Goal: Information Seeking & Learning: Learn about a topic

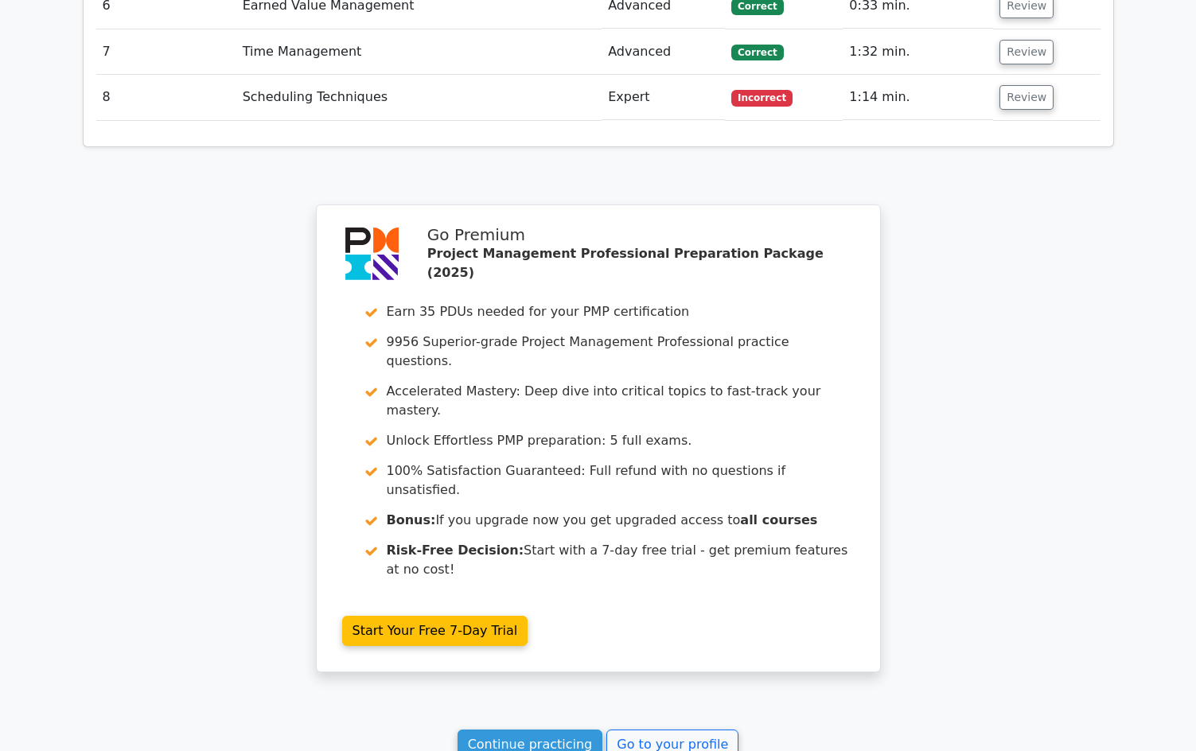
scroll to position [2308, 0]
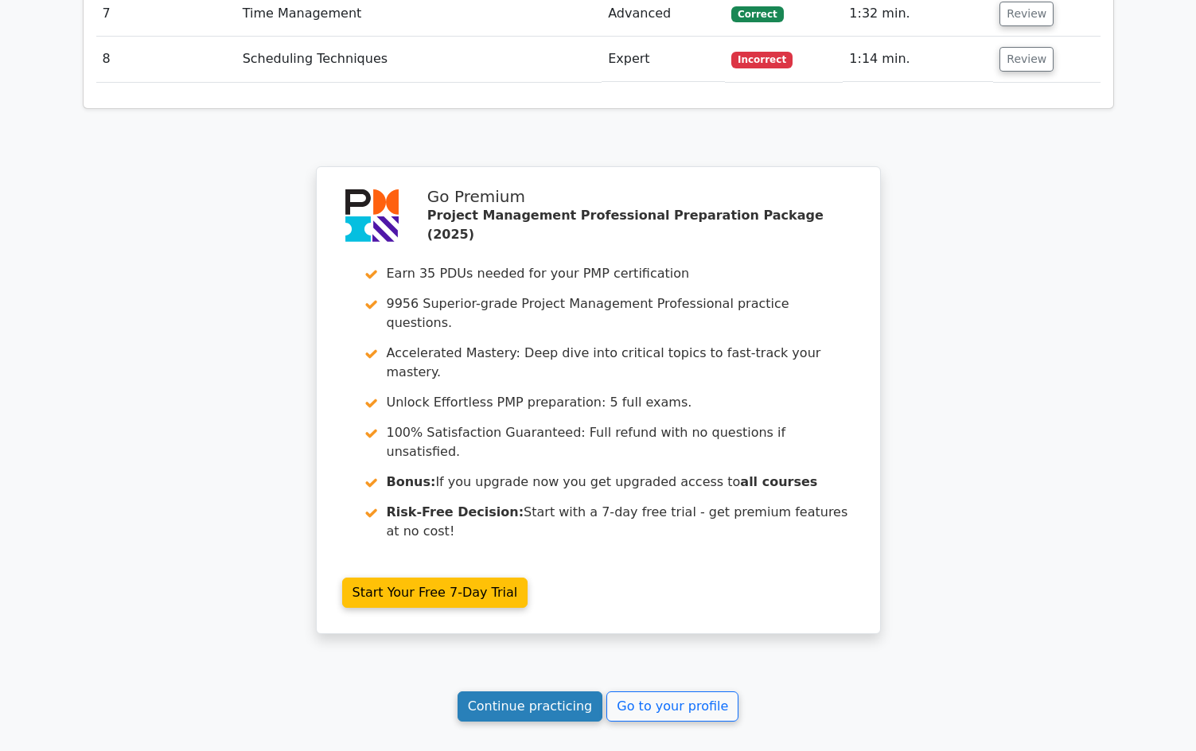
click at [555, 691] on link "Continue practicing" at bounding box center [531, 706] width 146 height 30
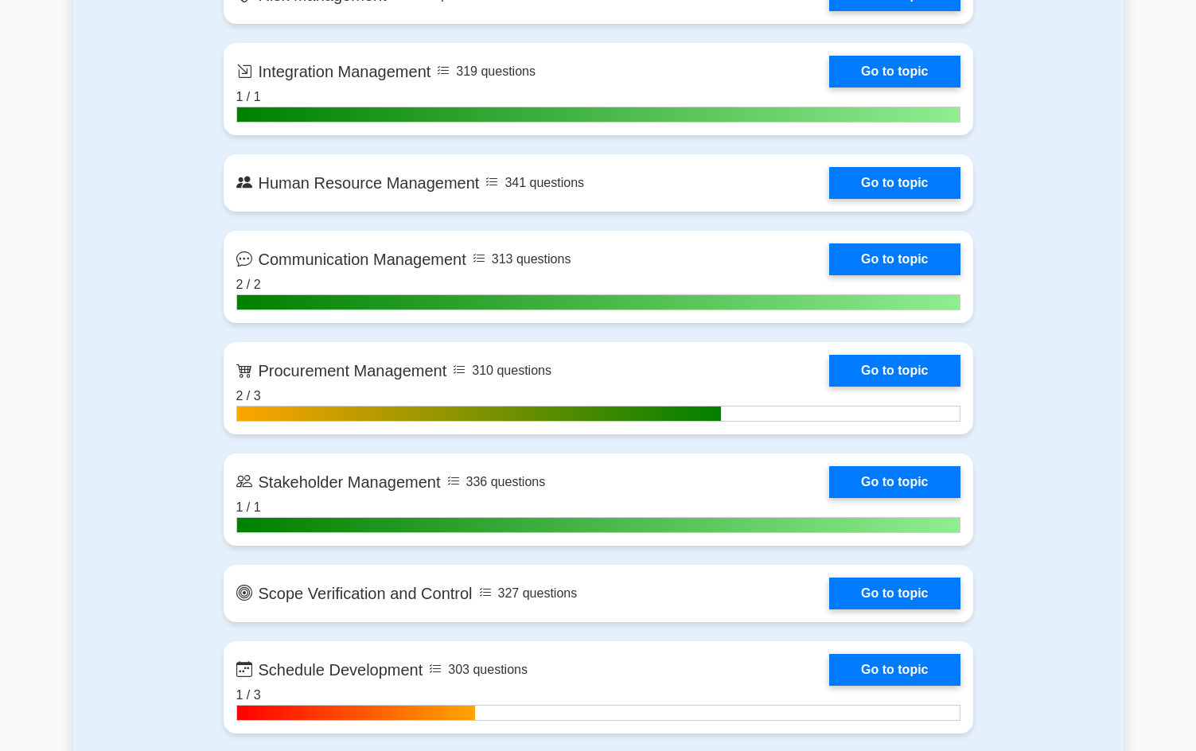
scroll to position [1671, 0]
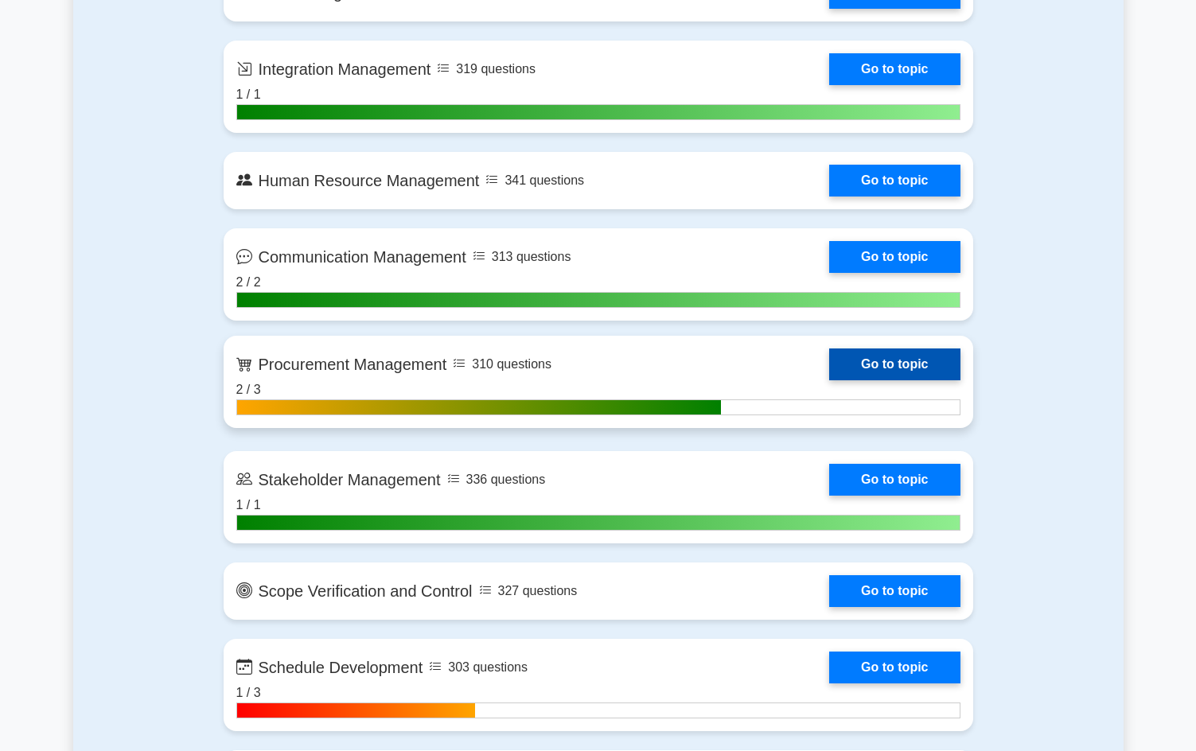
click at [888, 364] on link "Go to topic" at bounding box center [894, 365] width 131 height 32
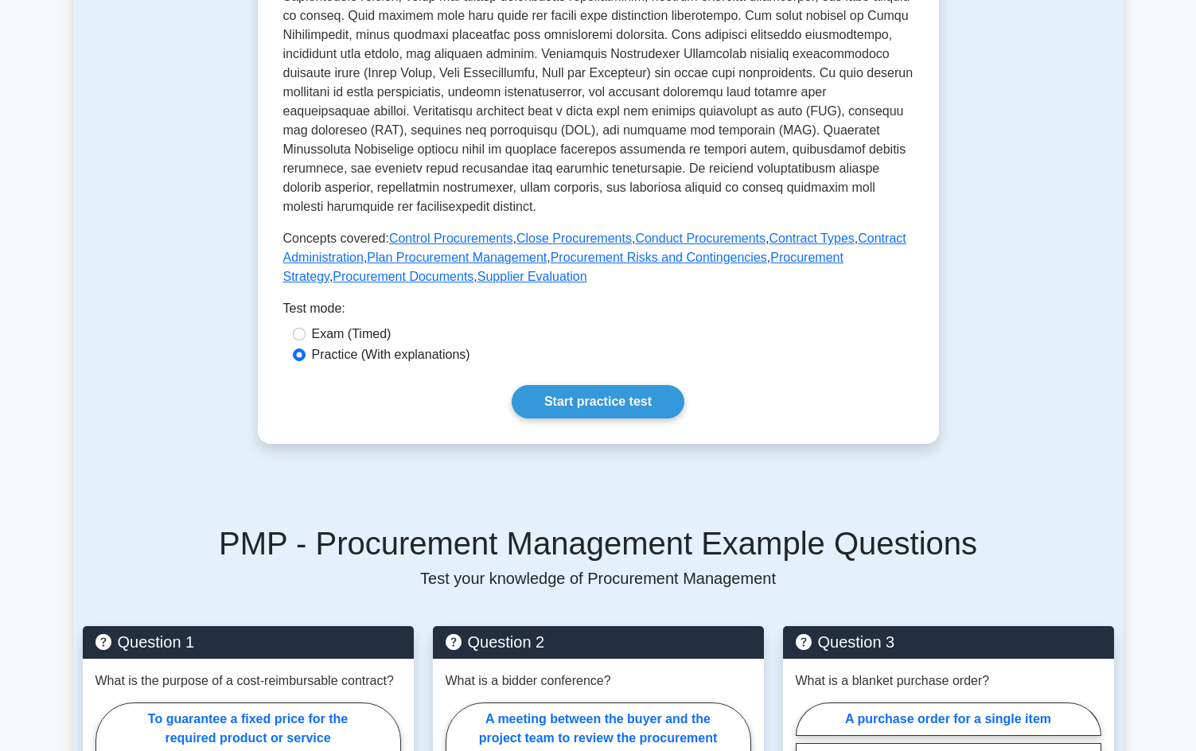
scroll to position [796, 0]
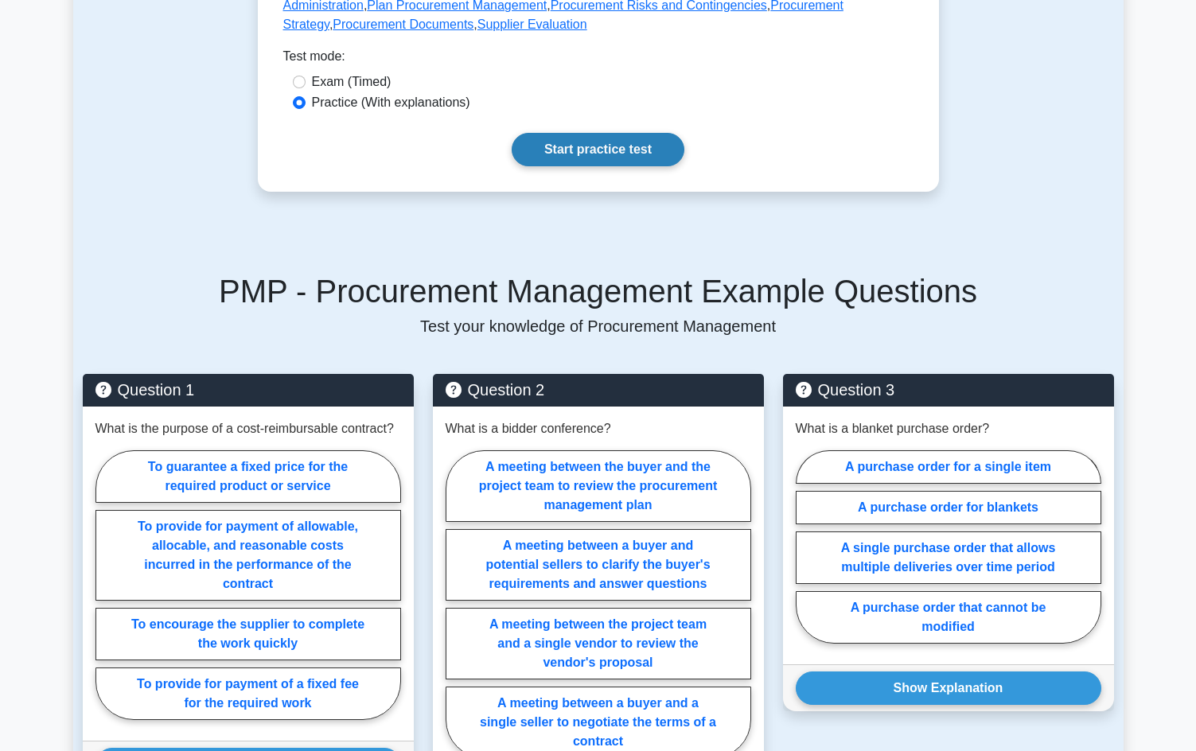
click at [610, 166] on link "Start practice test" at bounding box center [598, 149] width 173 height 33
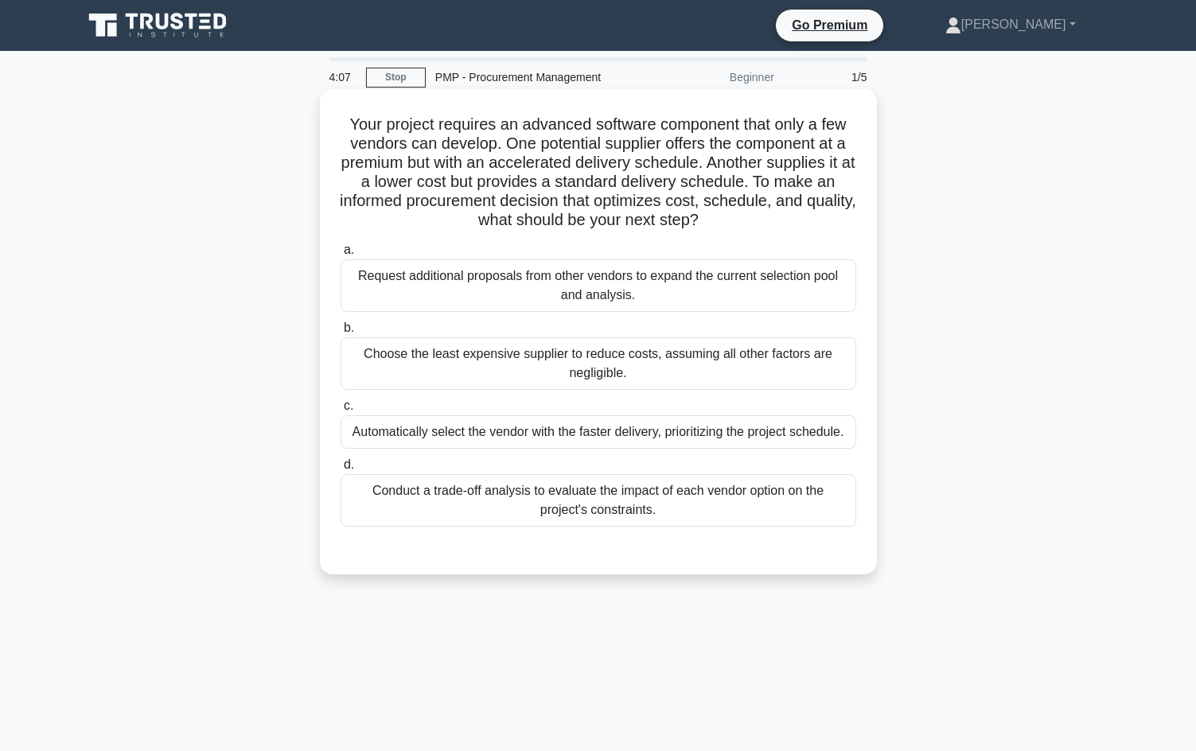
drag, startPoint x: 669, startPoint y: 294, endPoint x: 698, endPoint y: 314, distance: 34.9
click at [676, 295] on div "Request additional proposals from other vendors to expand the current selection…" at bounding box center [599, 285] width 516 height 53
click at [341, 255] on input "a. Request additional proposals from other vendors to expand the current select…" at bounding box center [341, 250] width 0 height 10
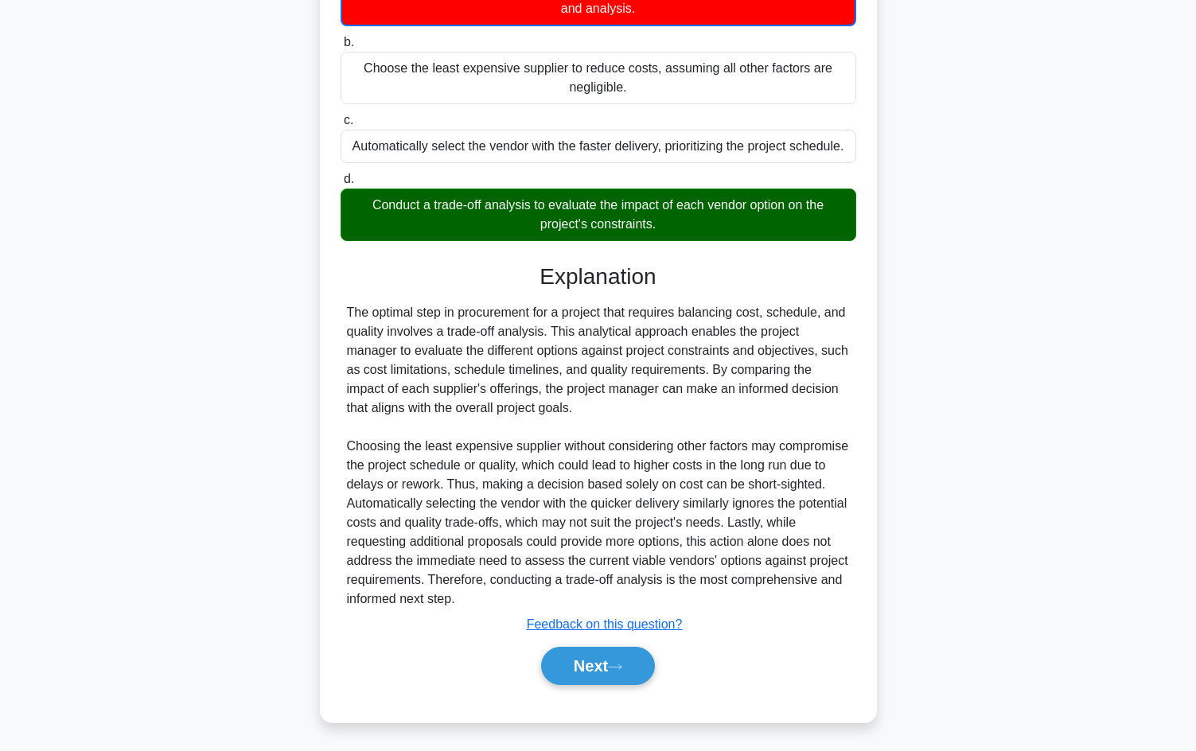
scroll to position [290, 0]
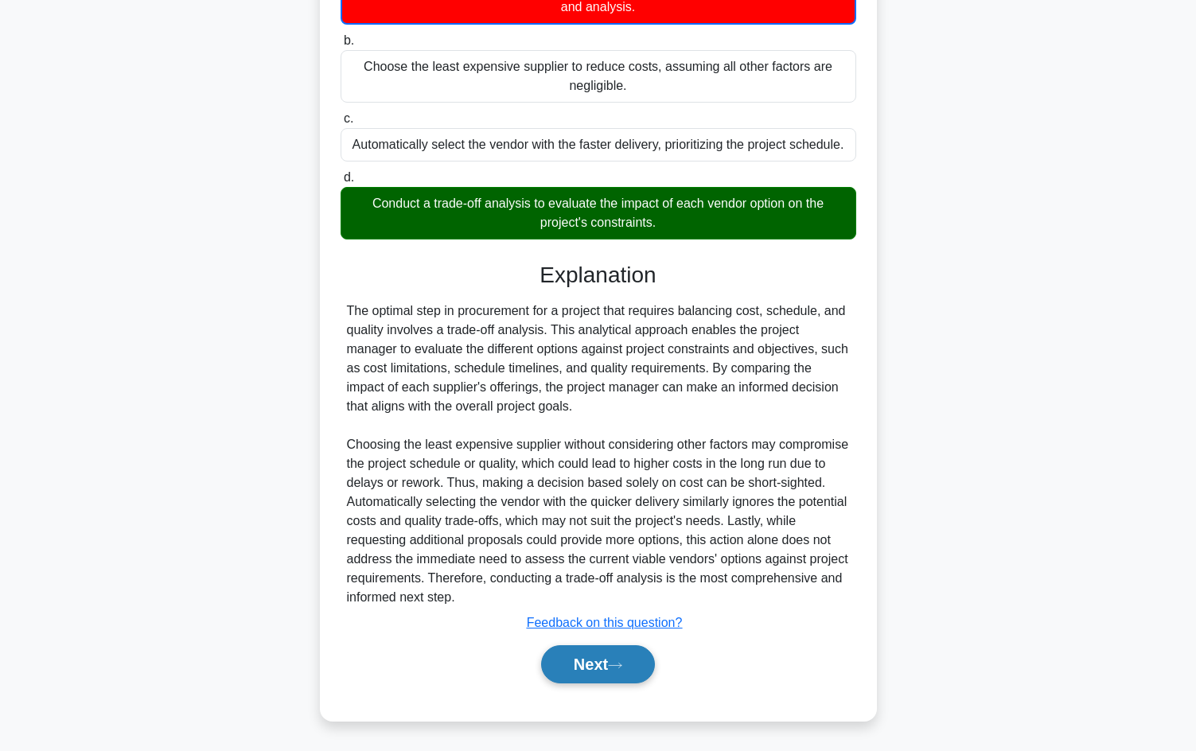
click at [605, 664] on button "Next" at bounding box center [598, 664] width 114 height 38
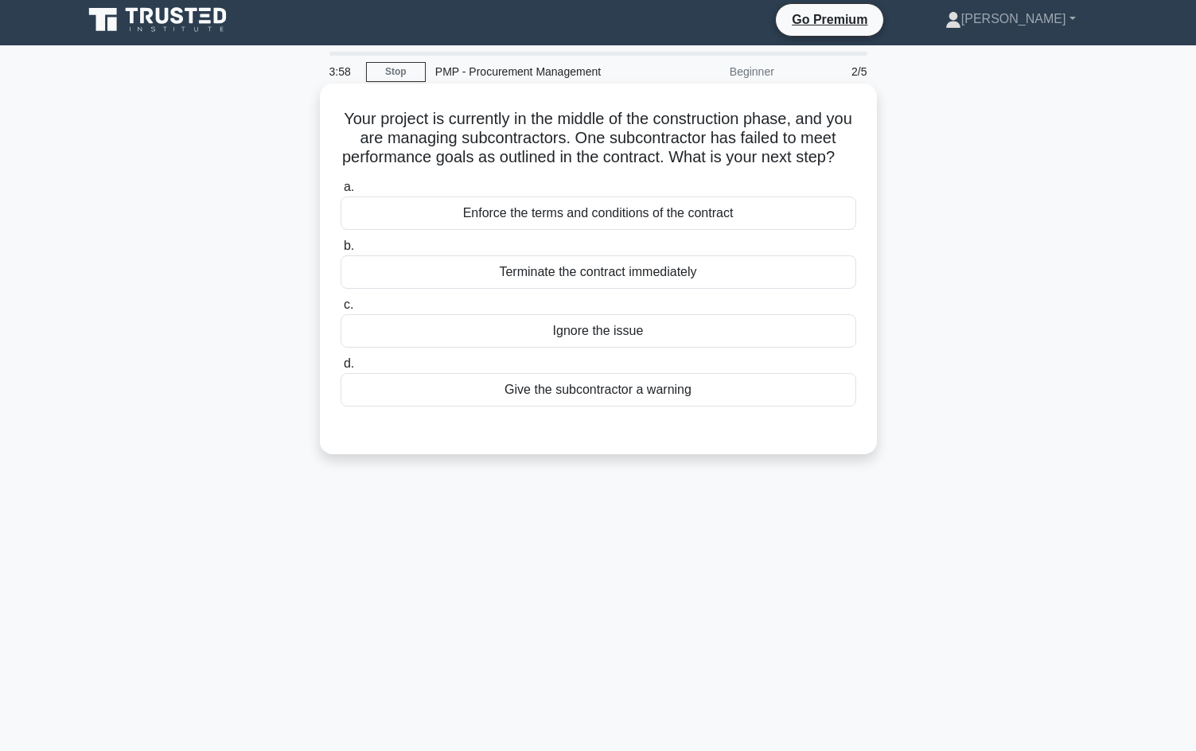
scroll to position [0, 0]
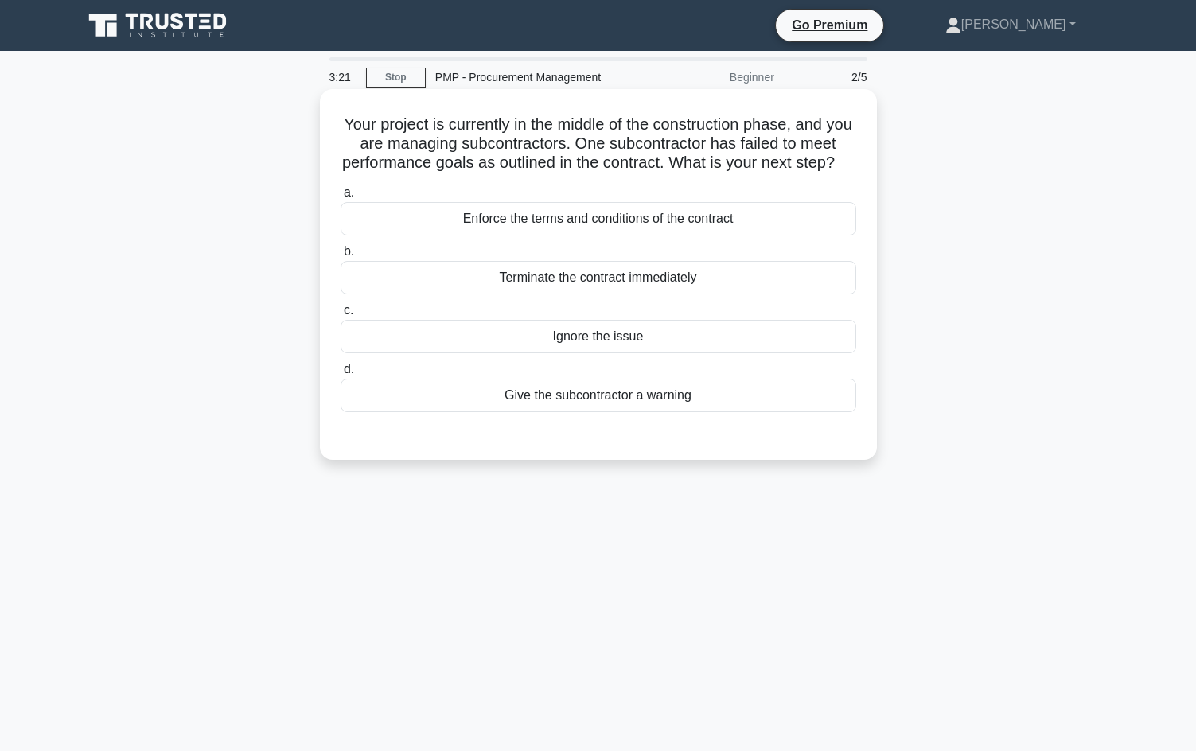
click at [599, 236] on div "Enforce the terms and conditions of the contract" at bounding box center [599, 218] width 516 height 33
click at [341, 198] on input "a. Enforce the terms and conditions of the contract" at bounding box center [341, 193] width 0 height 10
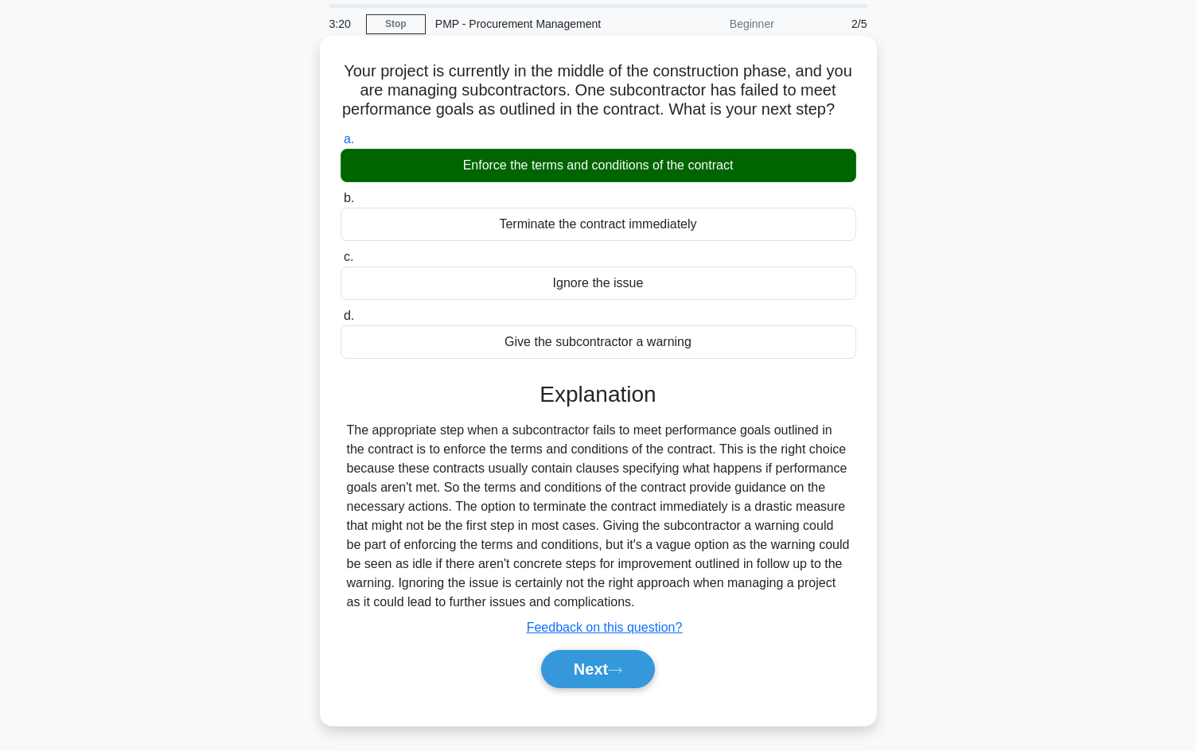
scroll to position [108, 0]
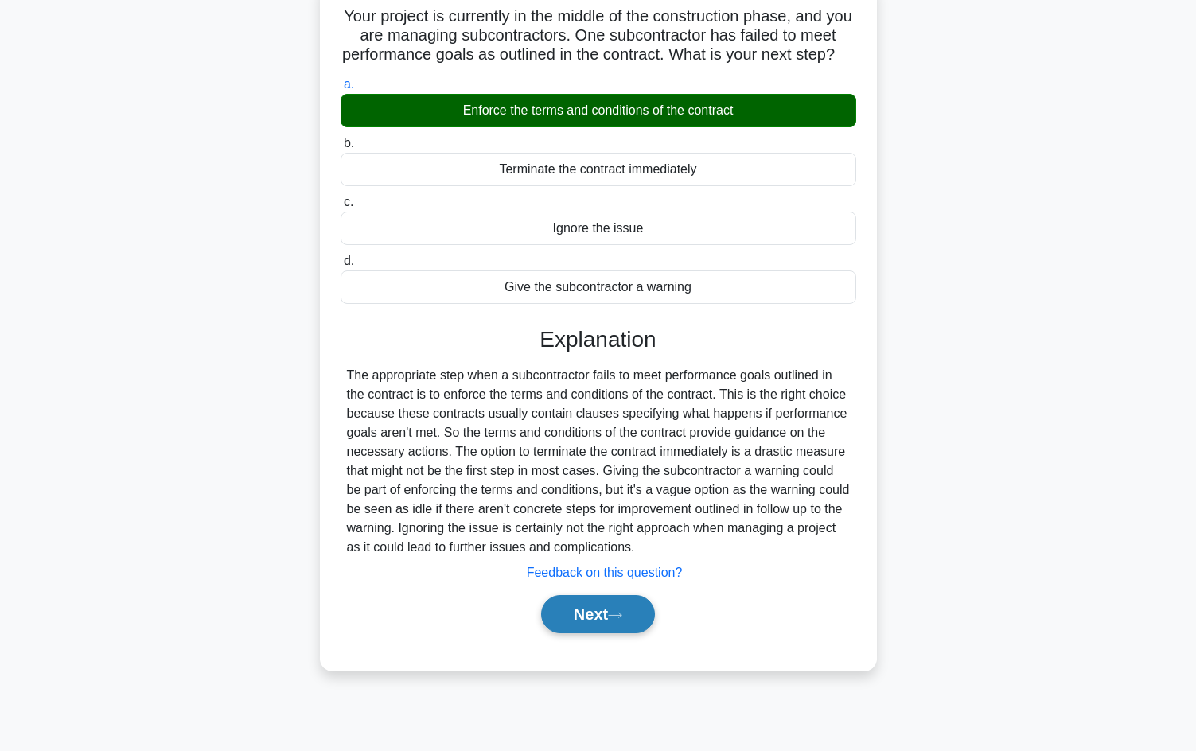
click at [612, 633] on button "Next" at bounding box center [598, 614] width 114 height 38
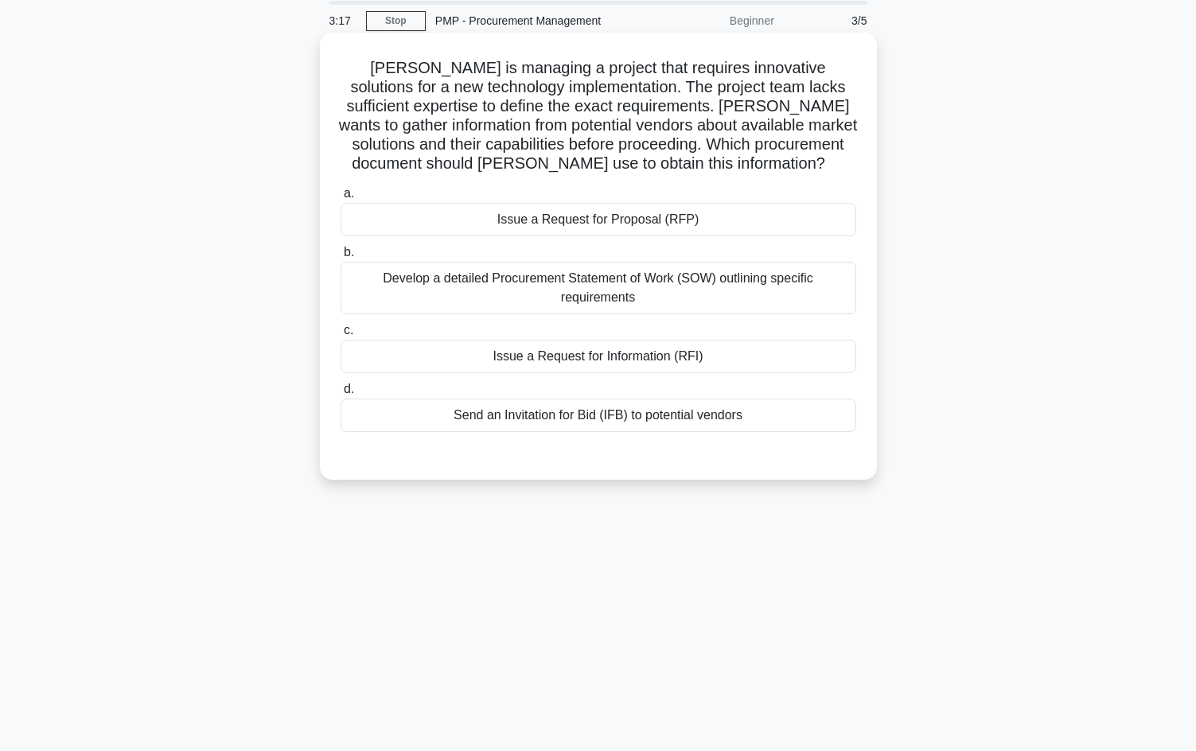
scroll to position [0, 0]
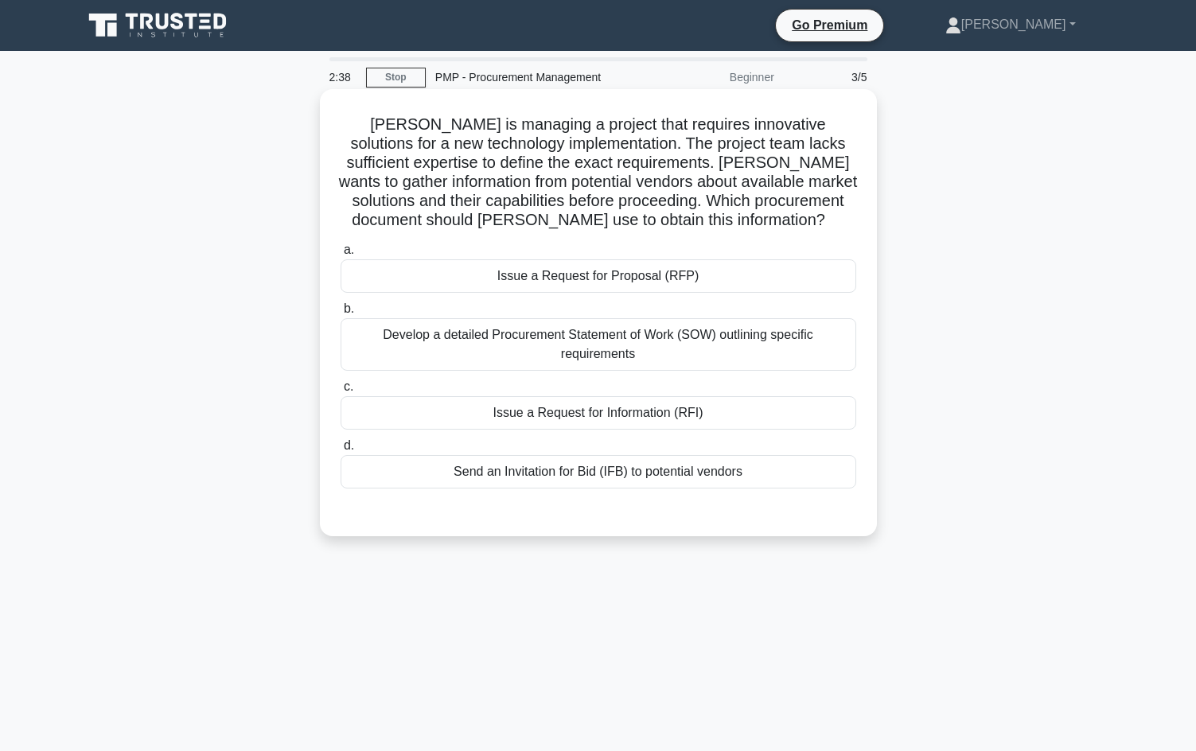
click at [684, 354] on div "Develop a detailed Procurement Statement of Work (SOW) outlining specific requi…" at bounding box center [599, 344] width 516 height 53
click at [341, 314] on input "b. Develop a detailed Procurement Statement of Work (SOW) outlining specific re…" at bounding box center [341, 309] width 0 height 10
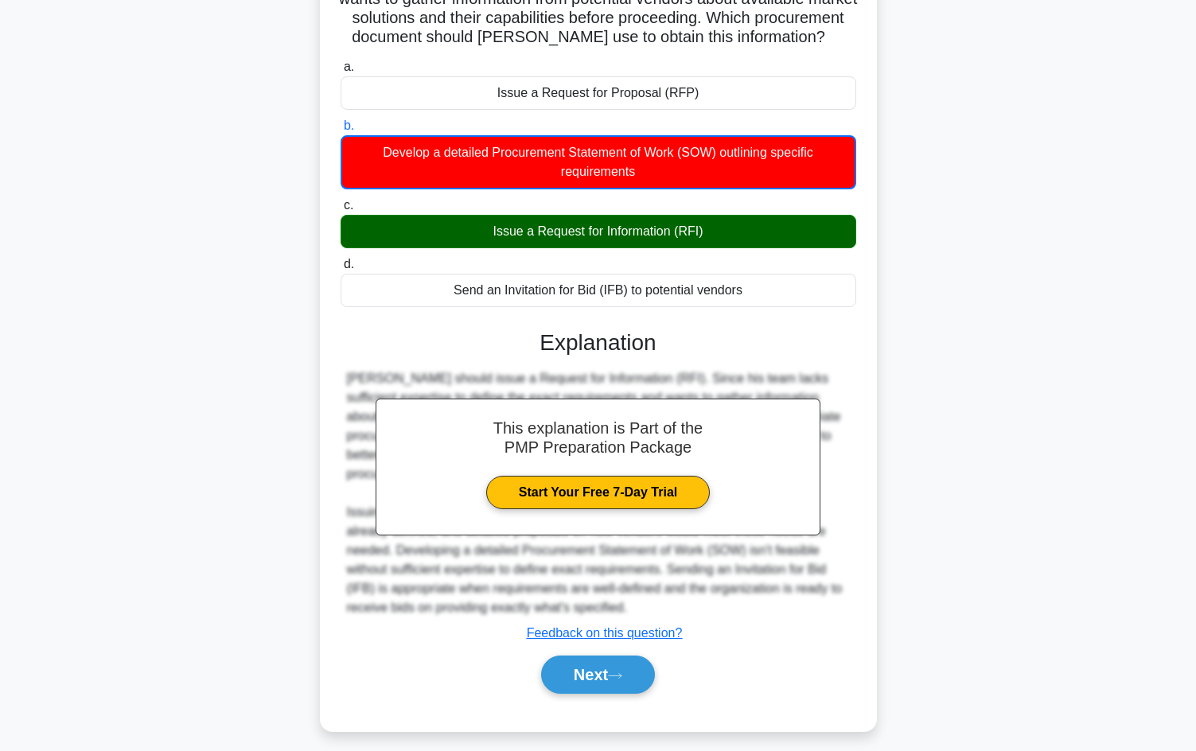
scroll to position [194, 0]
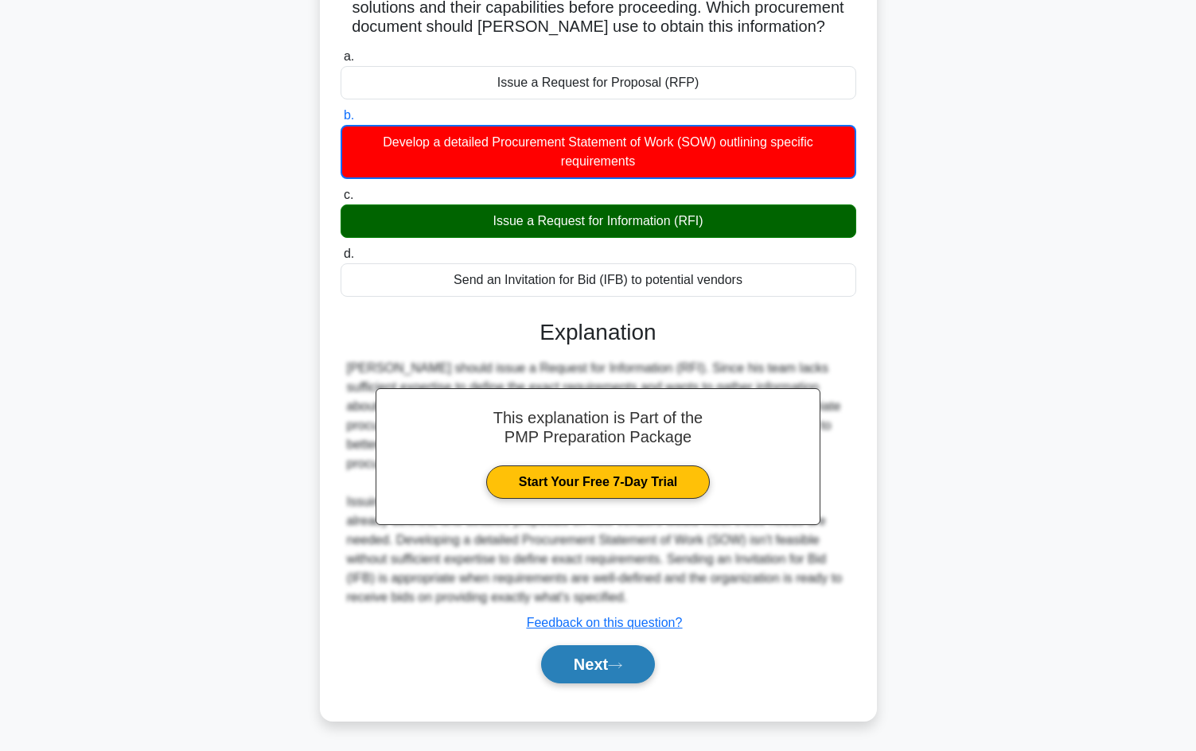
click at [597, 667] on button "Next" at bounding box center [598, 664] width 114 height 38
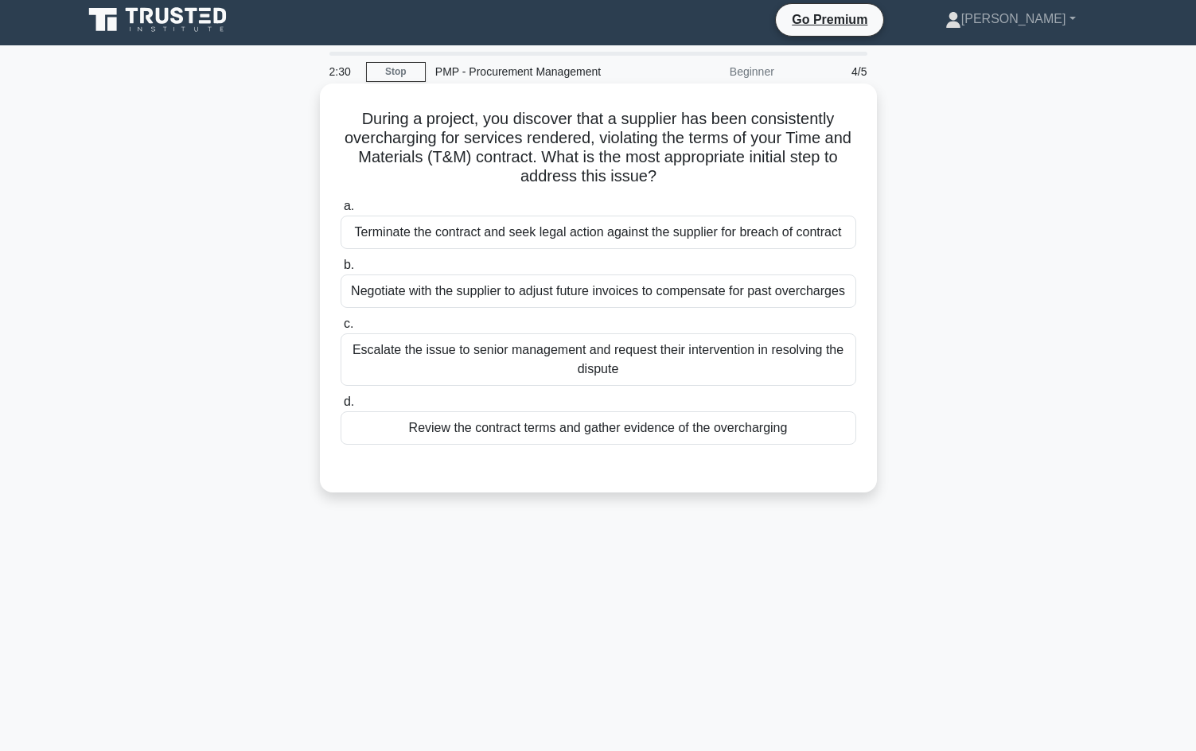
scroll to position [0, 0]
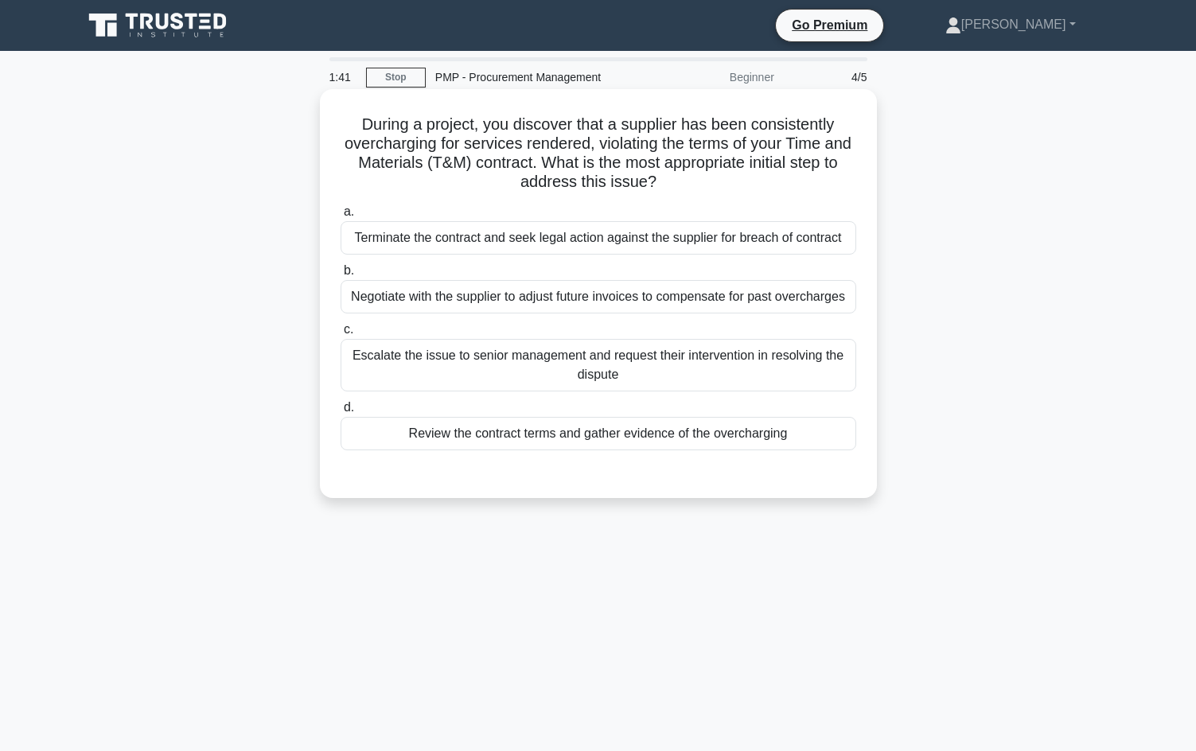
click at [543, 240] on div "Terminate the contract and seek legal action against the supplier for breach of…" at bounding box center [599, 237] width 516 height 33
click at [341, 217] on input "a. Terminate the contract and seek legal action against the supplier for breach…" at bounding box center [341, 212] width 0 height 10
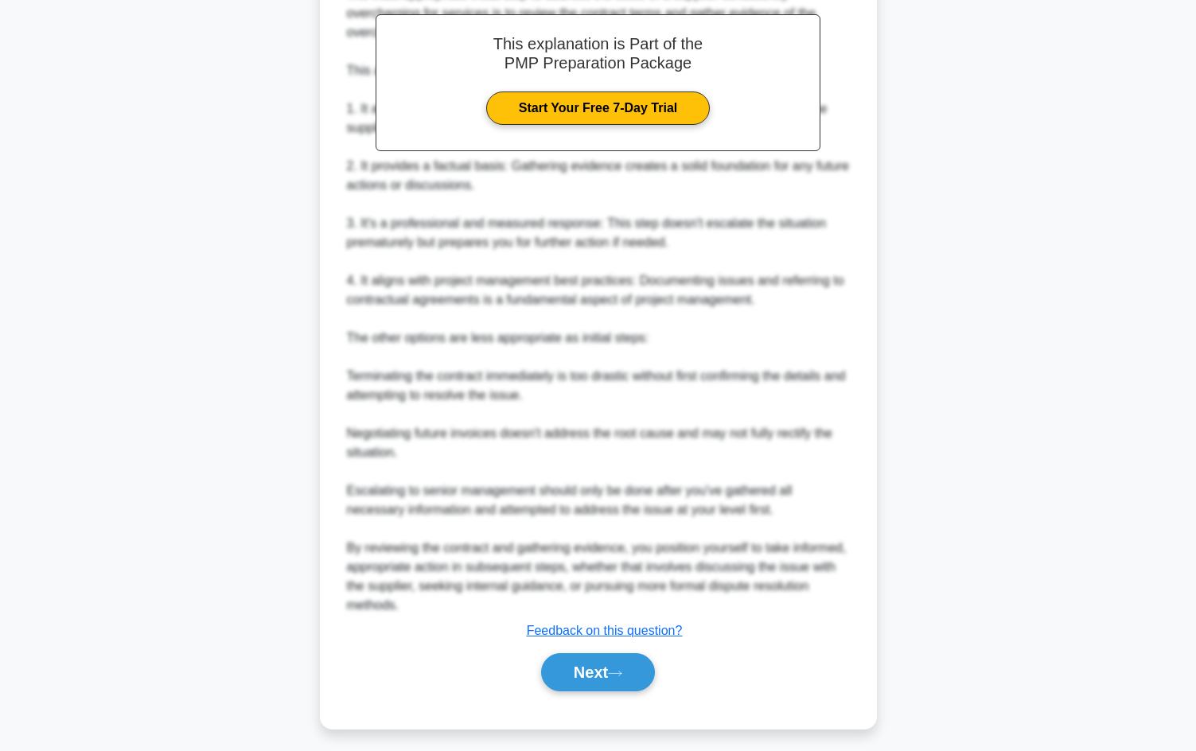
scroll to position [557, 0]
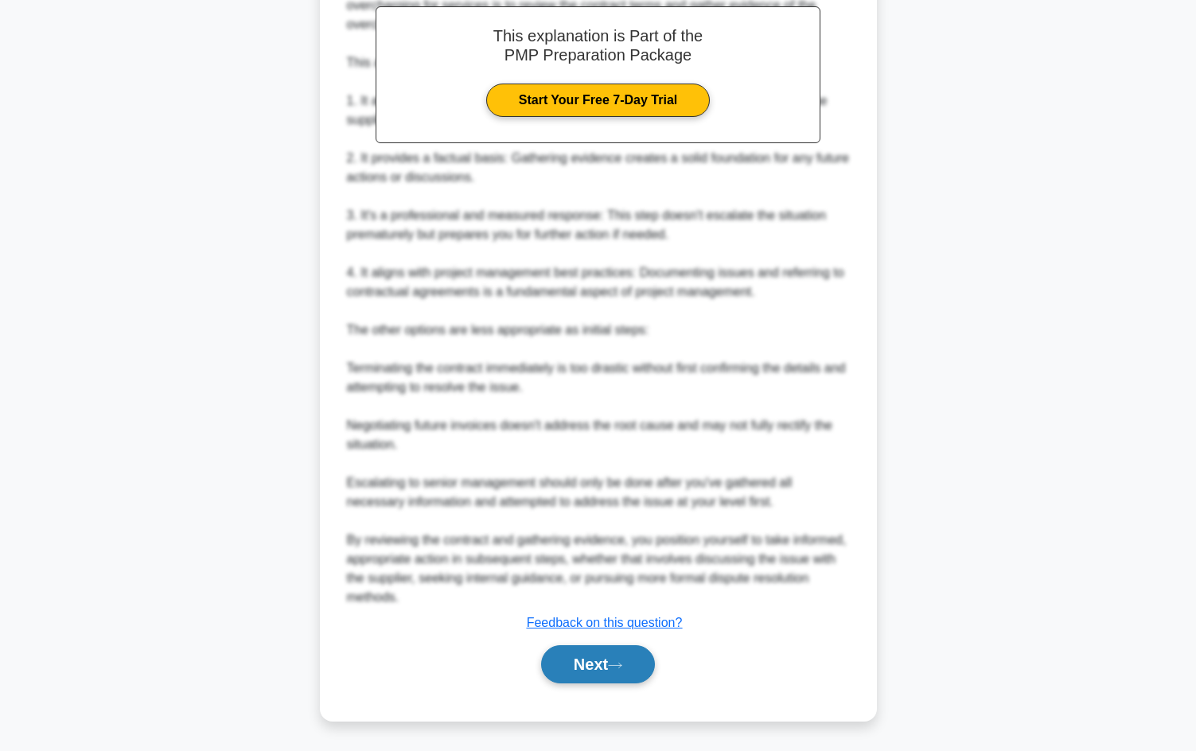
click at [615, 663] on icon at bounding box center [615, 665] width 14 height 9
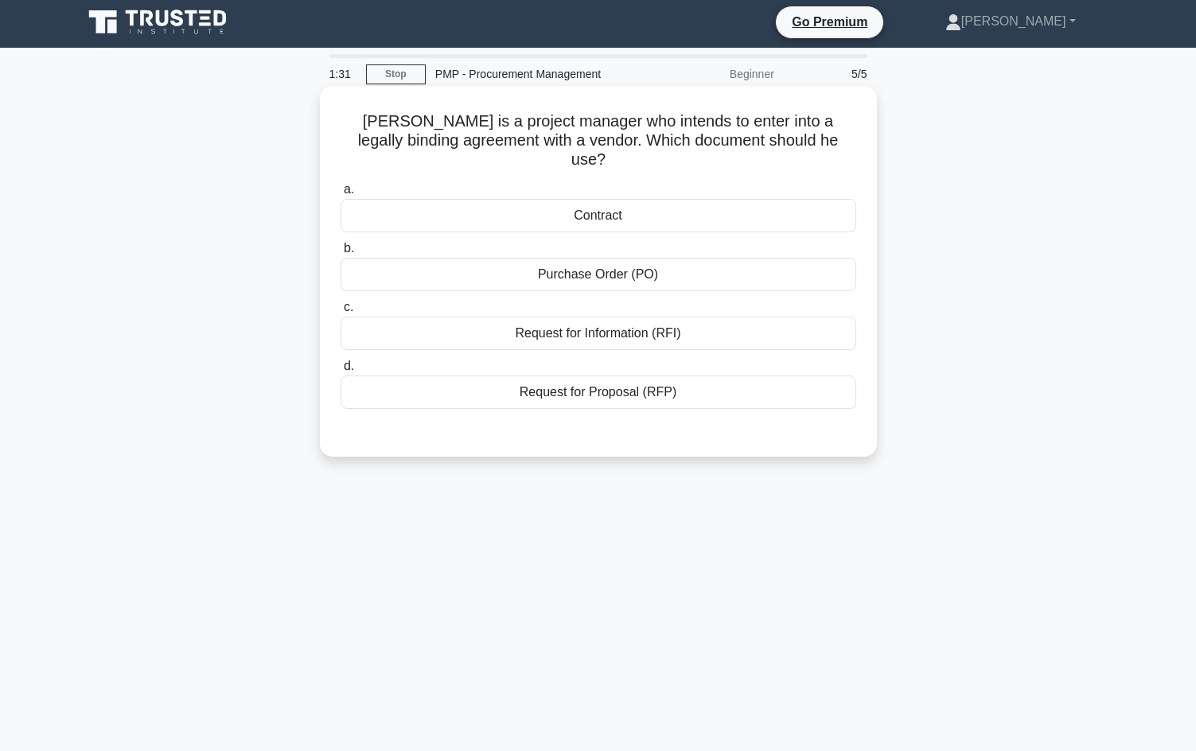
scroll to position [0, 0]
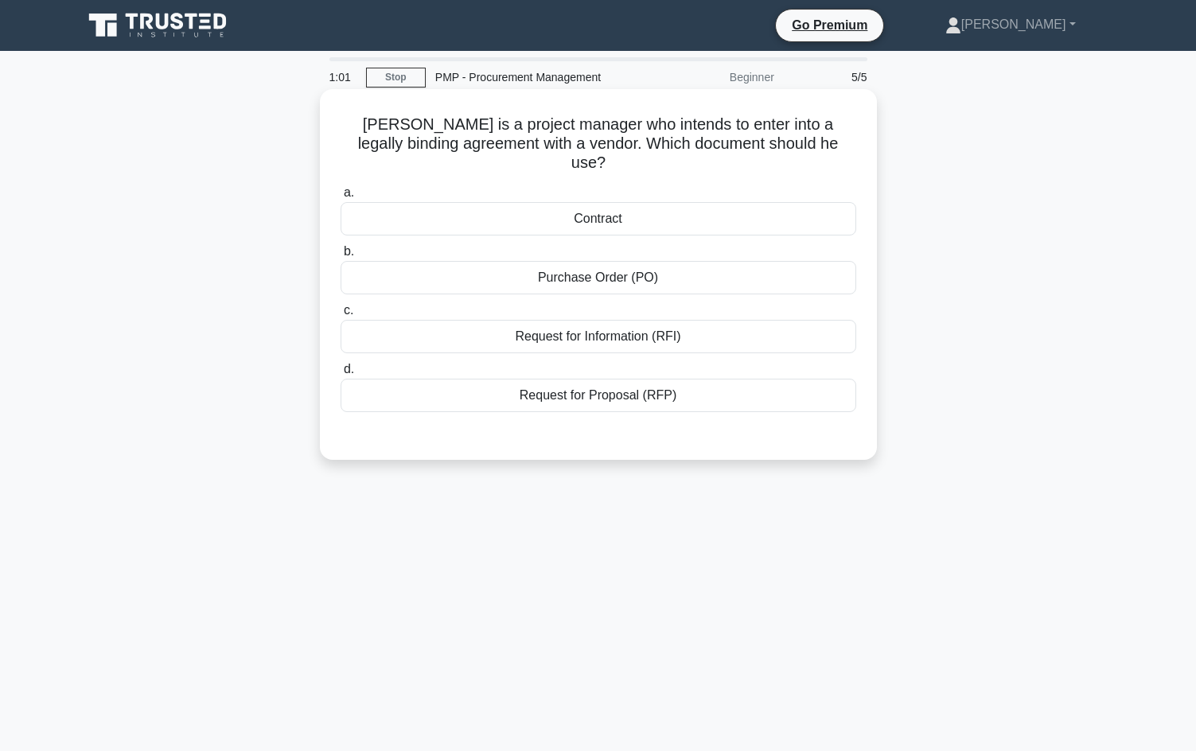
click at [651, 203] on div "Contract" at bounding box center [599, 218] width 516 height 33
click at [341, 198] on input "a. Contract" at bounding box center [341, 193] width 0 height 10
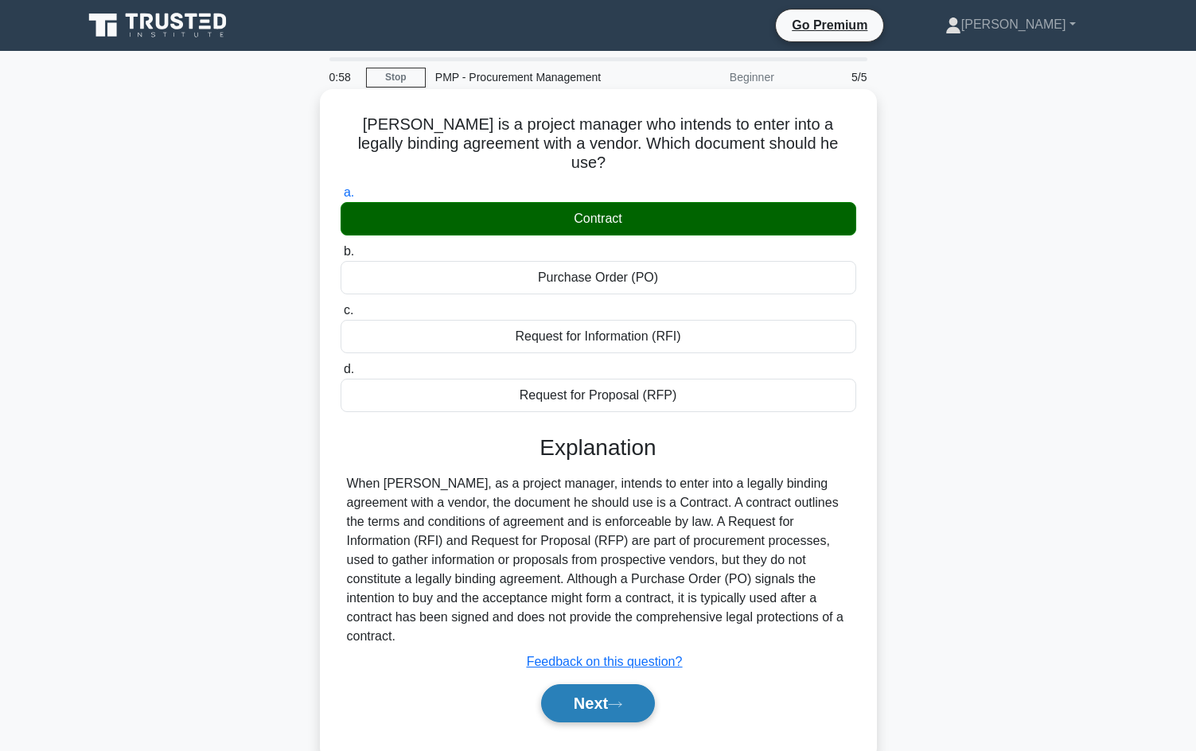
click at [605, 684] on button "Next" at bounding box center [598, 703] width 114 height 38
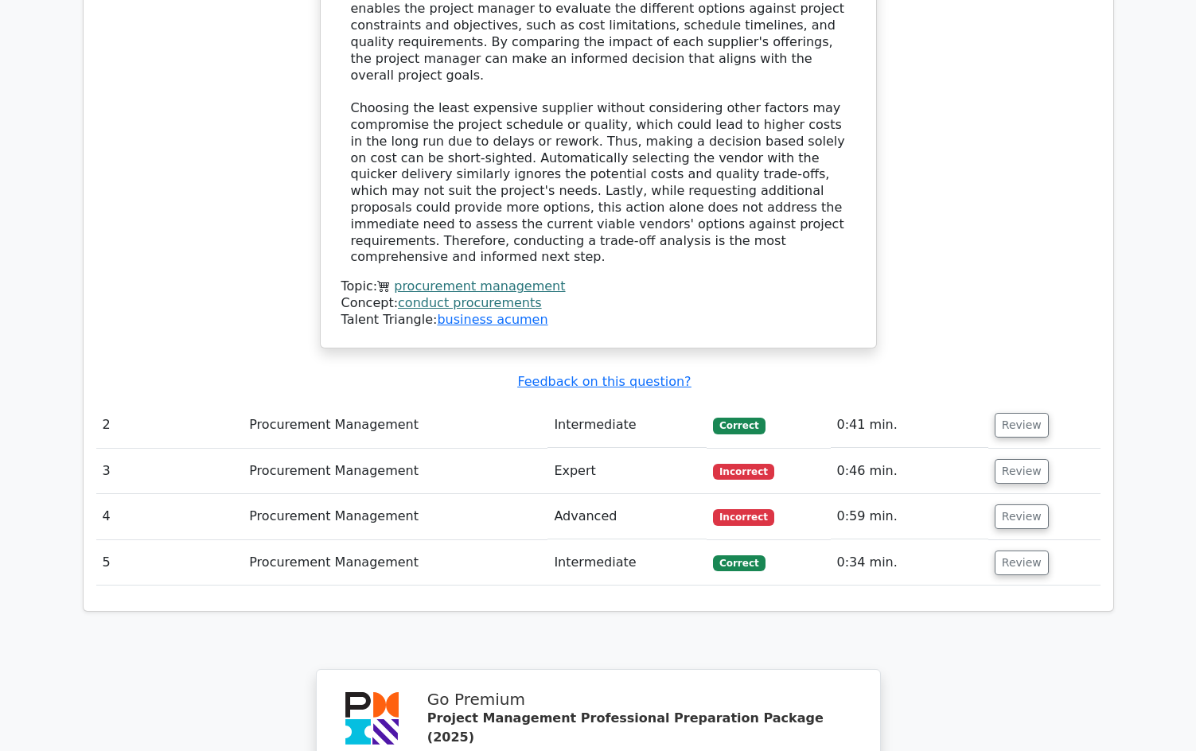
scroll to position [1910, 0]
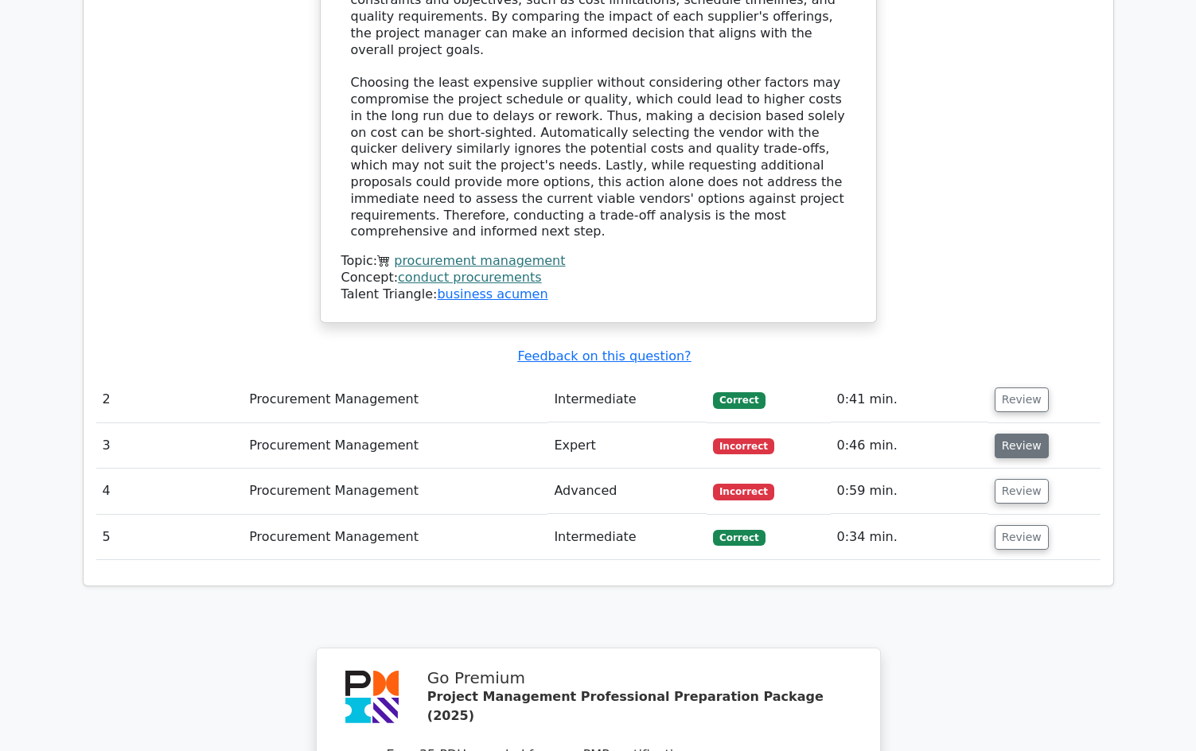
click at [1003, 434] on button "Review" at bounding box center [1022, 446] width 54 height 25
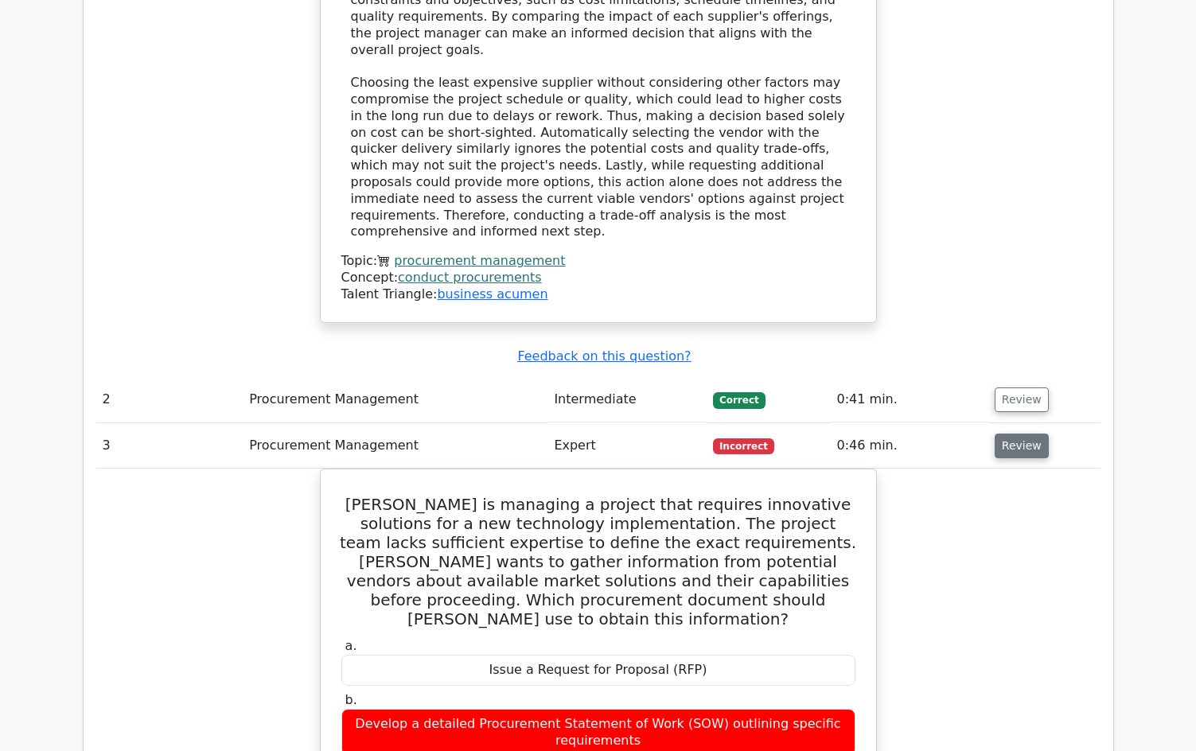
click at [1029, 434] on button "Review" at bounding box center [1022, 446] width 54 height 25
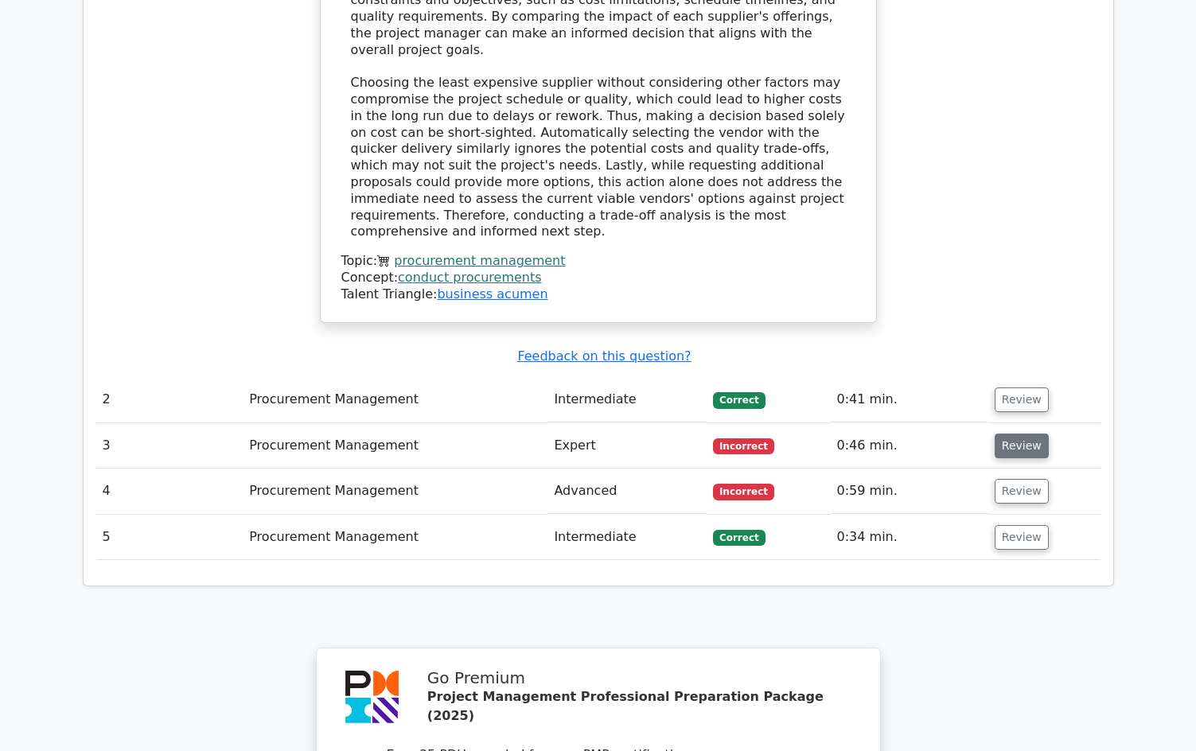
click at [1028, 434] on button "Review" at bounding box center [1022, 446] width 54 height 25
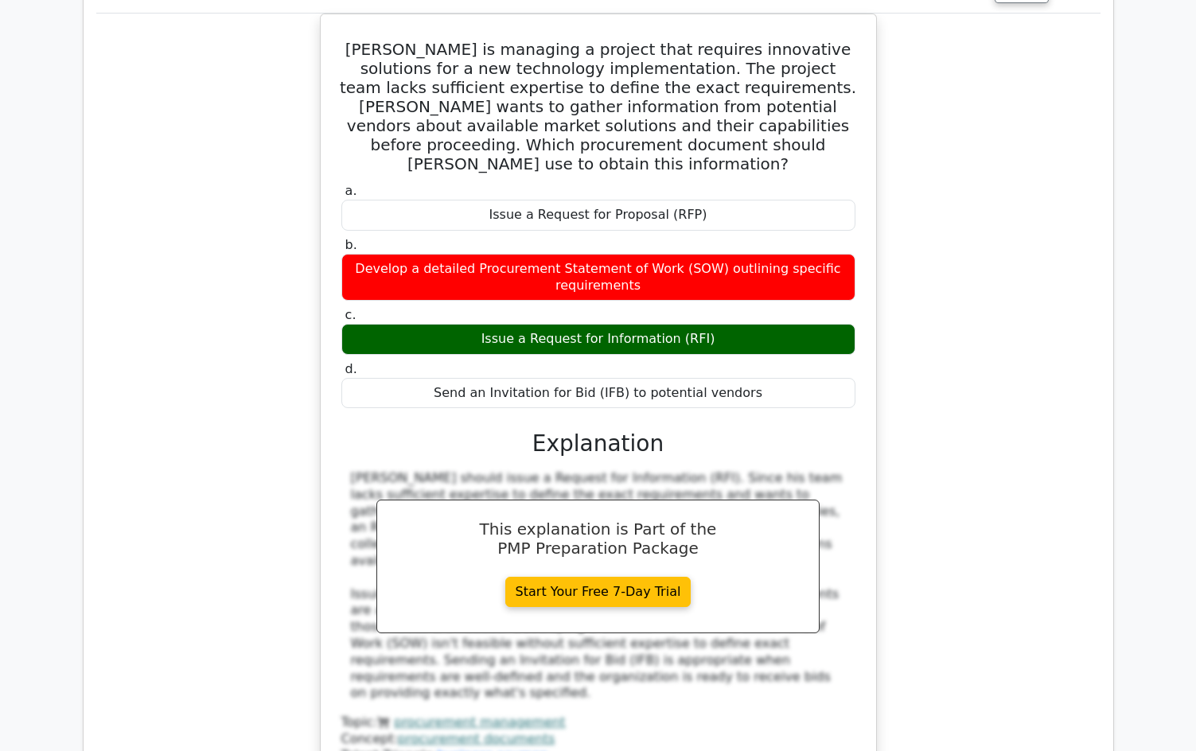
scroll to position [2546, 0]
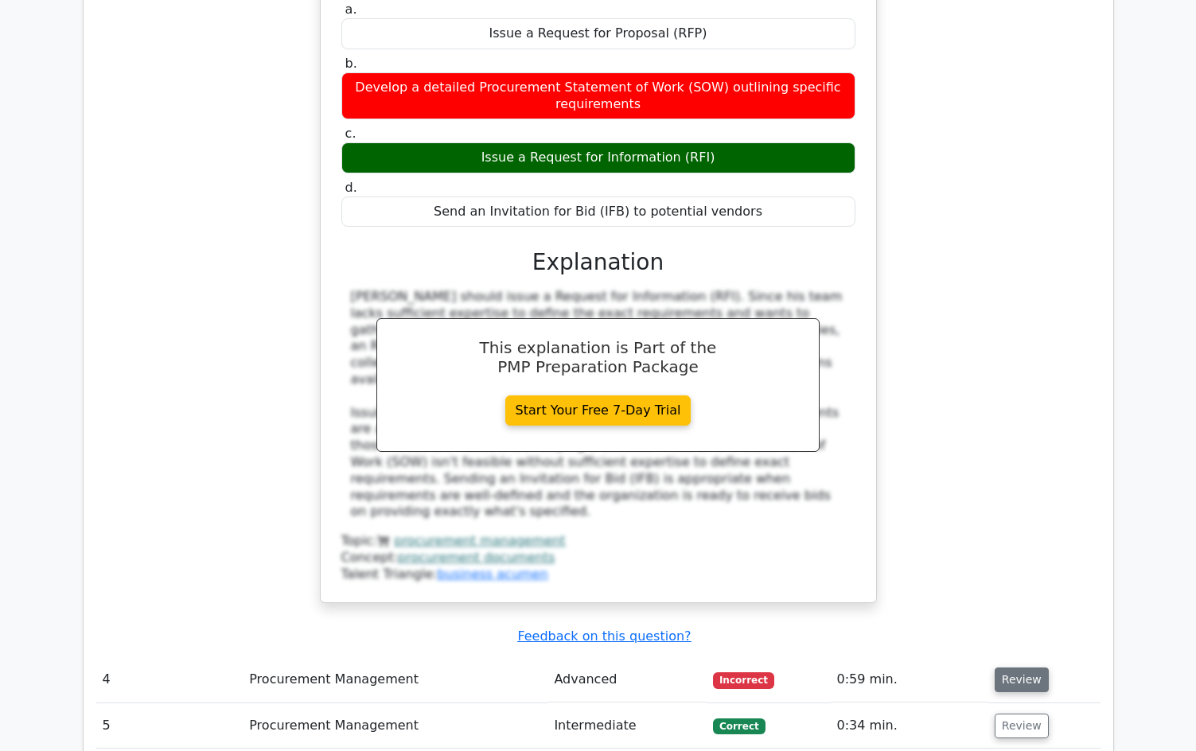
click at [1008, 668] on button "Review" at bounding box center [1022, 680] width 54 height 25
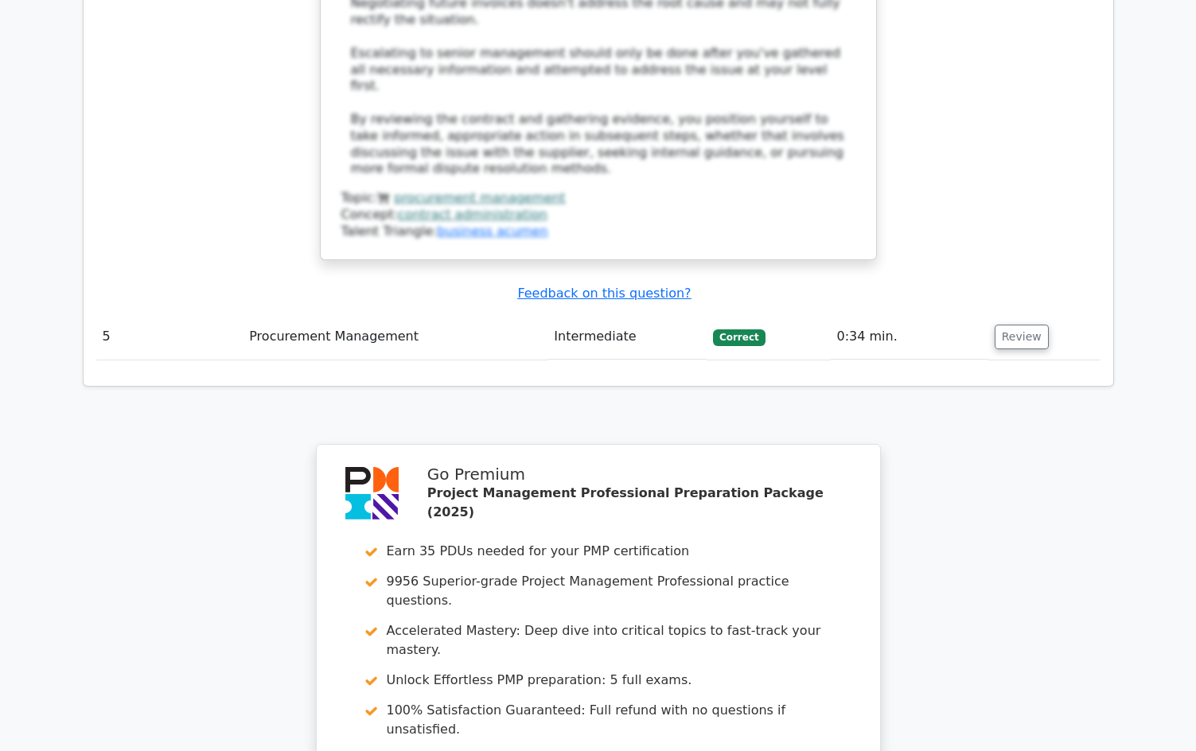
scroll to position [4138, 0]
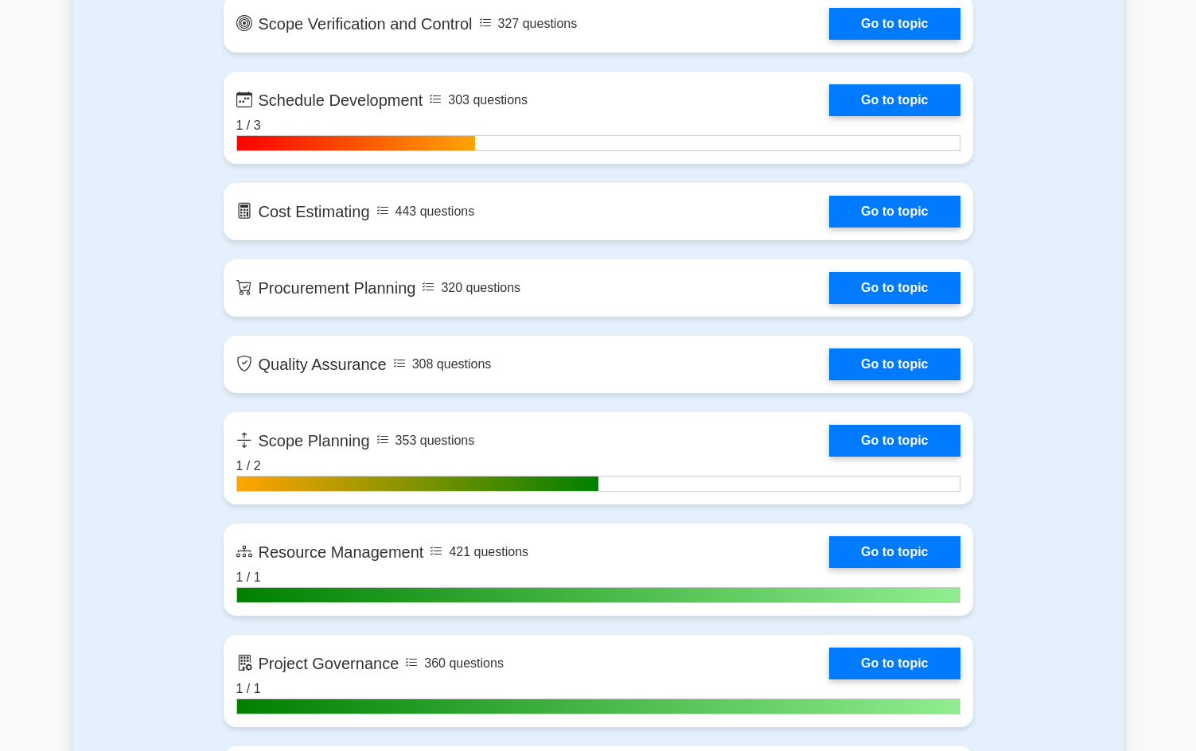
scroll to position [2228, 0]
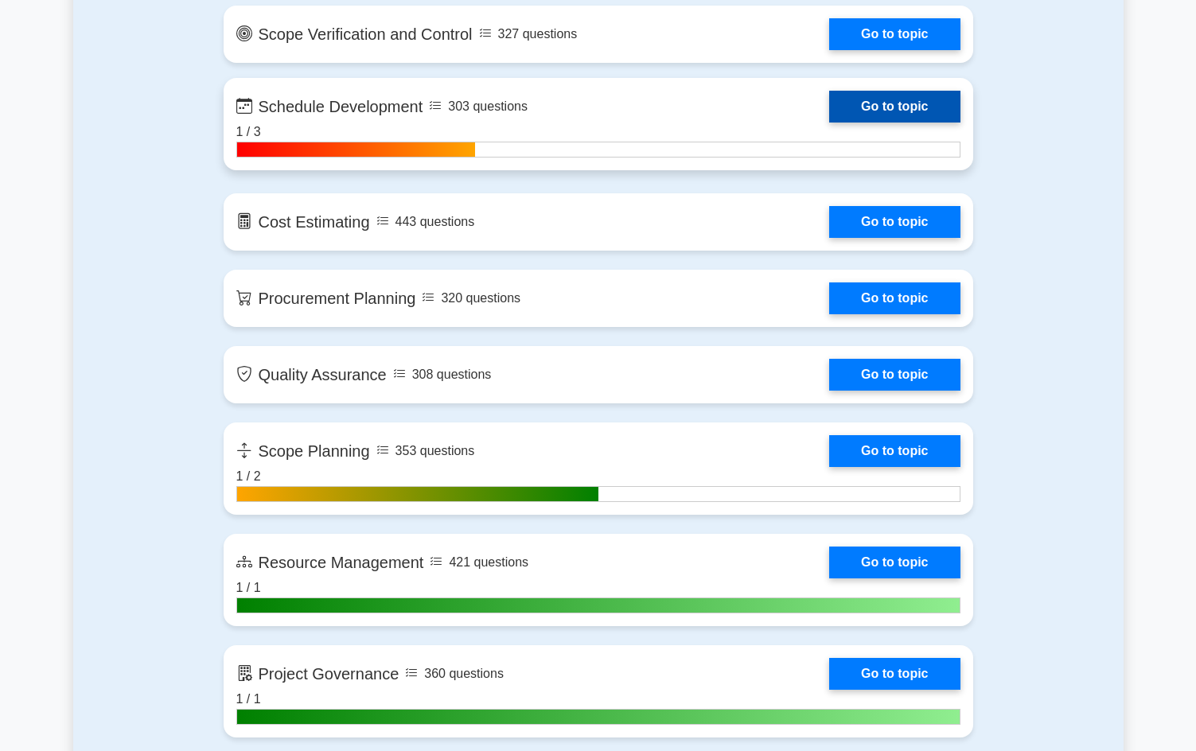
click at [871, 110] on link "Go to topic" at bounding box center [894, 107] width 131 height 32
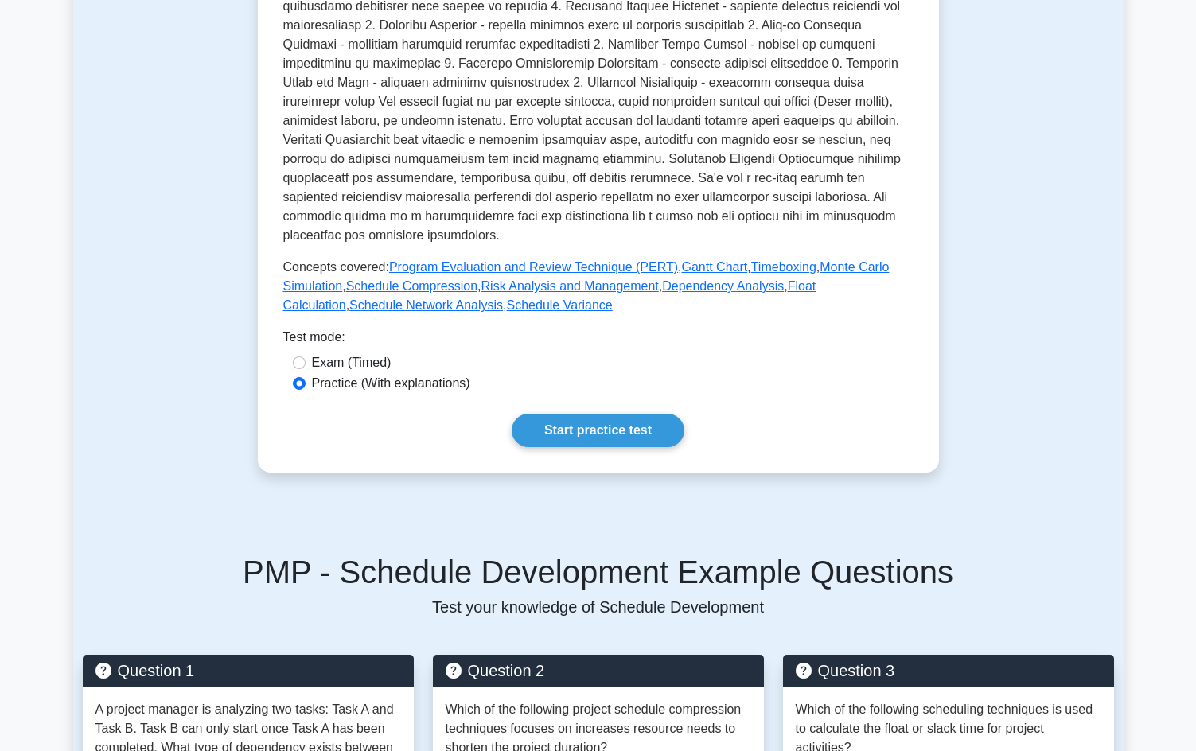
scroll to position [477, 0]
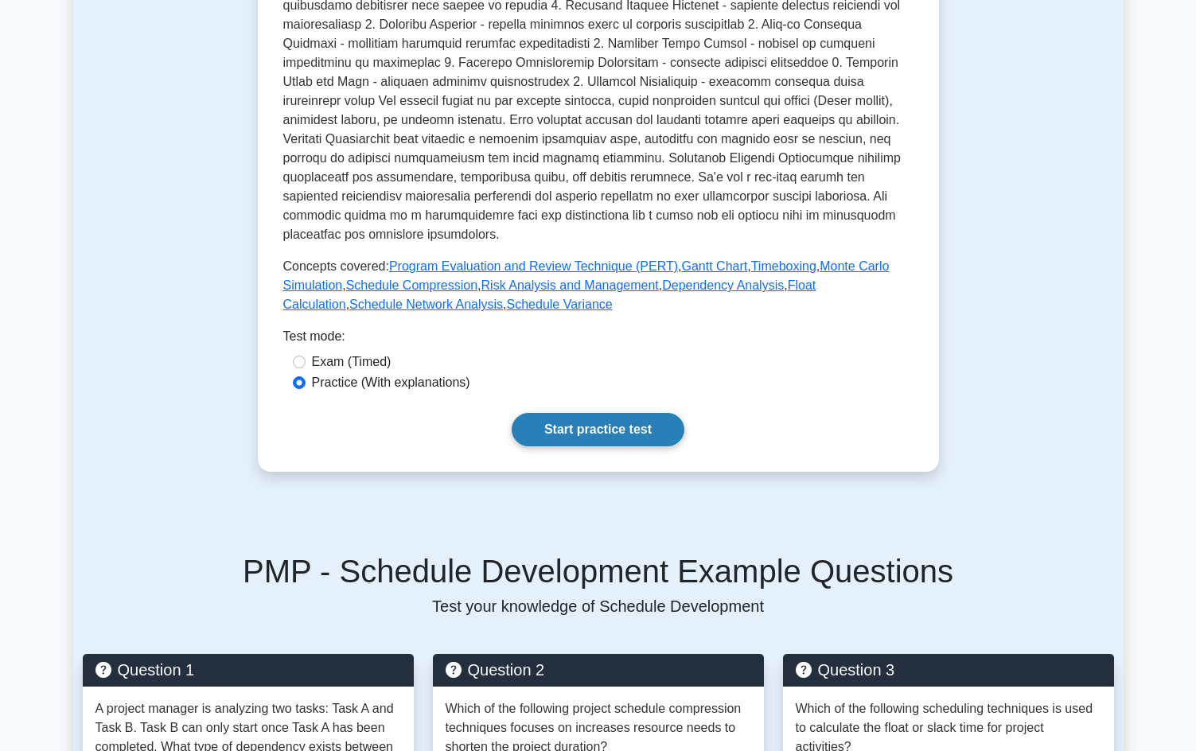
click at [636, 413] on link "Start practice test" at bounding box center [598, 429] width 173 height 33
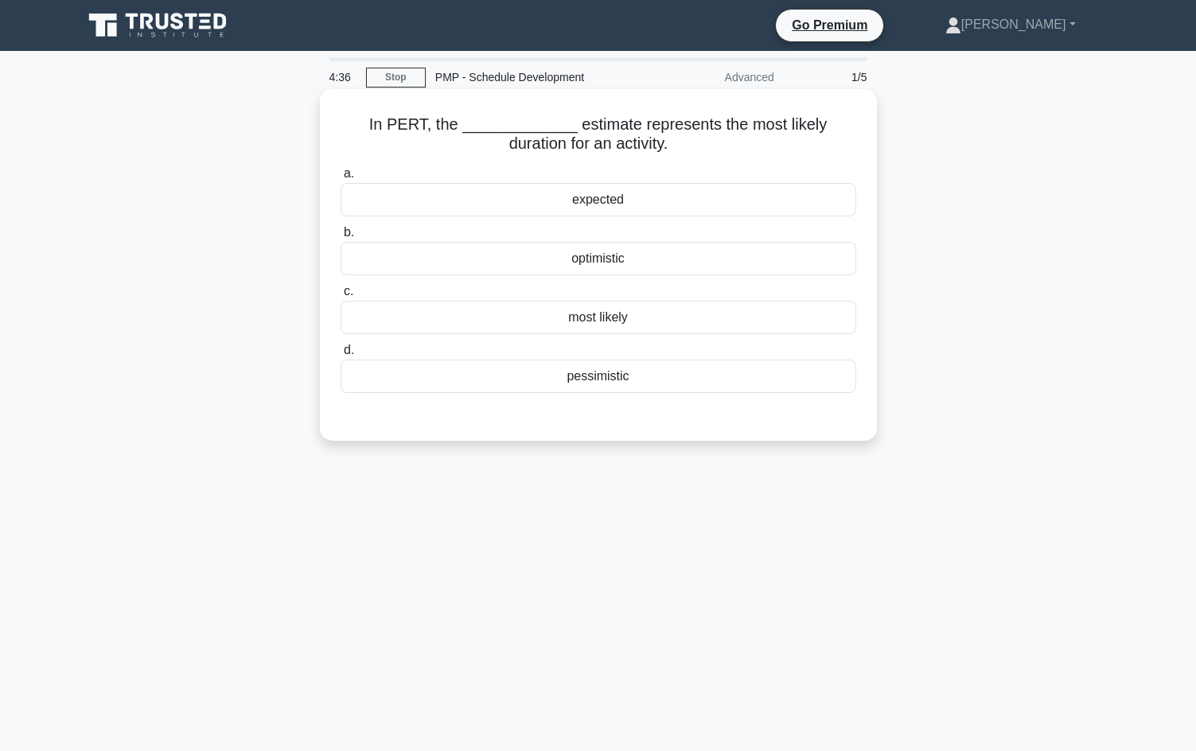
click at [587, 201] on div "expected" at bounding box center [599, 199] width 516 height 33
click at [341, 179] on input "a. expected" at bounding box center [341, 174] width 0 height 10
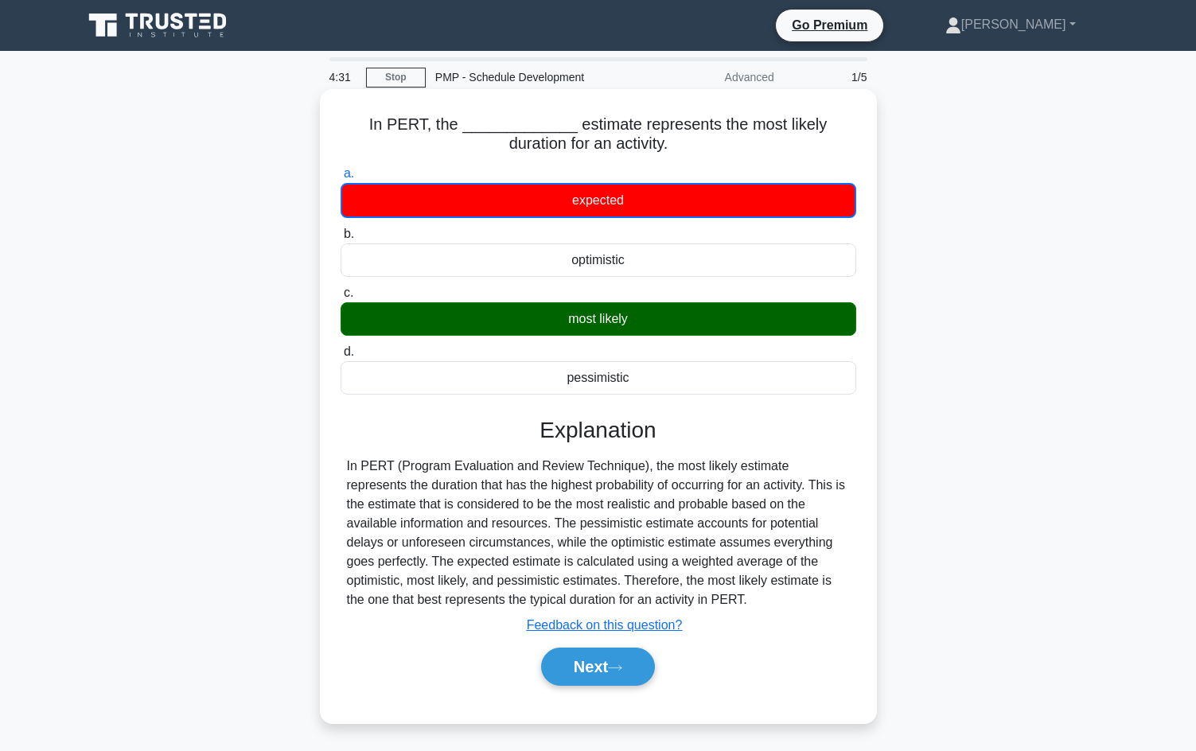
scroll to position [80, 0]
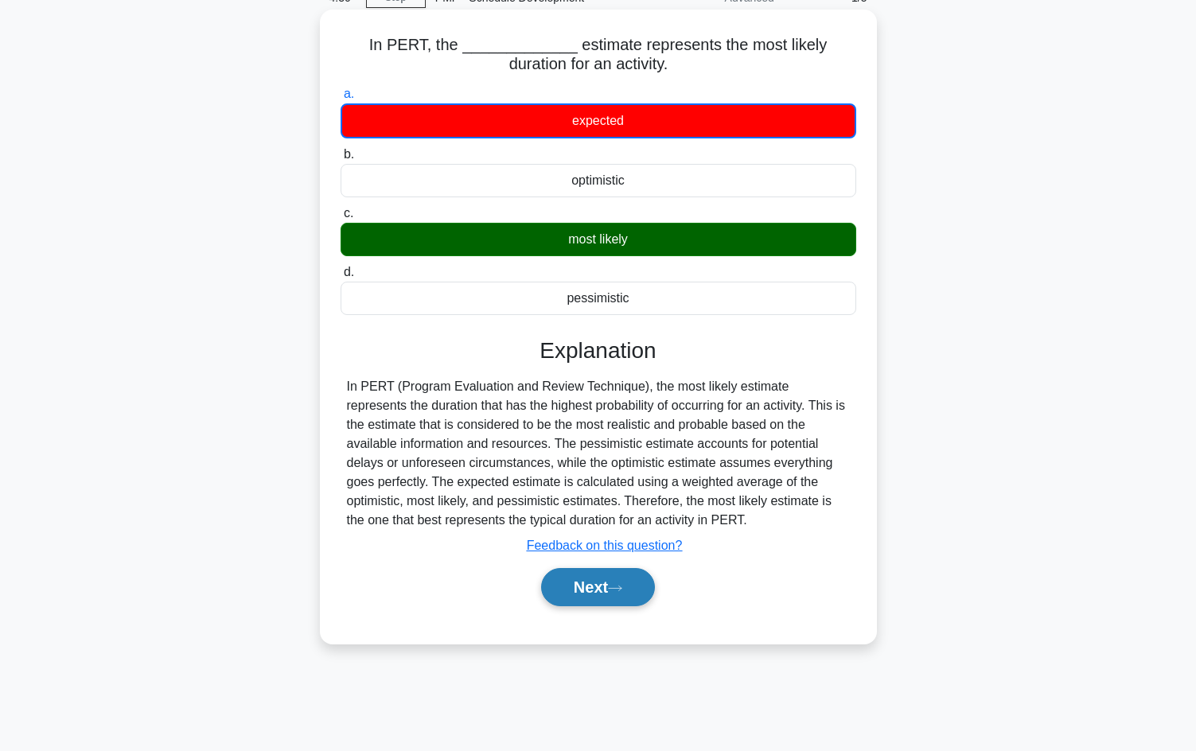
click at [584, 592] on button "Next" at bounding box center [598, 587] width 114 height 38
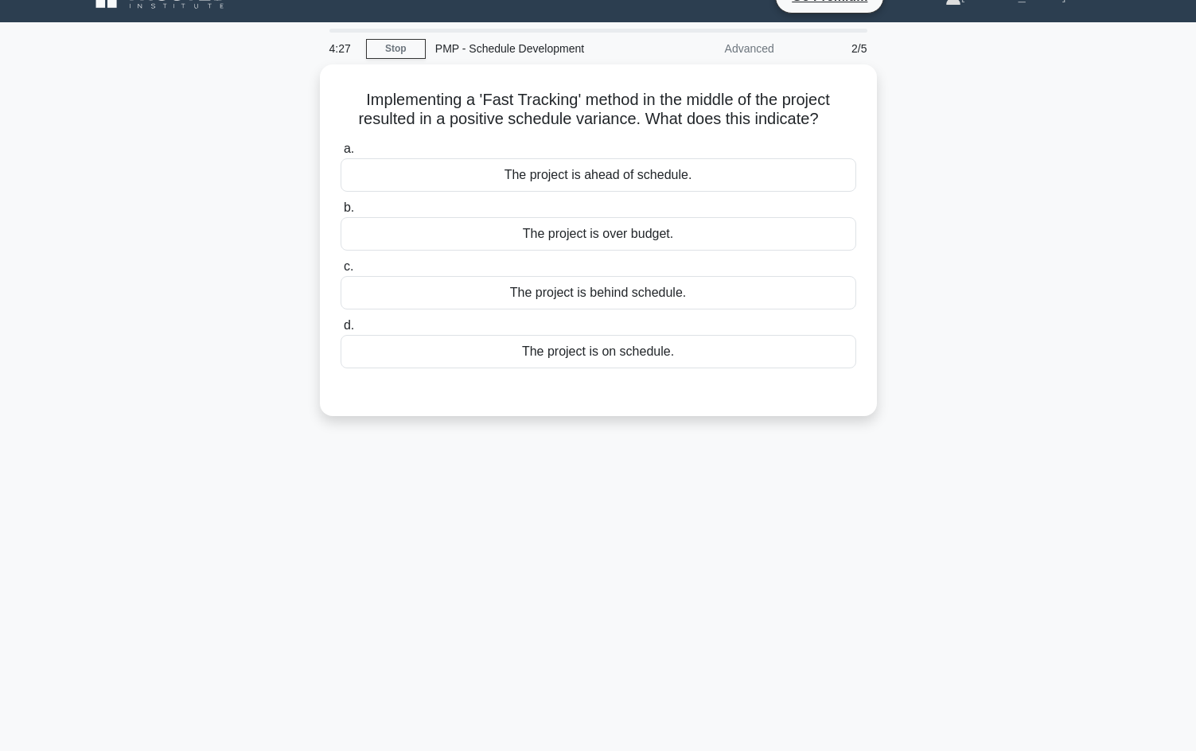
scroll to position [0, 0]
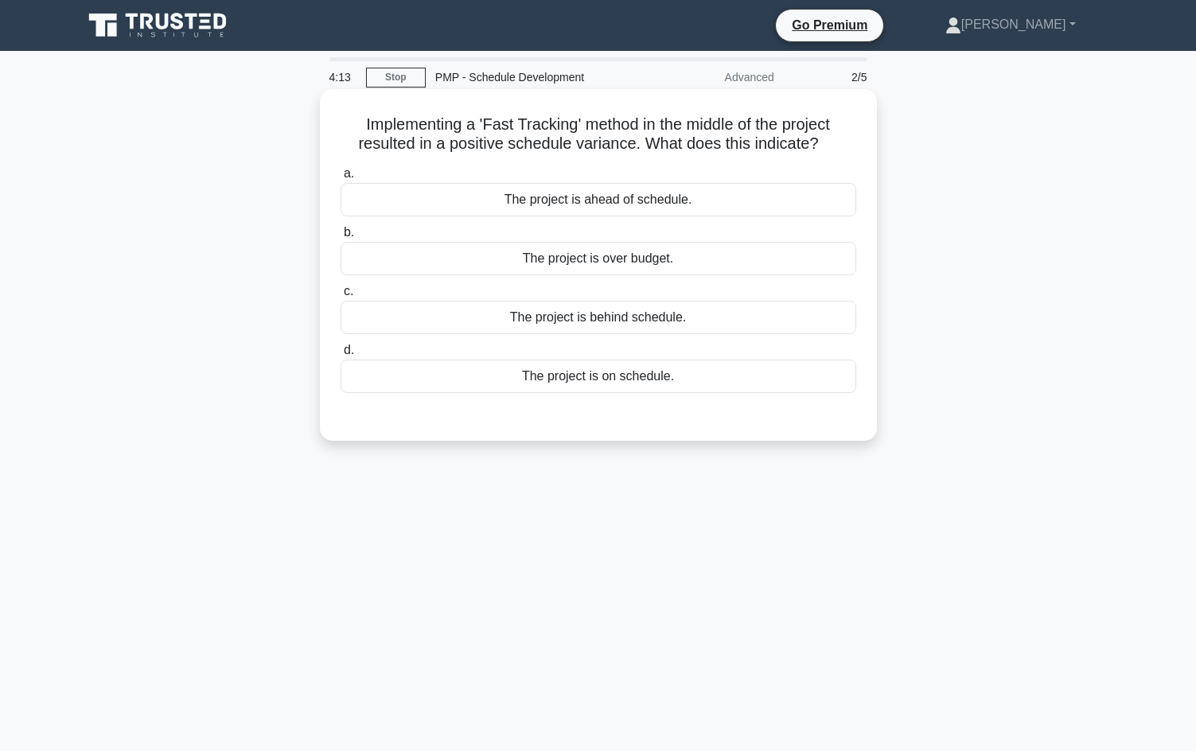
click at [656, 316] on div "The project is behind schedule." at bounding box center [599, 317] width 516 height 33
click at [341, 297] on input "c. The project is behind schedule." at bounding box center [341, 291] width 0 height 10
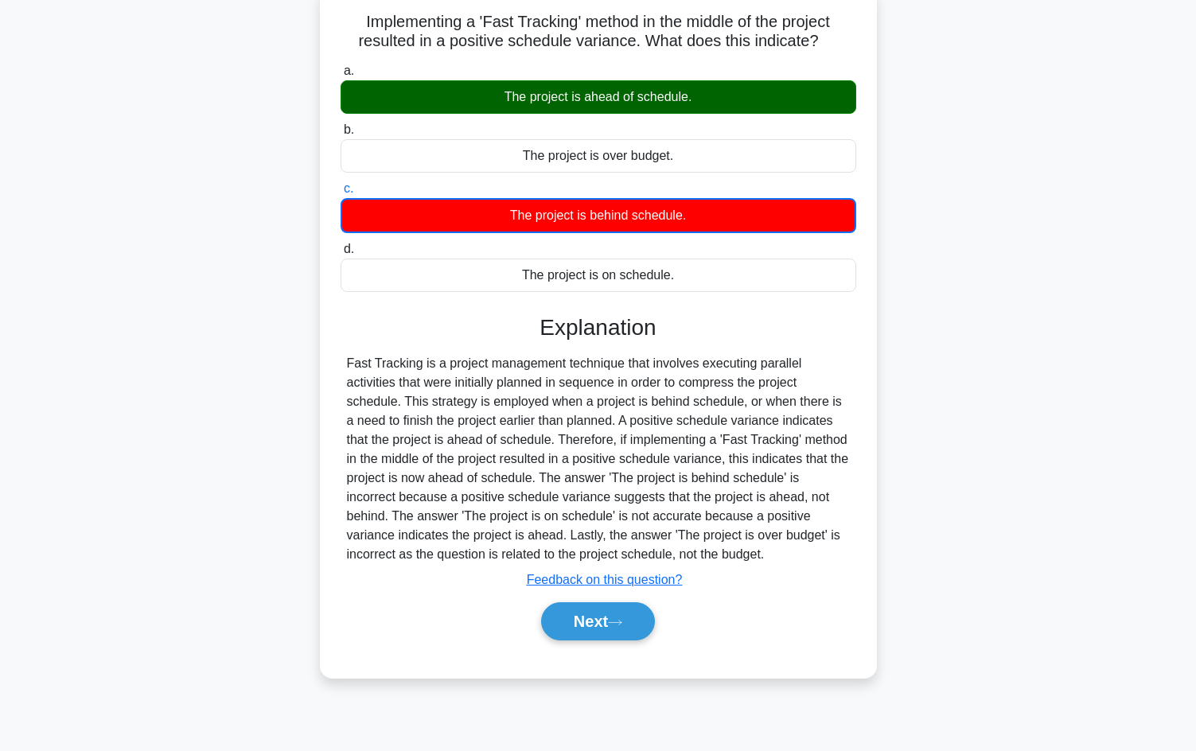
scroll to position [108, 0]
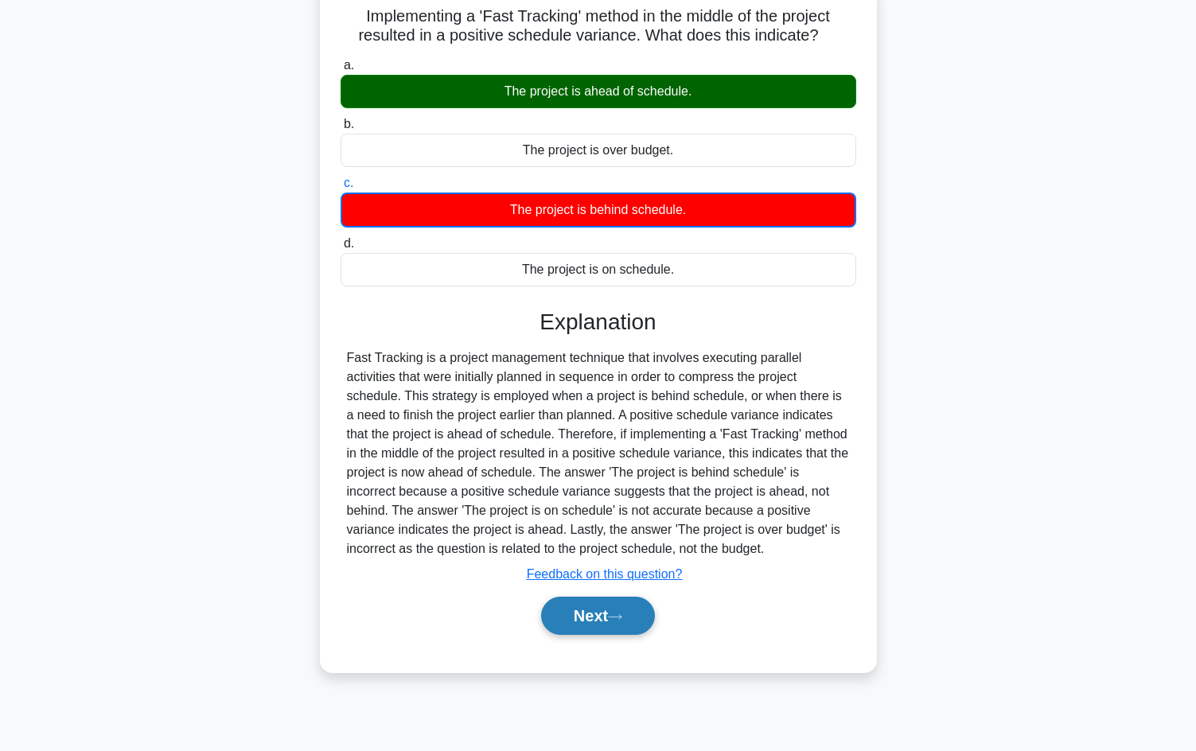
click at [602, 617] on button "Next" at bounding box center [598, 616] width 114 height 38
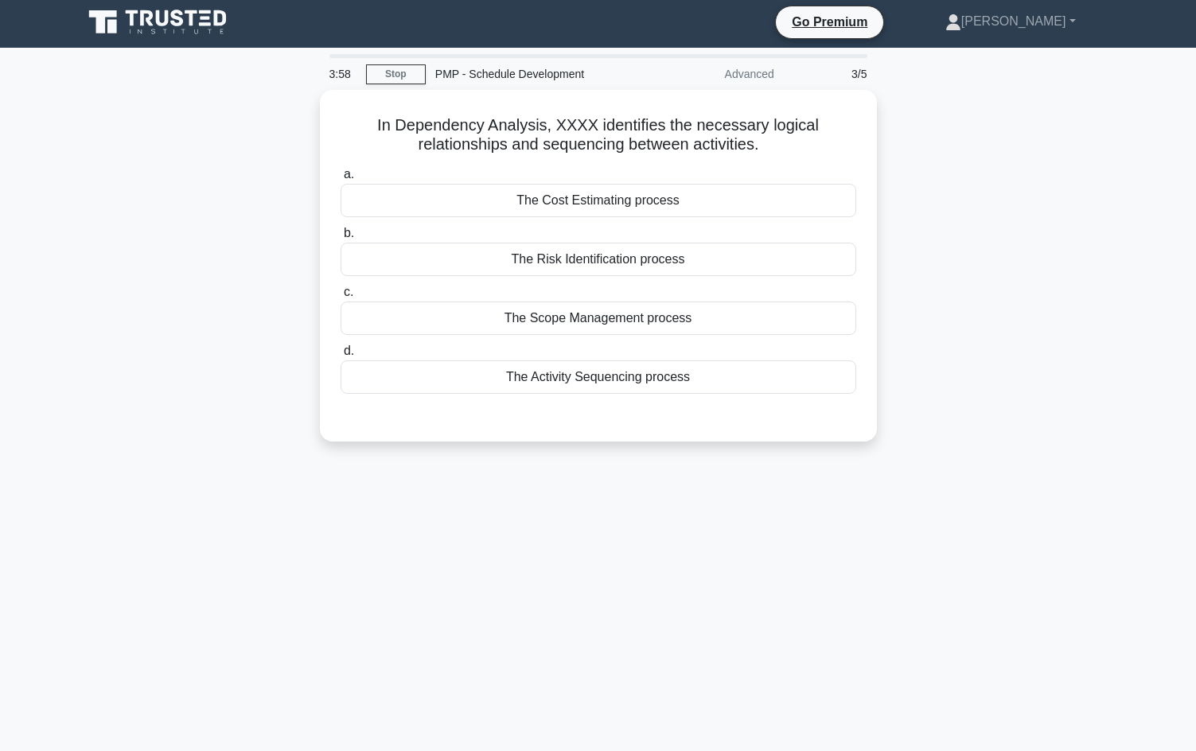
scroll to position [0, 0]
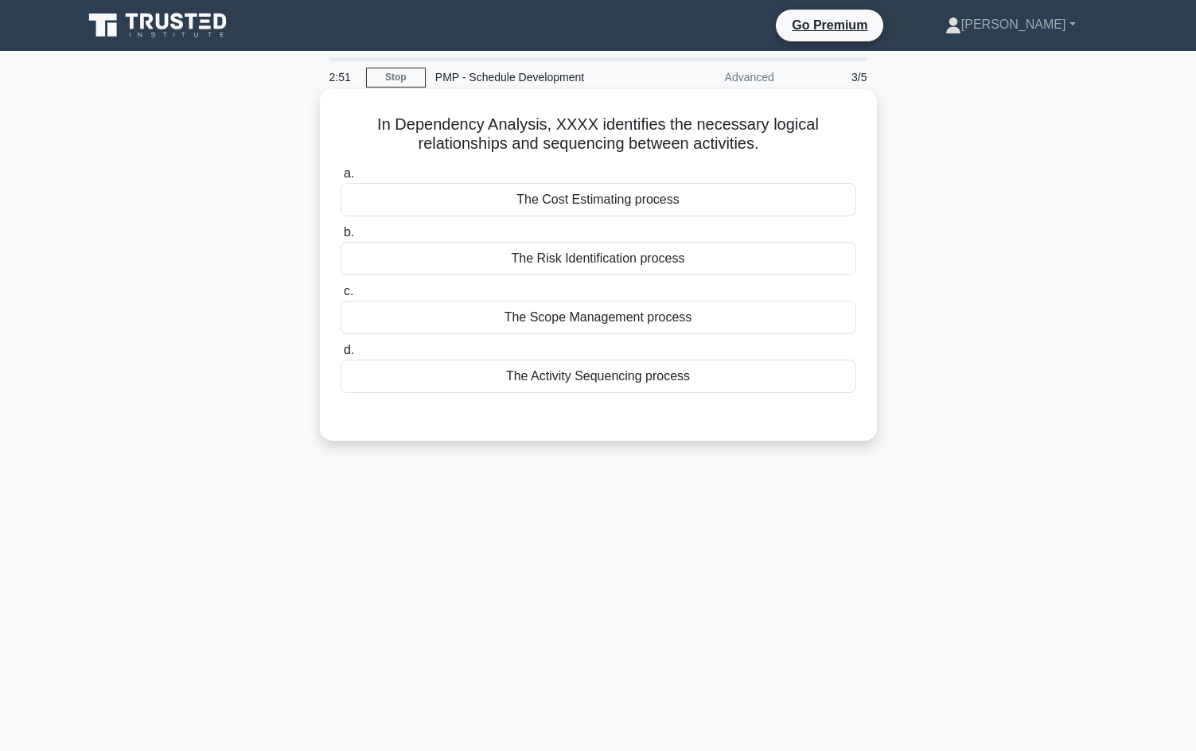
click at [586, 389] on div "The Activity Sequencing process" at bounding box center [599, 376] width 516 height 33
click at [341, 356] on input "d. The Activity Sequencing process" at bounding box center [341, 350] width 0 height 10
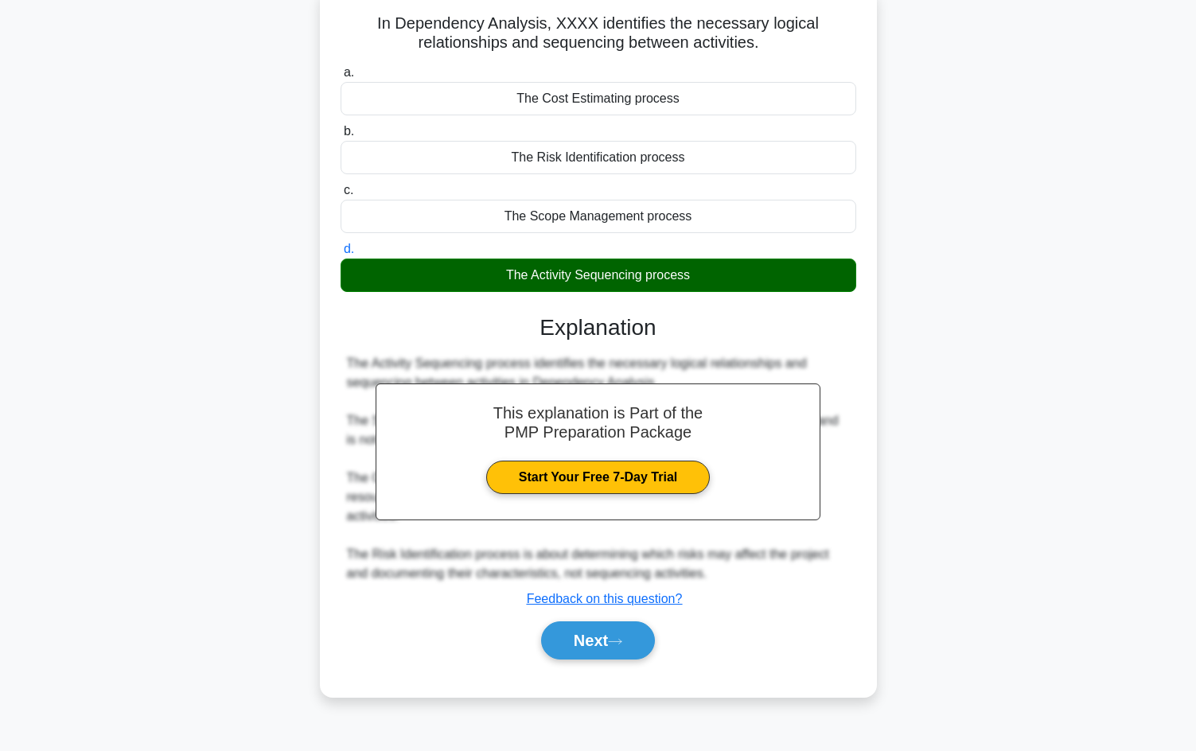
scroll to position [108, 0]
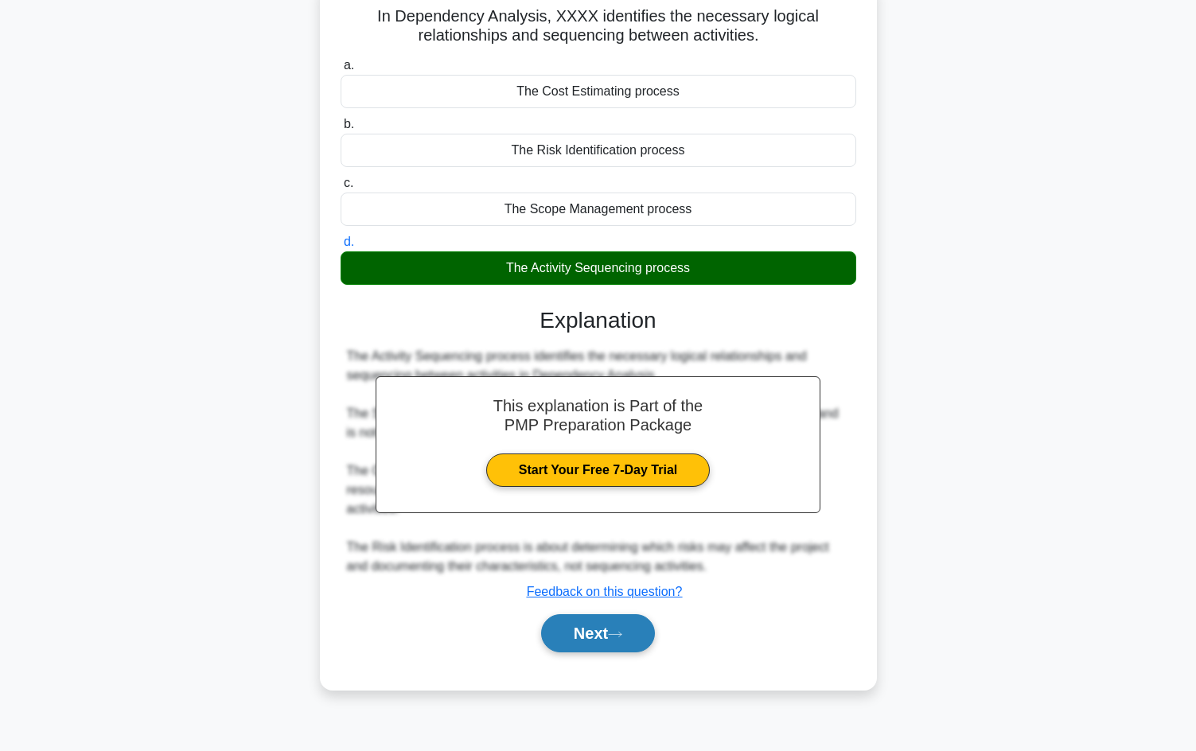
click at [606, 634] on button "Next" at bounding box center [598, 633] width 114 height 38
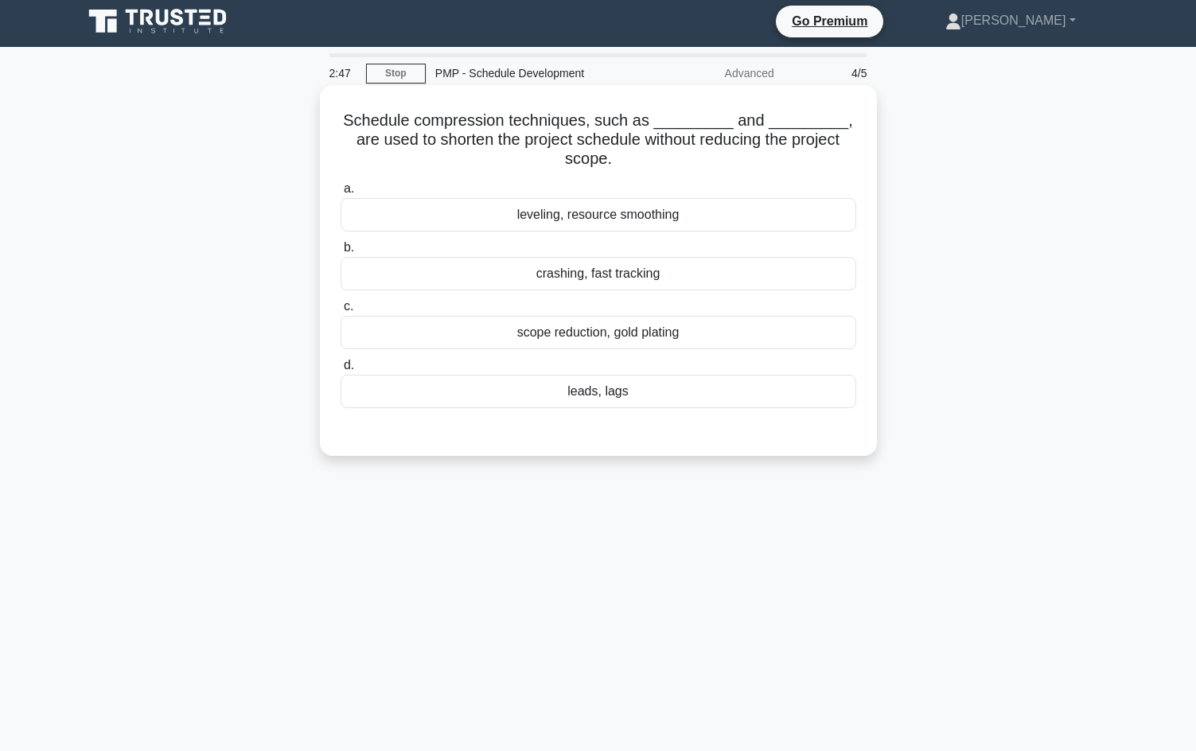
scroll to position [0, 0]
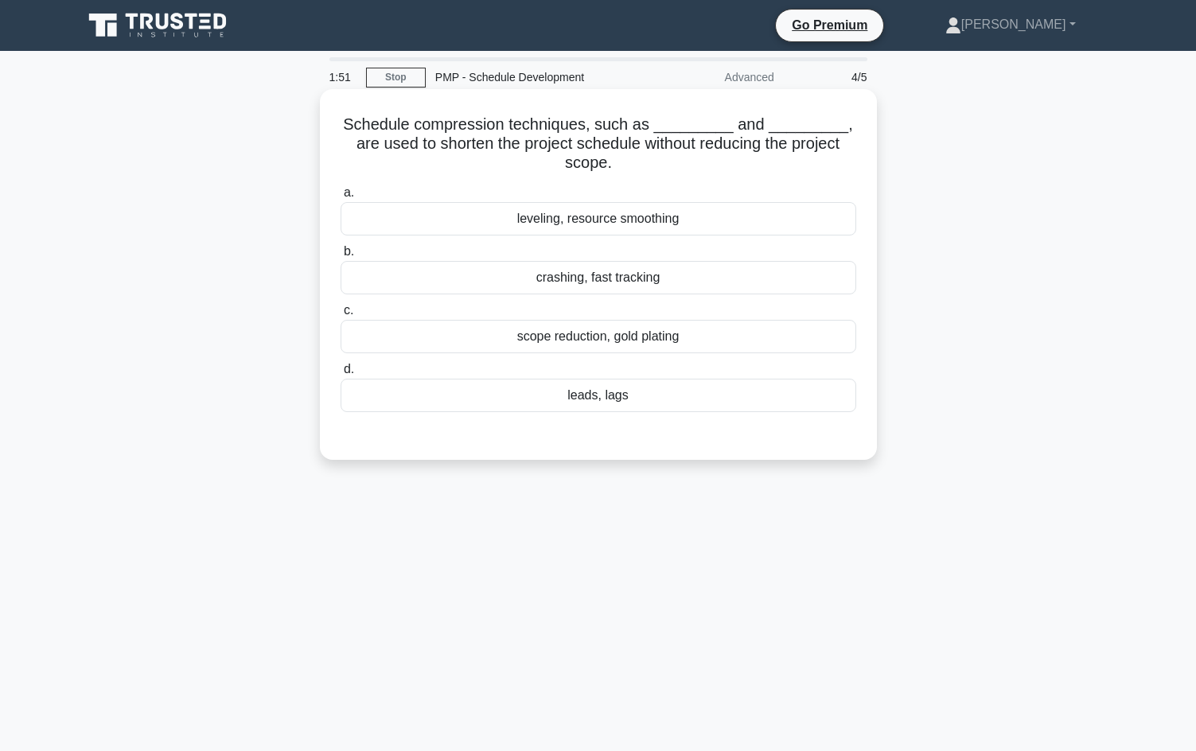
drag, startPoint x: 644, startPoint y: 395, endPoint x: 643, endPoint y: 405, distance: 9.6
click at [643, 405] on div "leads, lags" at bounding box center [599, 395] width 516 height 33
click at [341, 375] on input "d. leads, lags" at bounding box center [341, 369] width 0 height 10
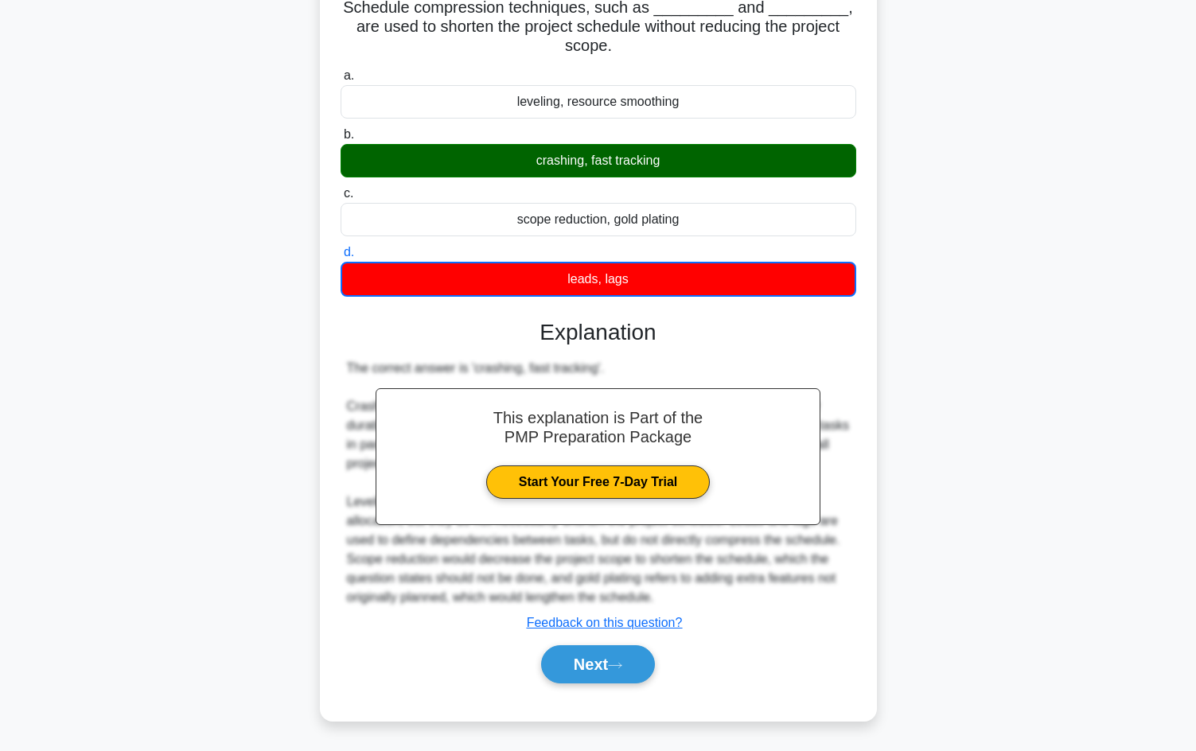
scroll to position [118, 0]
click at [607, 666] on button "Next" at bounding box center [598, 664] width 114 height 38
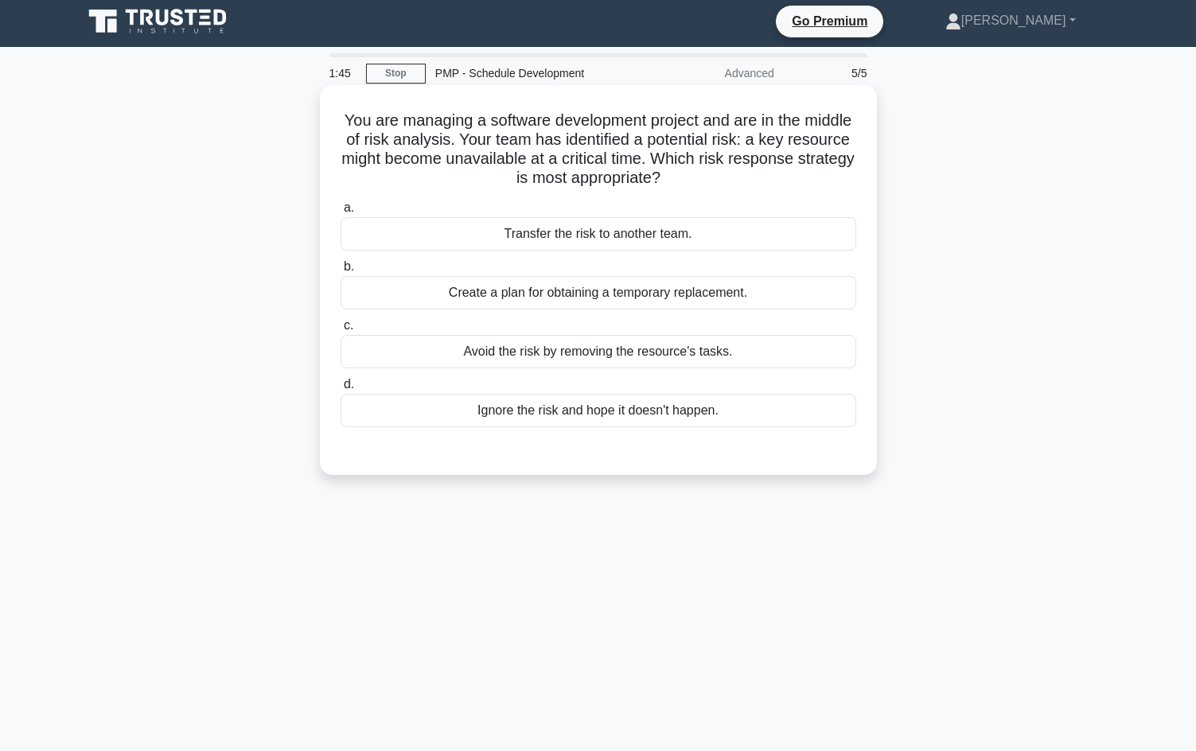
scroll to position [0, 0]
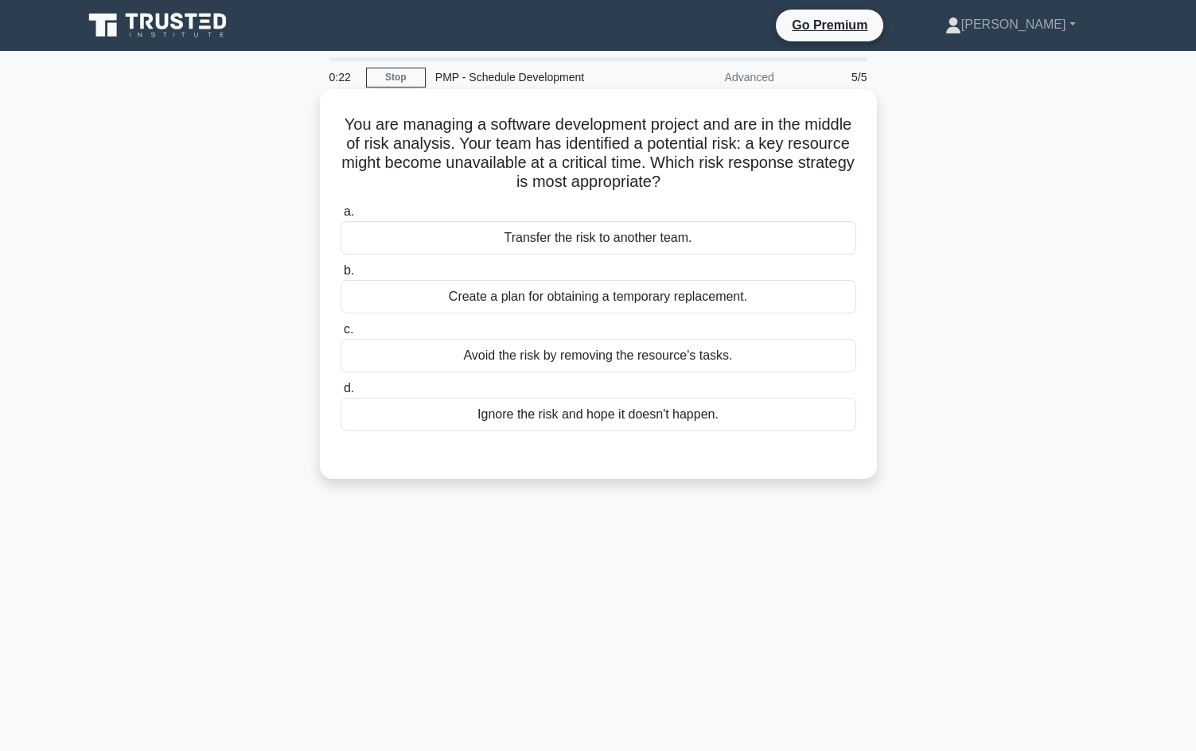
drag, startPoint x: 594, startPoint y: 291, endPoint x: 615, endPoint y: 290, distance: 21.5
click at [610, 291] on div "Create a plan for obtaining a temporary replacement." at bounding box center [599, 296] width 516 height 33
click at [446, 298] on div "Create a plan for obtaining a temporary replacement." at bounding box center [599, 296] width 516 height 33
click at [341, 276] on input "b. Create a plan for obtaining a temporary replacement." at bounding box center [341, 271] width 0 height 10
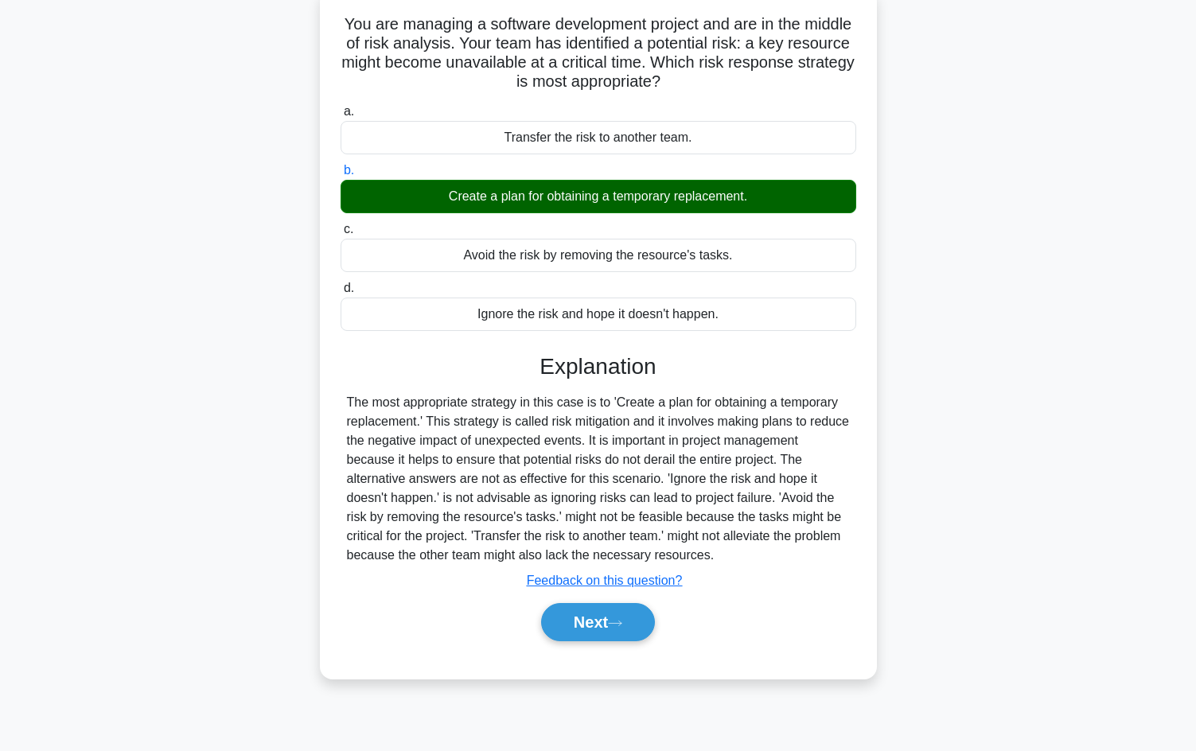
scroll to position [108, 0]
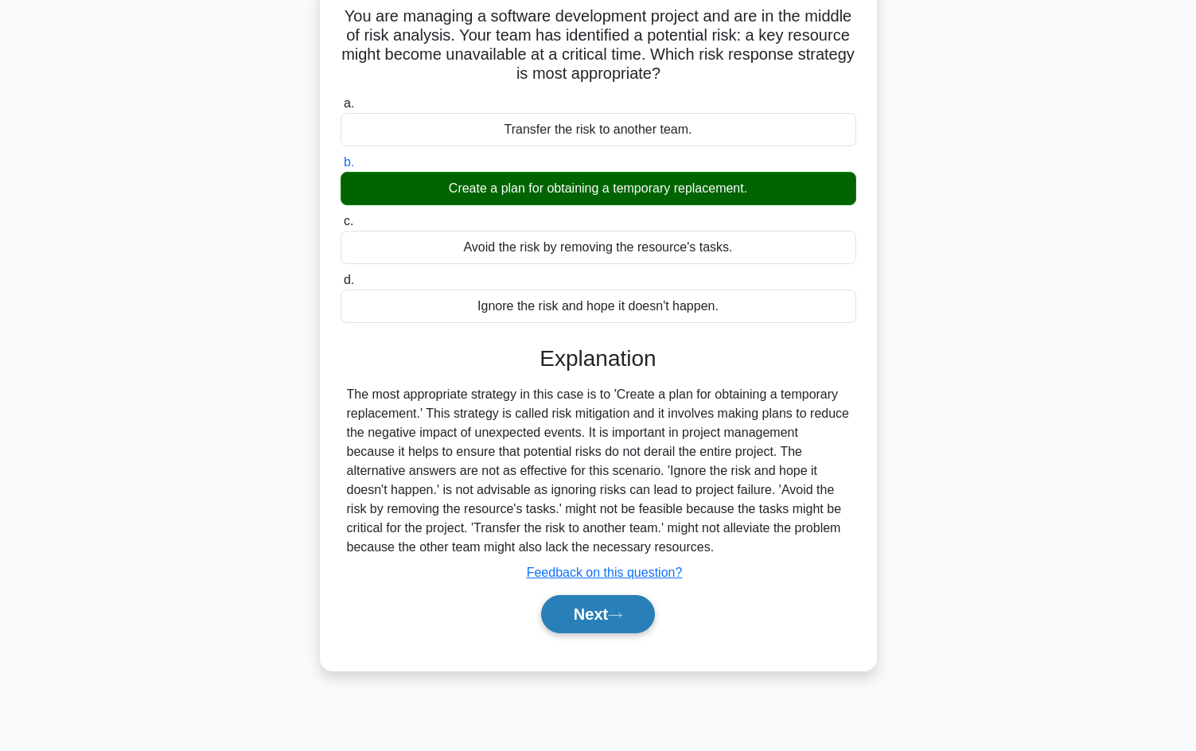
click at [585, 615] on button "Next" at bounding box center [598, 614] width 114 height 38
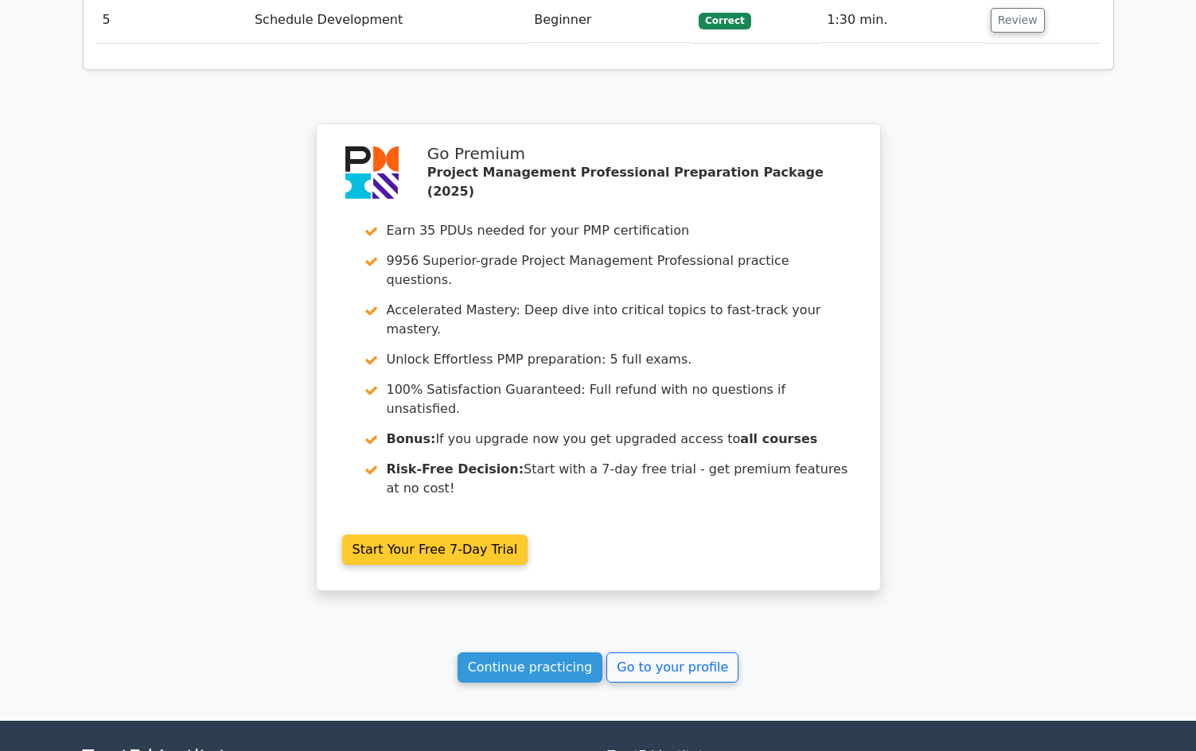
scroll to position [2121, 0]
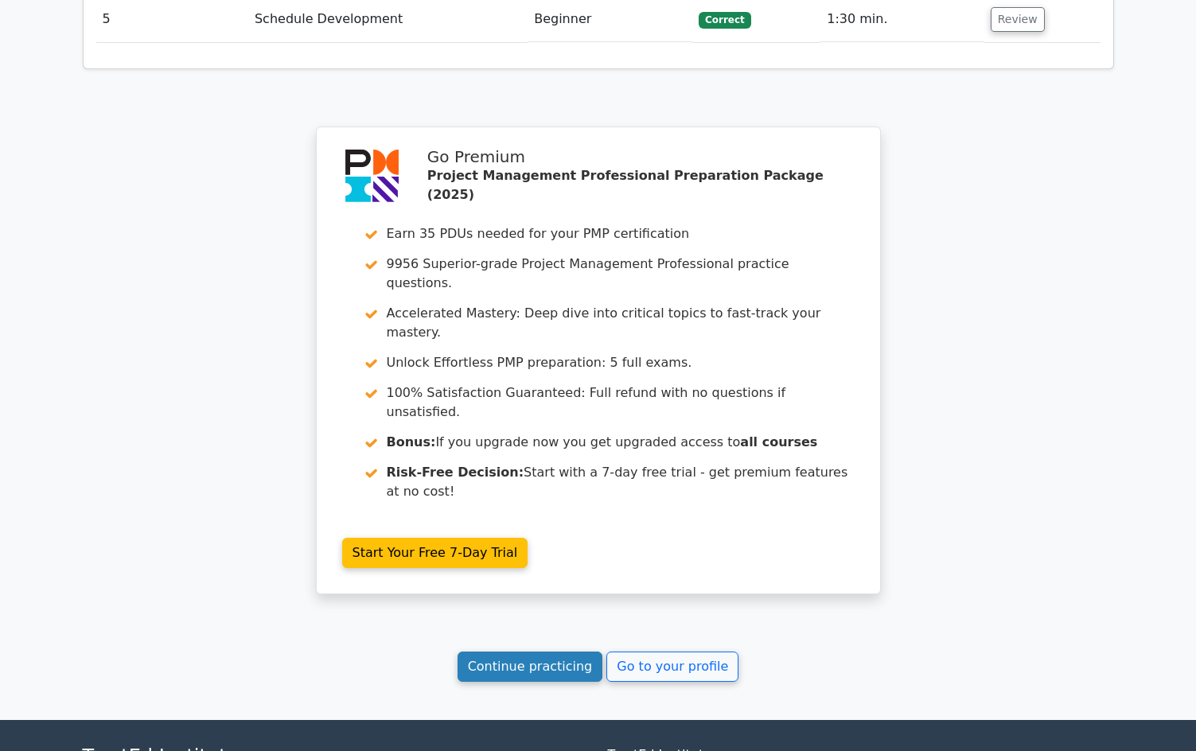
click at [510, 652] on link "Continue practicing" at bounding box center [531, 667] width 146 height 30
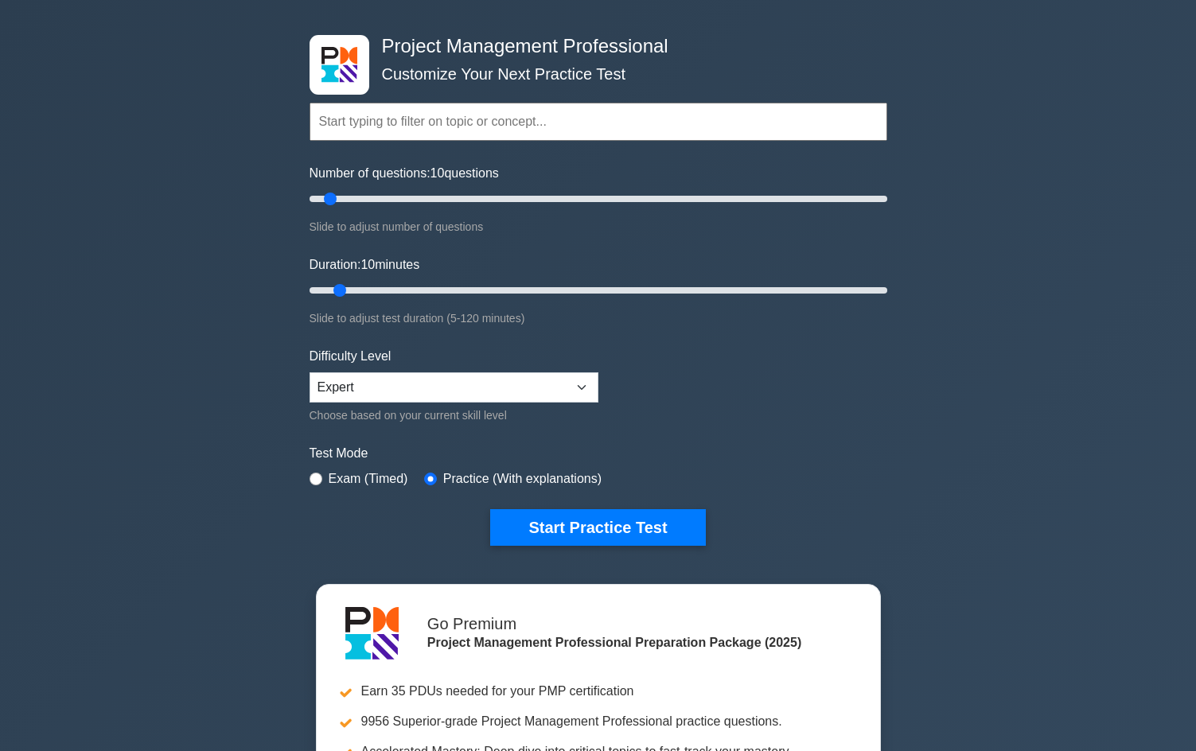
scroll to position [80, 0]
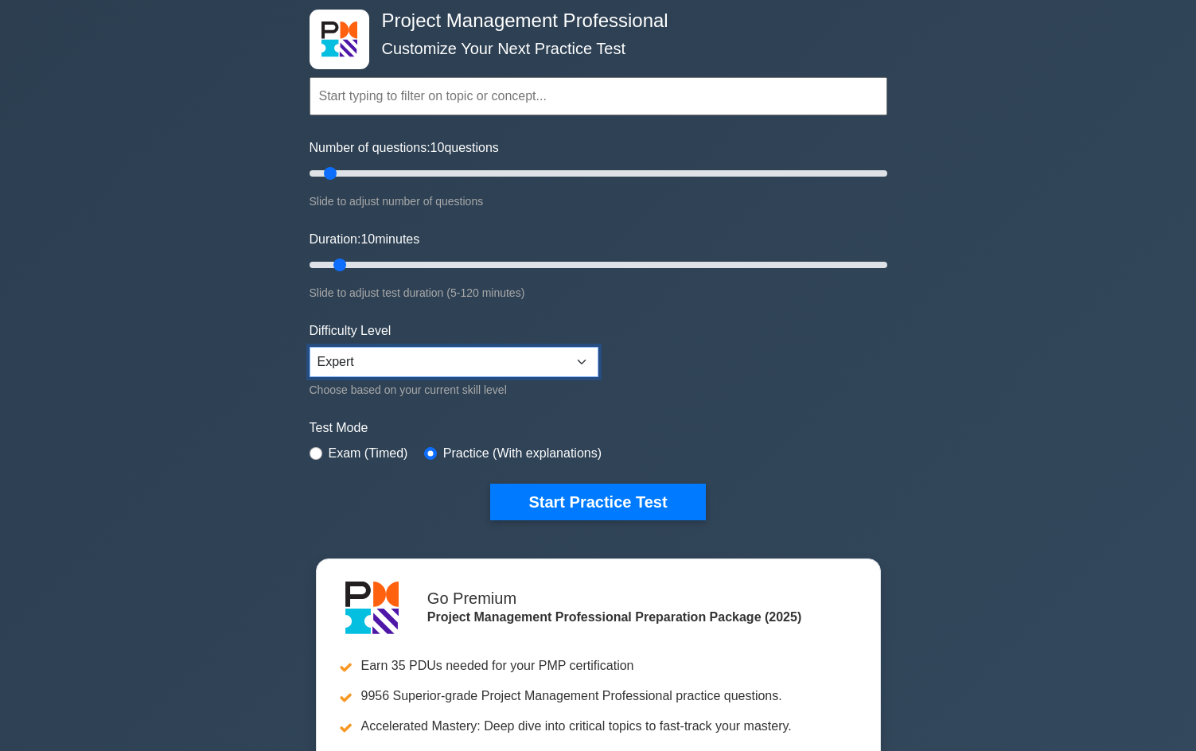
click at [568, 359] on select "Beginner Intermediate Expert" at bounding box center [454, 362] width 289 height 30
click at [722, 391] on form "Topics Scope Management Time Management Cost Management Quality Management Risk…" at bounding box center [599, 275] width 578 height 492
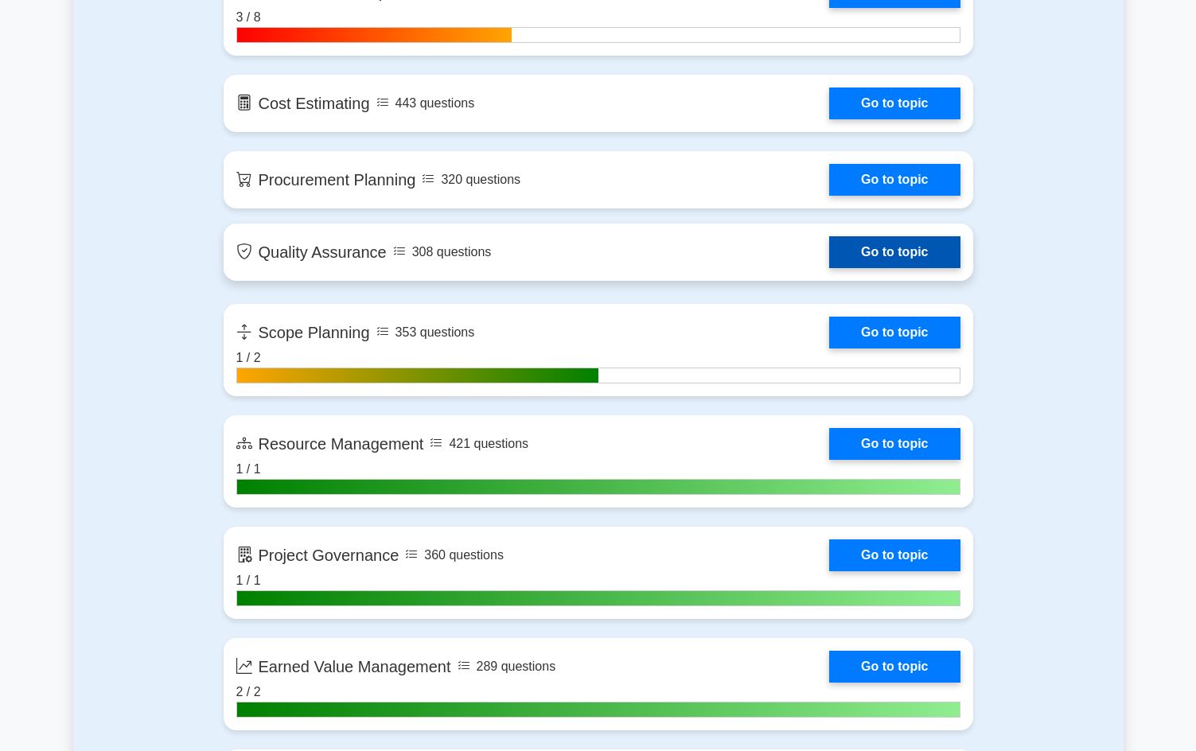
scroll to position [2228, 0]
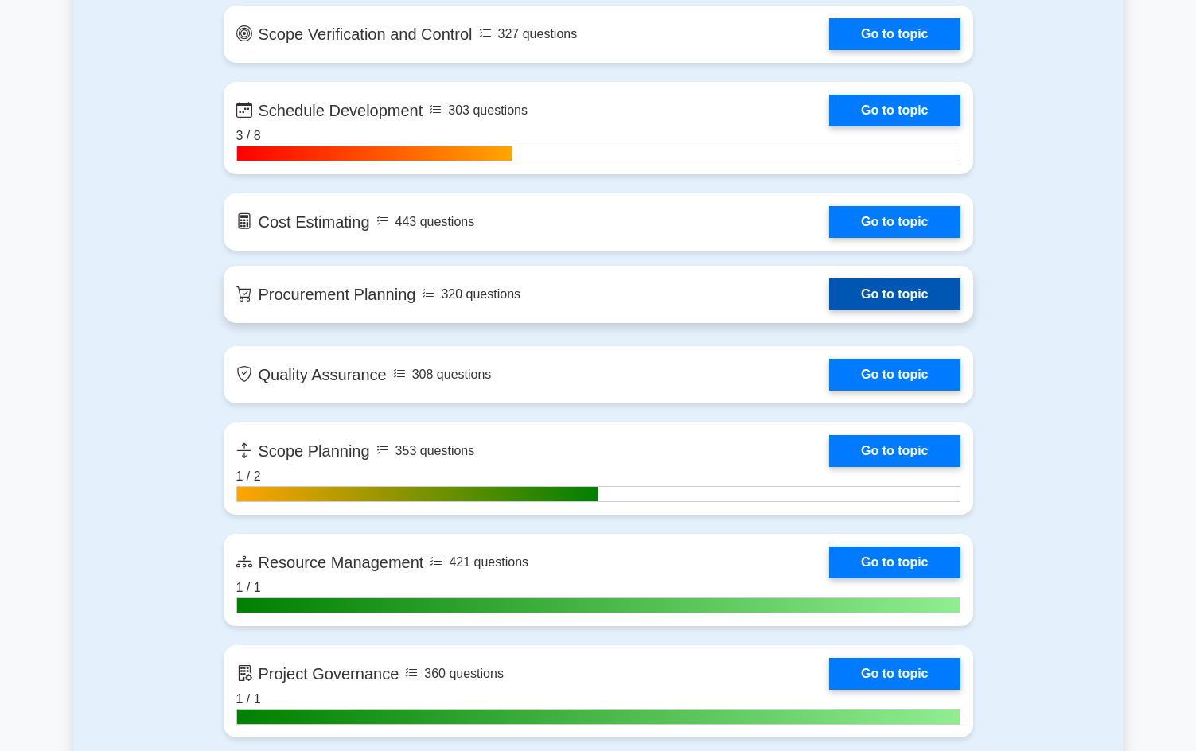
click at [865, 296] on link "Go to topic" at bounding box center [894, 295] width 131 height 32
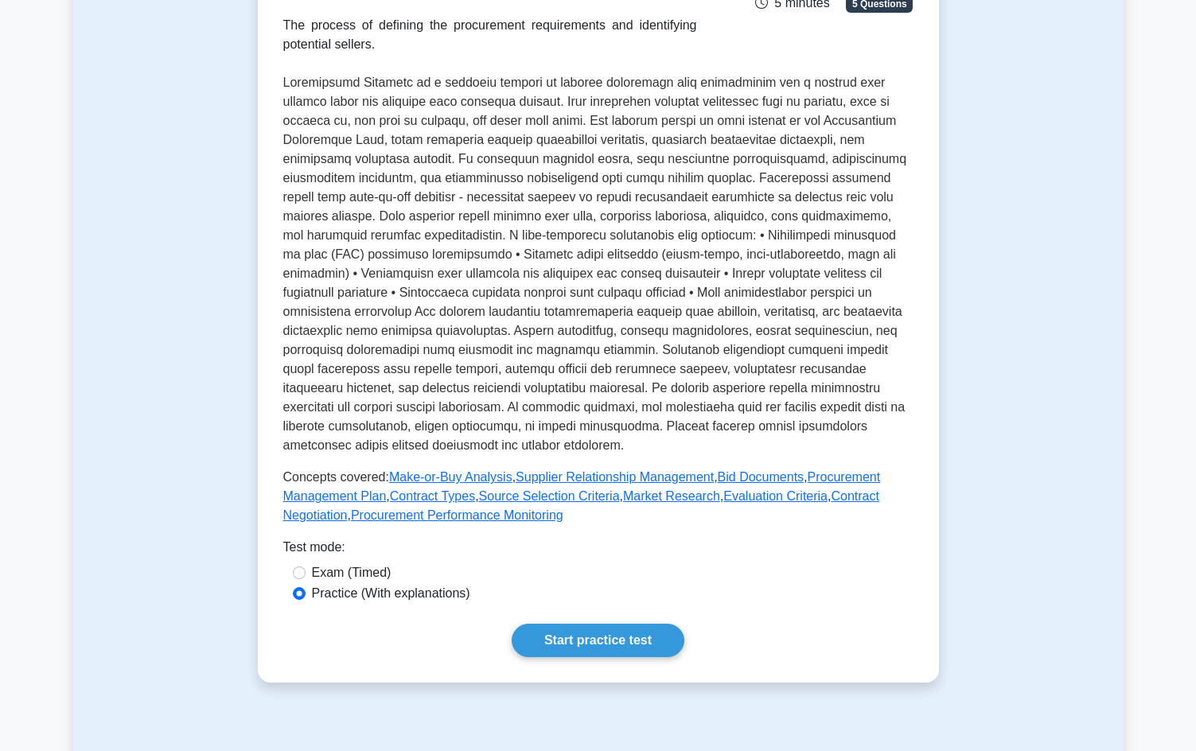
scroll to position [318, 0]
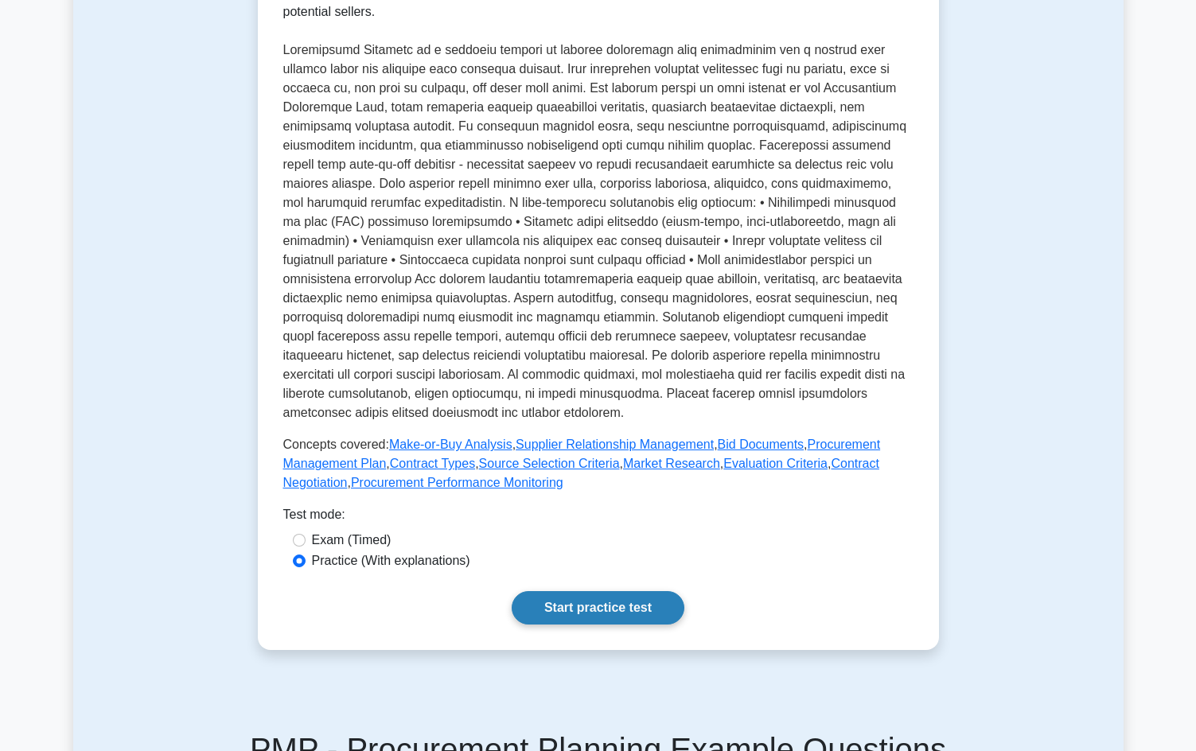
click at [607, 600] on link "Start practice test" at bounding box center [598, 607] width 173 height 33
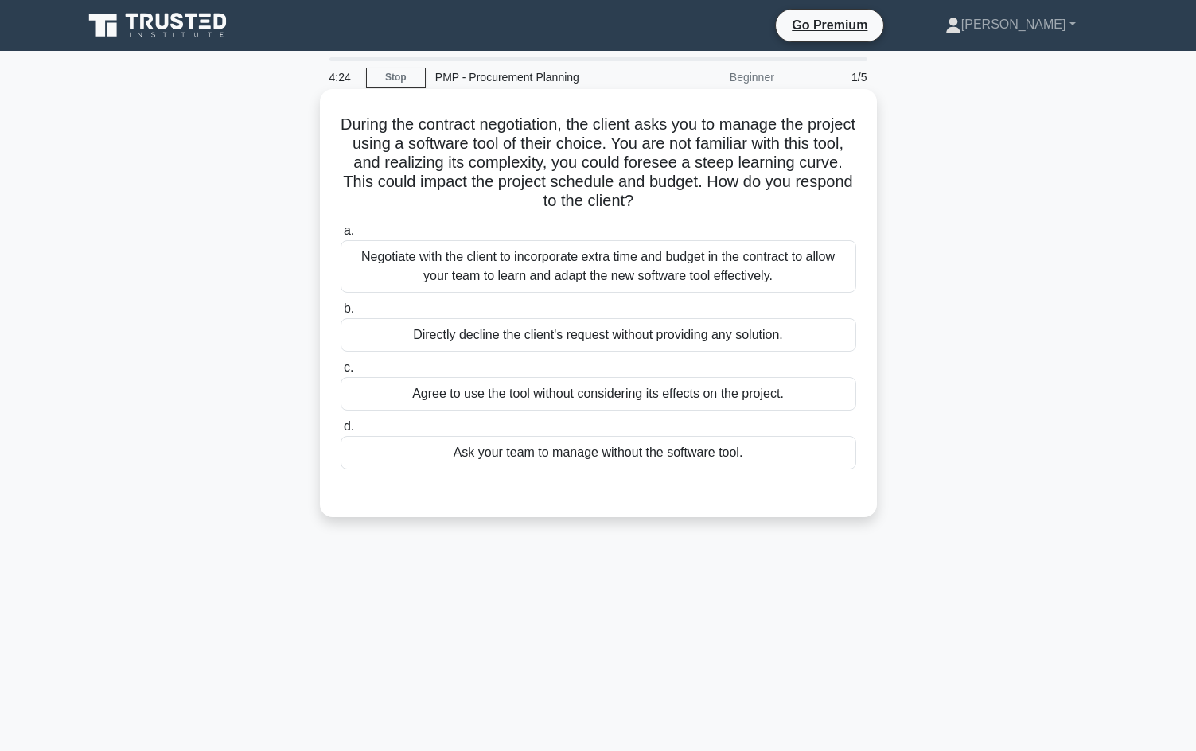
click at [489, 261] on div "Negotiate with the client to incorporate extra time and budget in the contract …" at bounding box center [599, 266] width 516 height 53
click at [341, 236] on input "a. Negotiate with the client to incorporate extra time and budget in the contra…" at bounding box center [341, 231] width 0 height 10
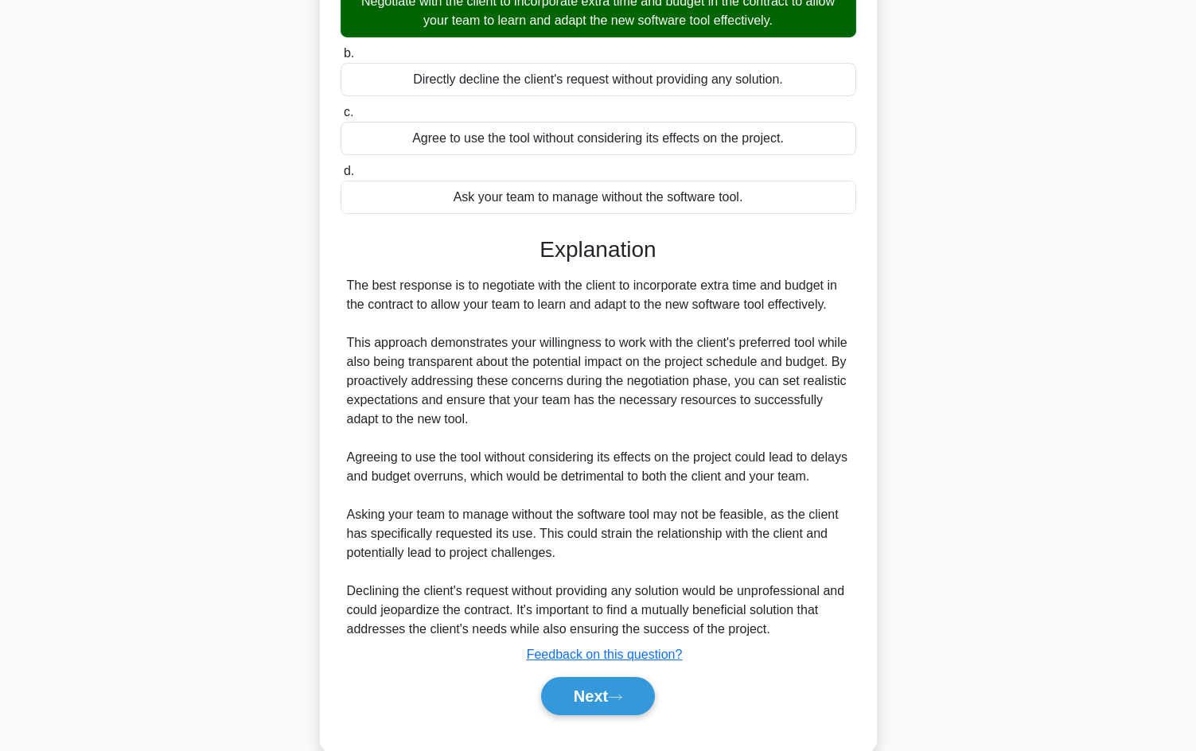
scroll to position [307, 0]
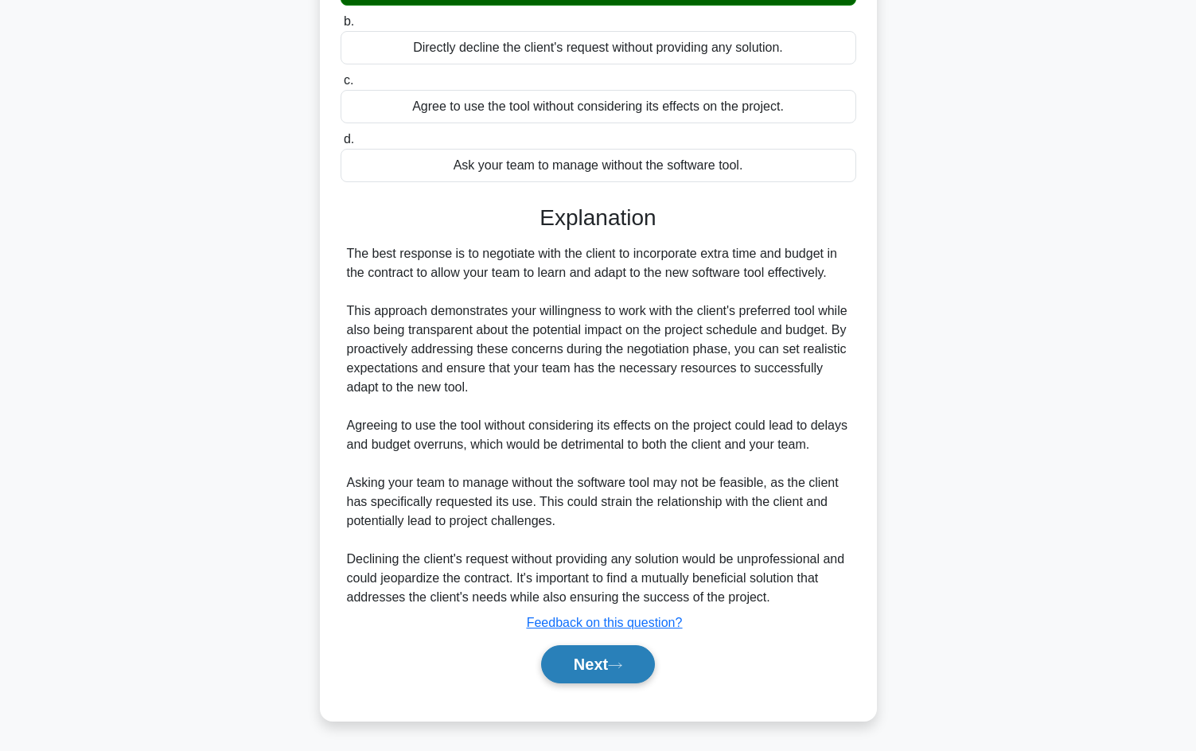
click at [574, 660] on button "Next" at bounding box center [598, 664] width 114 height 38
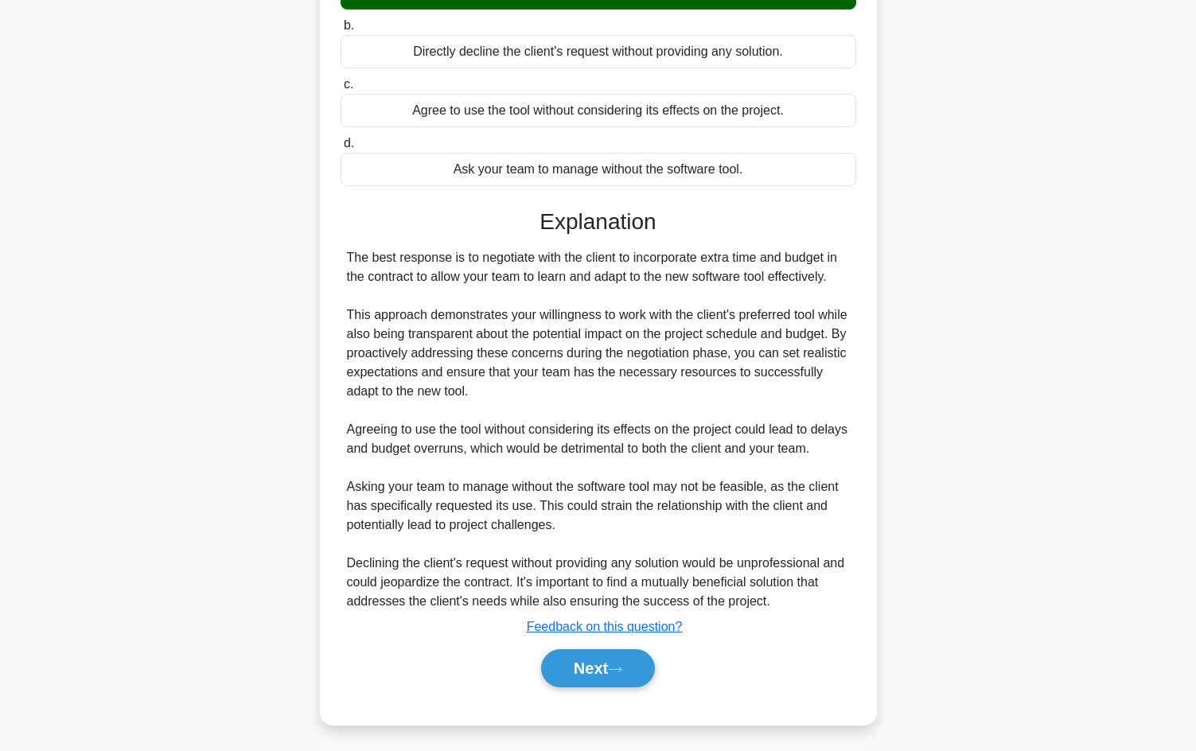
scroll to position [108, 0]
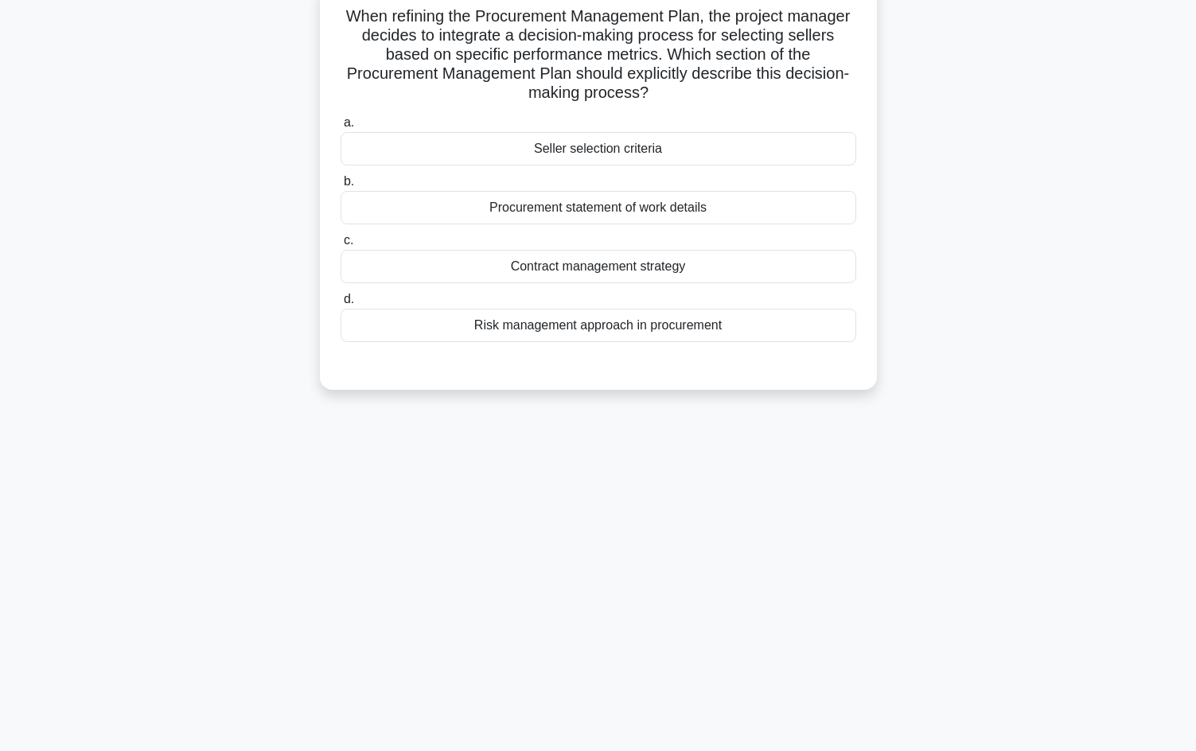
click at [646, 210] on div "Procurement statement of work details" at bounding box center [599, 207] width 516 height 33
click at [341, 187] on input "b. Procurement statement of work details" at bounding box center [341, 182] width 0 height 10
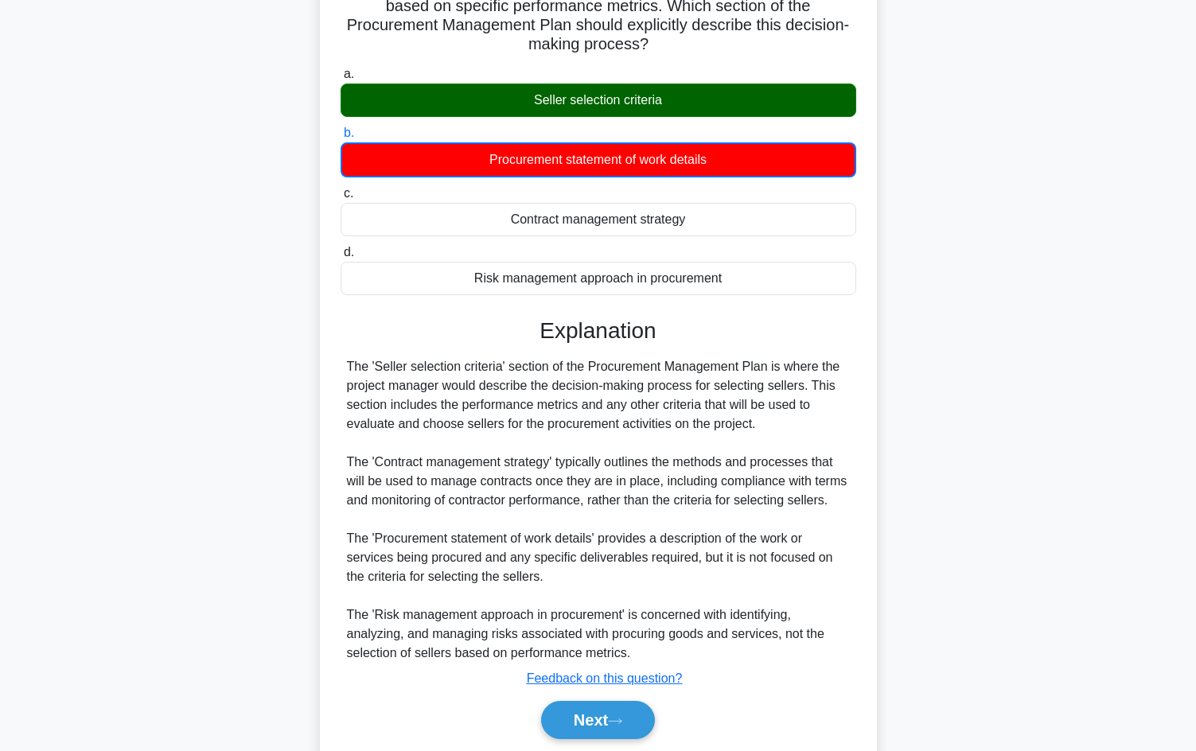
scroll to position [213, 0]
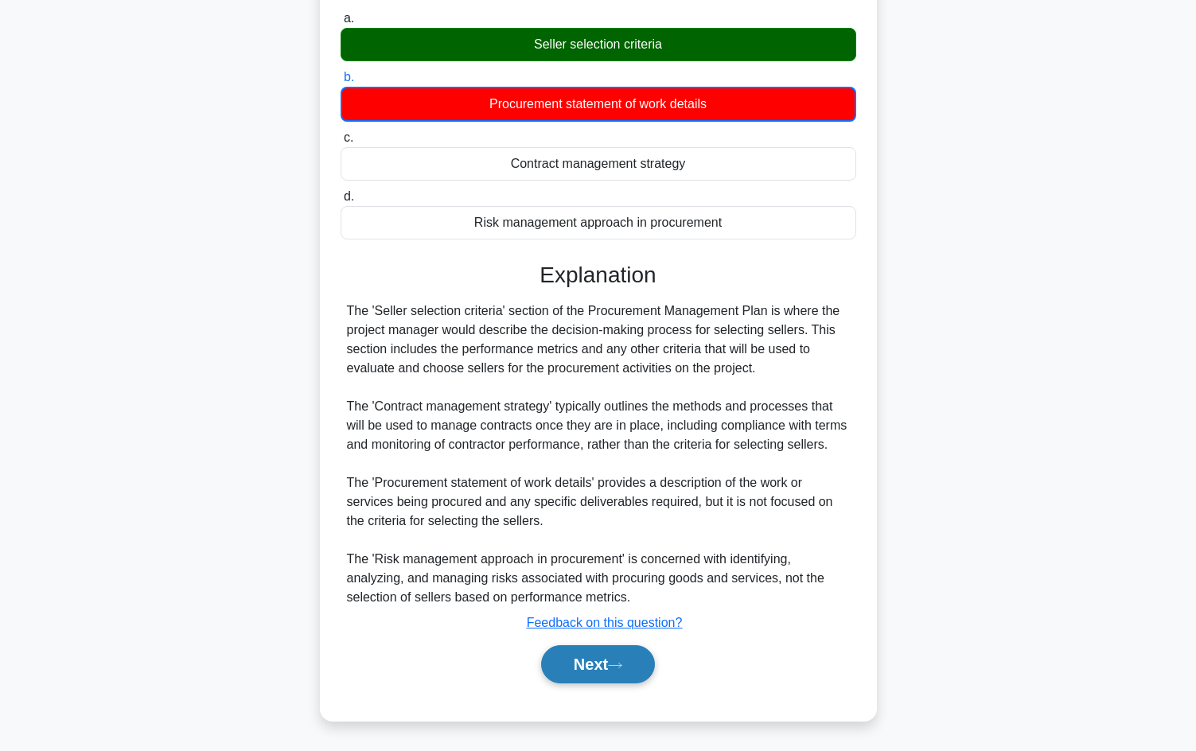
click at [583, 651] on button "Next" at bounding box center [598, 664] width 114 height 38
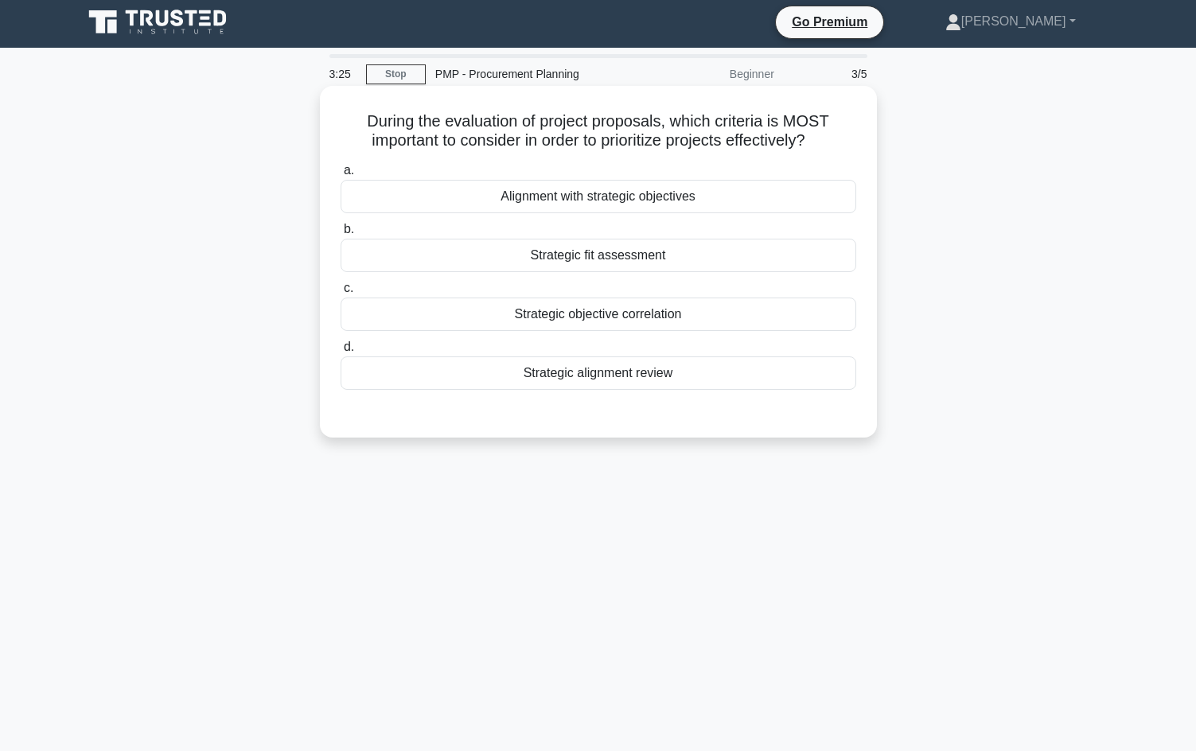
scroll to position [0, 0]
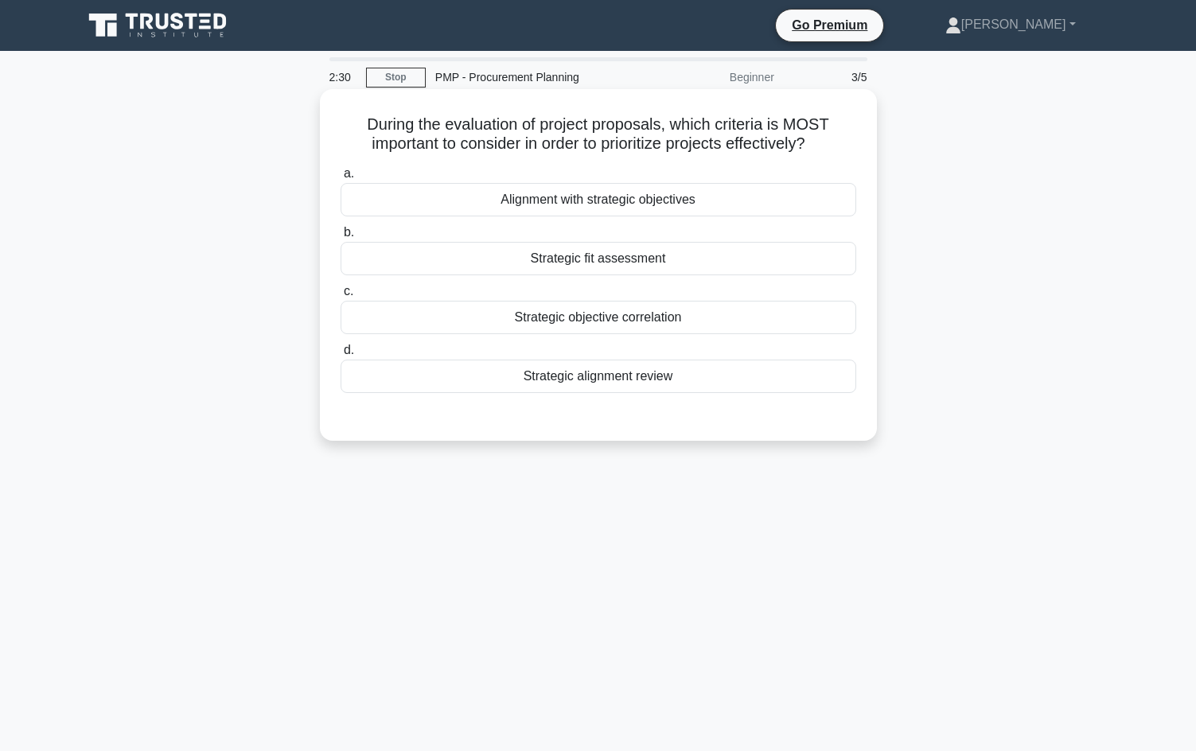
click at [634, 317] on div "Strategic objective correlation" at bounding box center [599, 317] width 516 height 33
click at [341, 297] on input "c. Strategic objective correlation" at bounding box center [341, 291] width 0 height 10
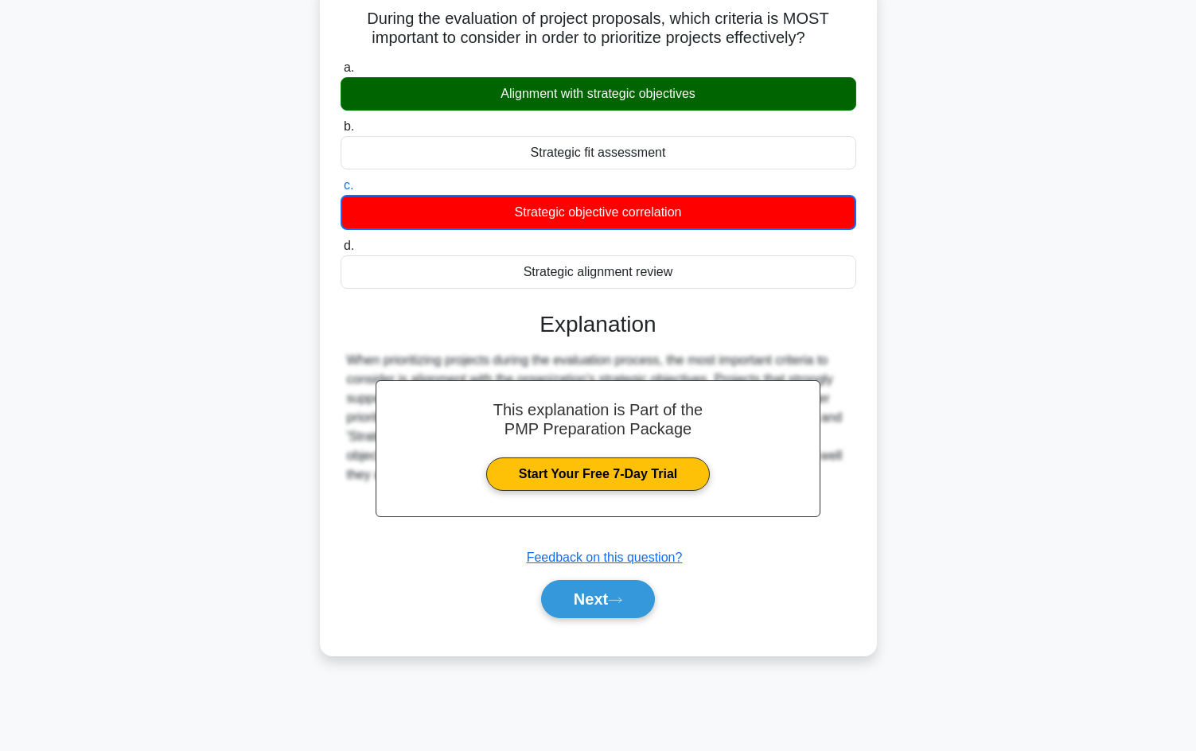
scroll to position [108, 0]
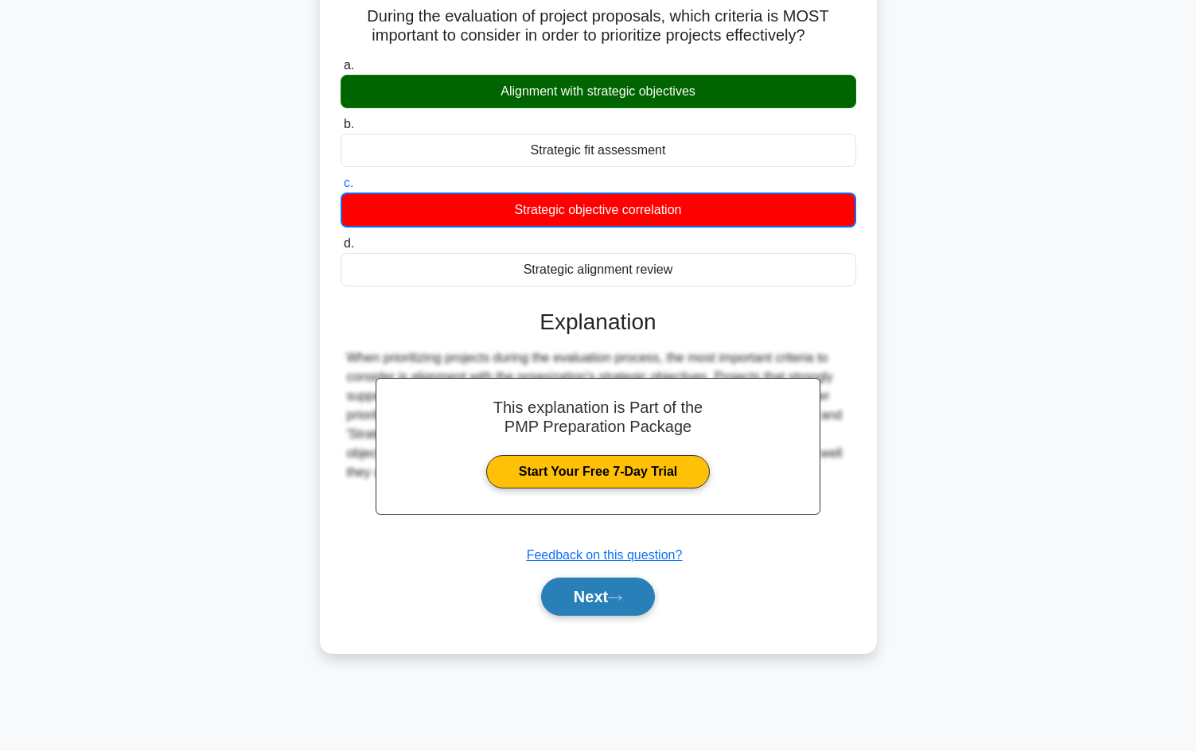
click at [610, 594] on button "Next" at bounding box center [598, 597] width 114 height 38
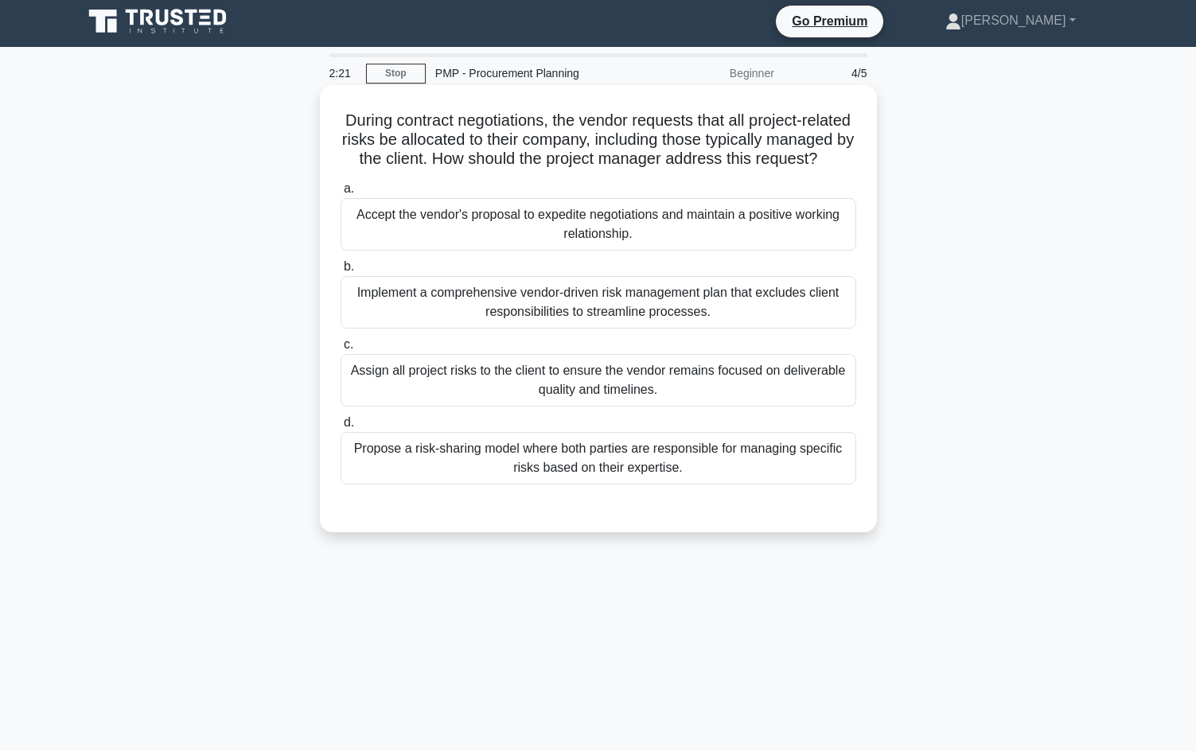
scroll to position [0, 0]
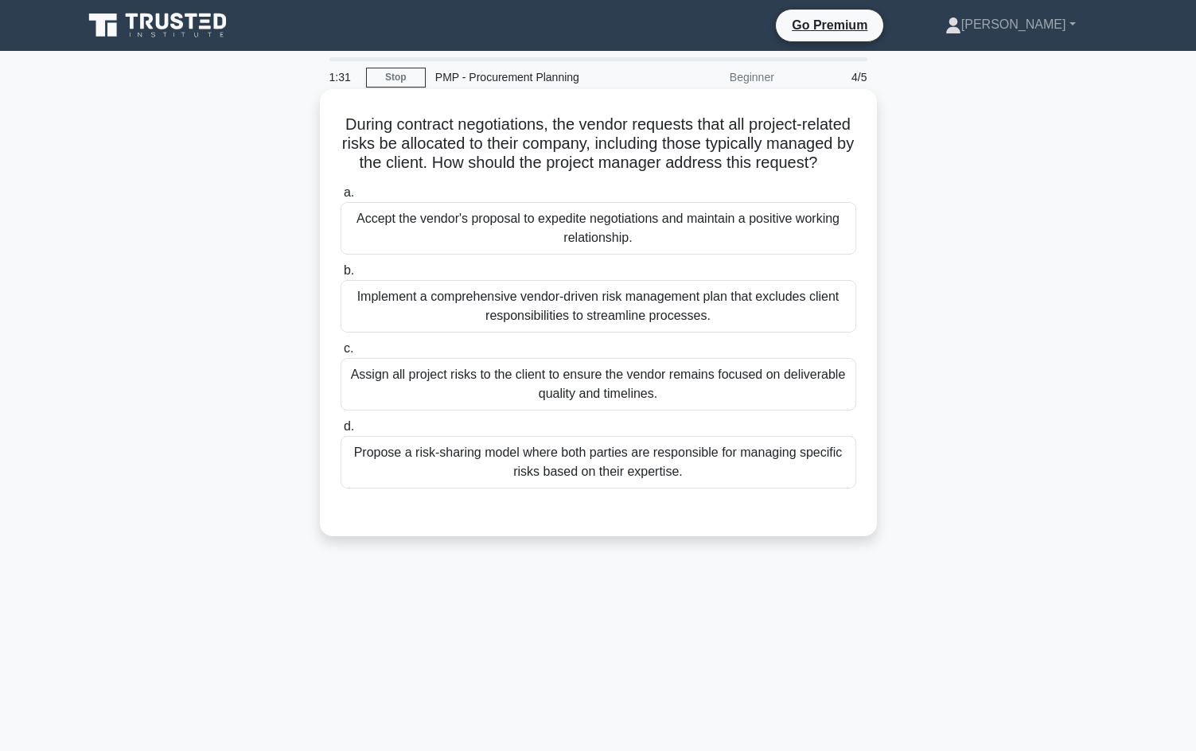
click at [654, 333] on div "Implement a comprehensive vendor-driven risk management plan that excludes clie…" at bounding box center [599, 306] width 516 height 53
click at [341, 276] on input "b. Implement a comprehensive vendor-driven risk management plan that excludes c…" at bounding box center [341, 271] width 0 height 10
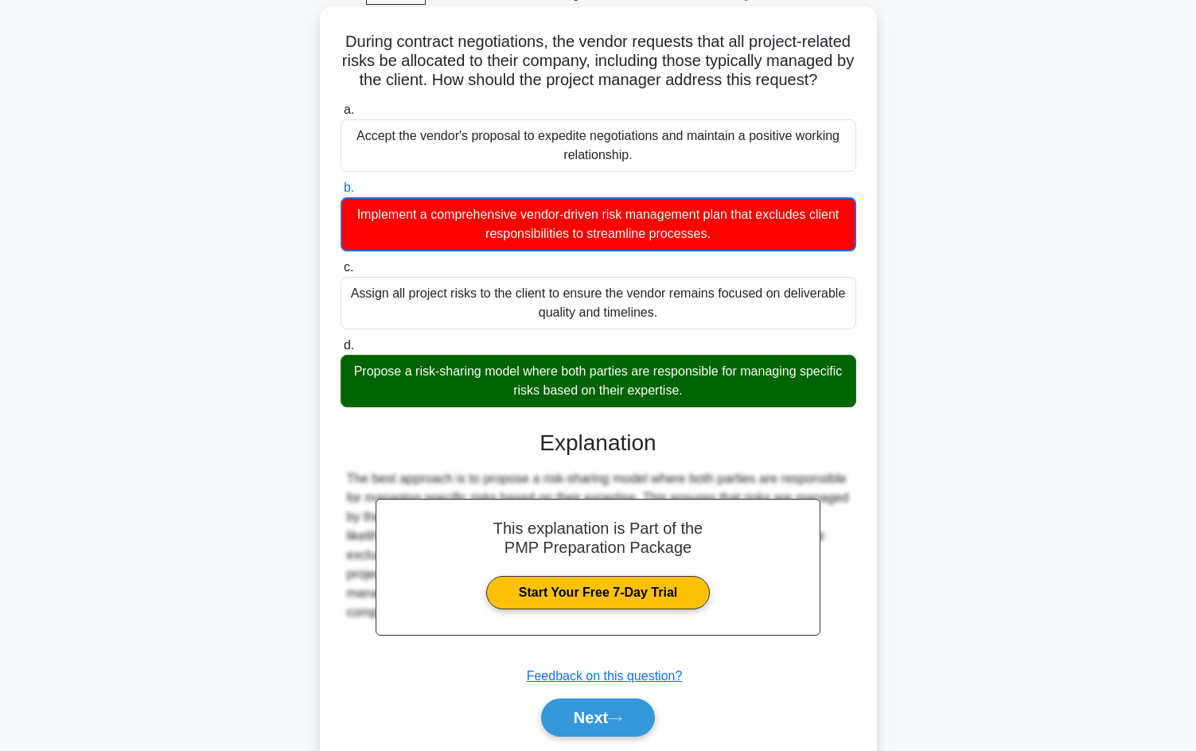
scroll to position [156, 0]
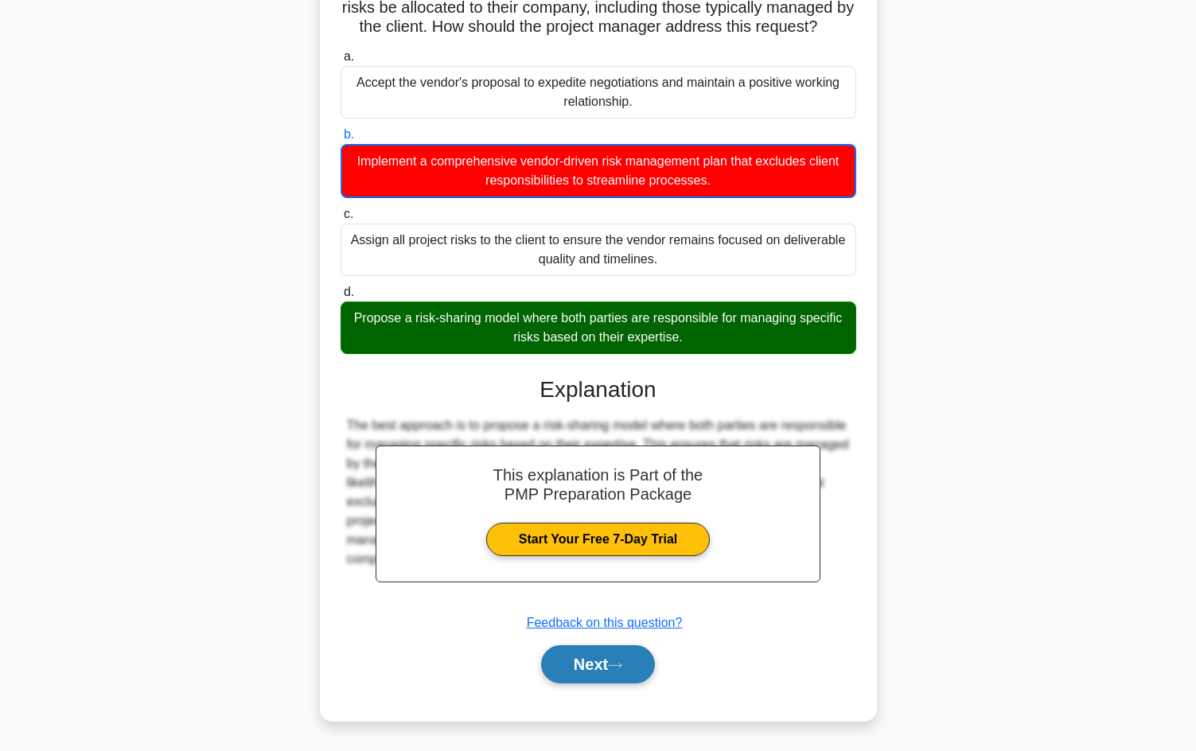
click at [579, 664] on button "Next" at bounding box center [598, 664] width 114 height 38
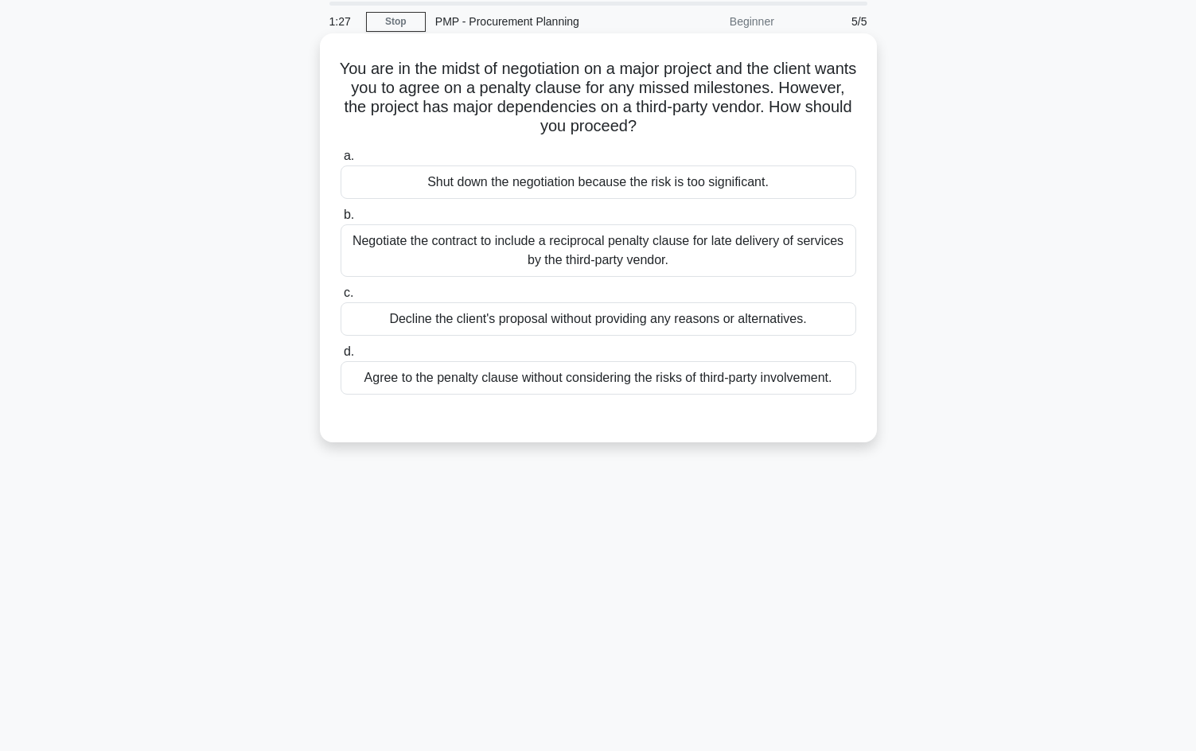
scroll to position [0, 0]
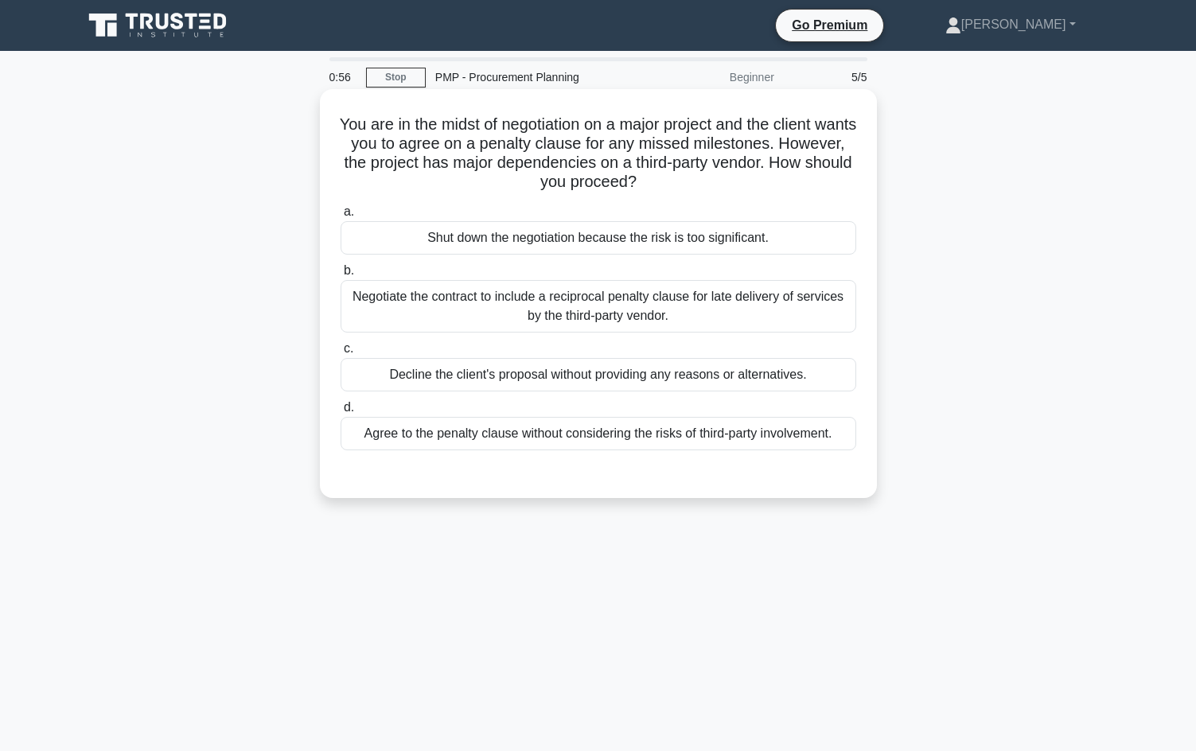
click at [596, 292] on div "Negotiate the contract to include a reciprocal penalty clause for late delivery…" at bounding box center [599, 306] width 516 height 53
click at [341, 276] on input "b. Negotiate the contract to include a reciprocal penalty clause for late deliv…" at bounding box center [341, 271] width 0 height 10
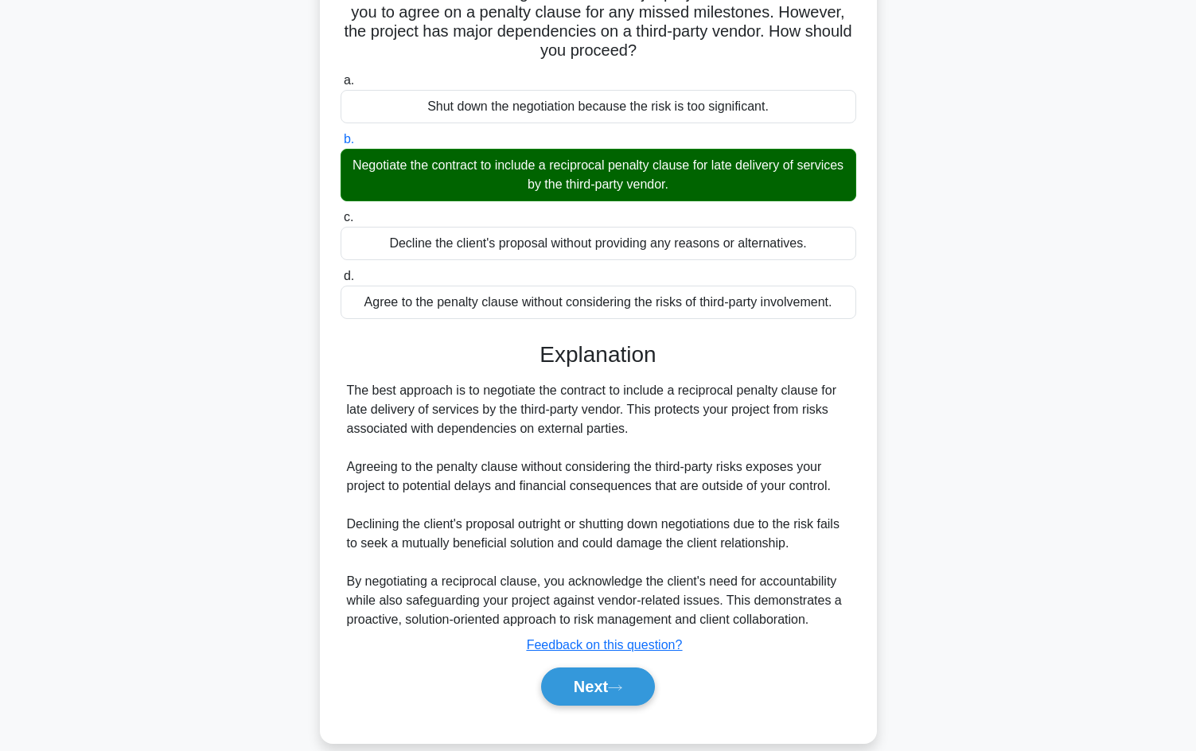
scroll to position [154, 0]
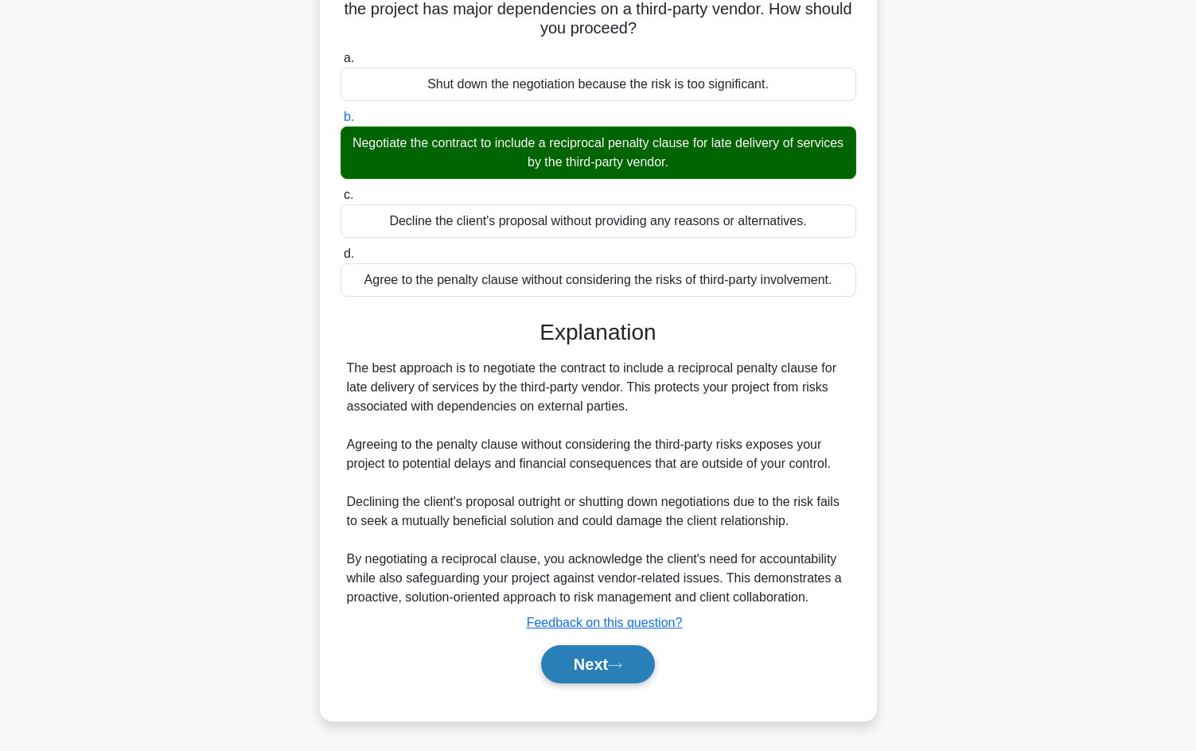
click at [570, 660] on button "Next" at bounding box center [598, 664] width 114 height 38
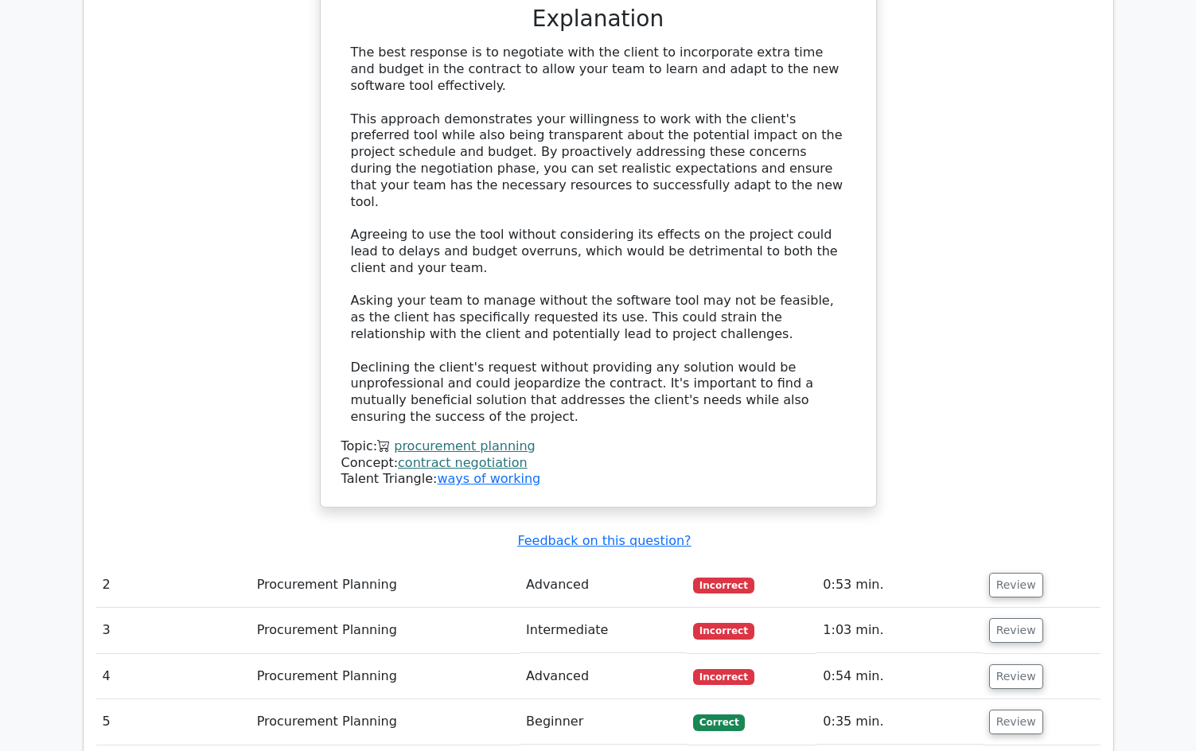
scroll to position [1989, 0]
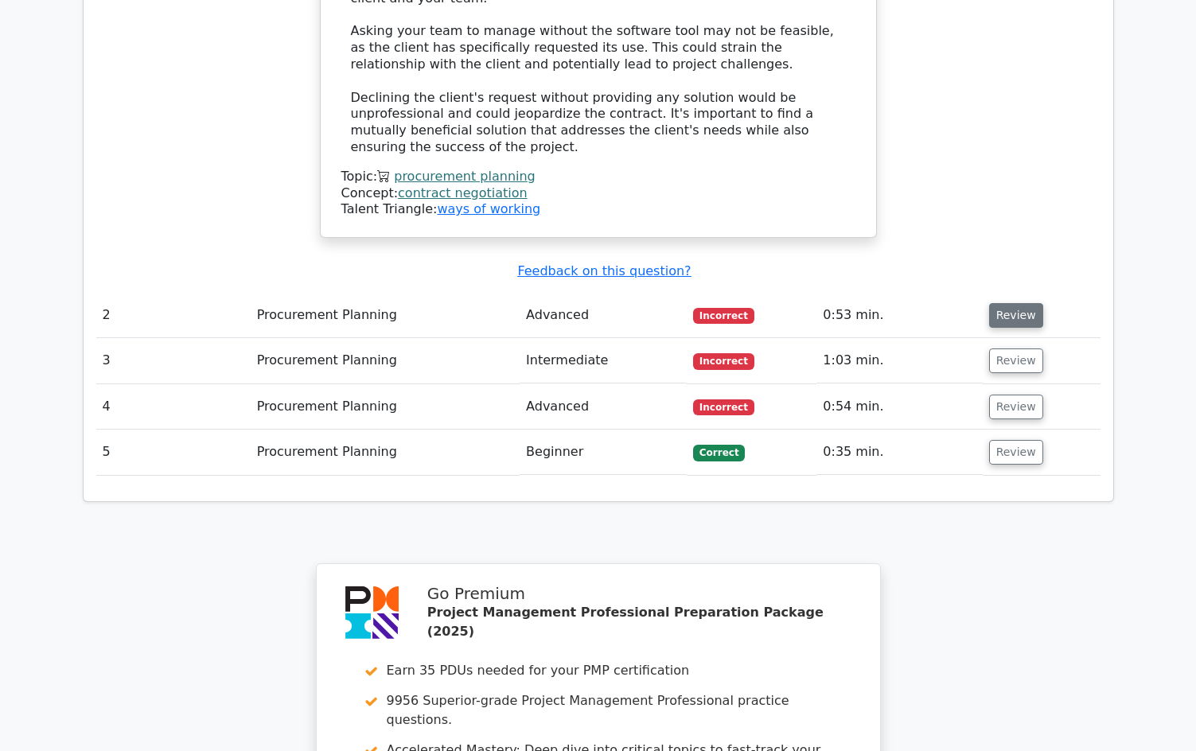
click at [1001, 303] on button "Review" at bounding box center [1016, 315] width 54 height 25
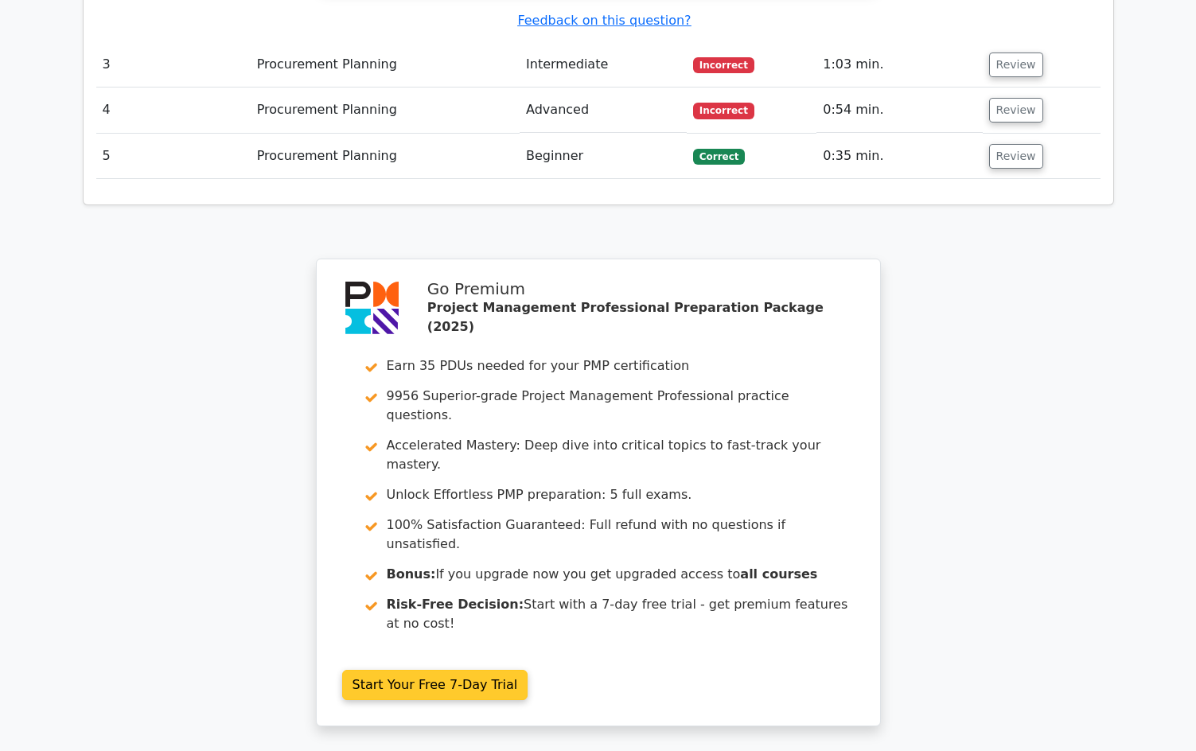
scroll to position [3230, 0]
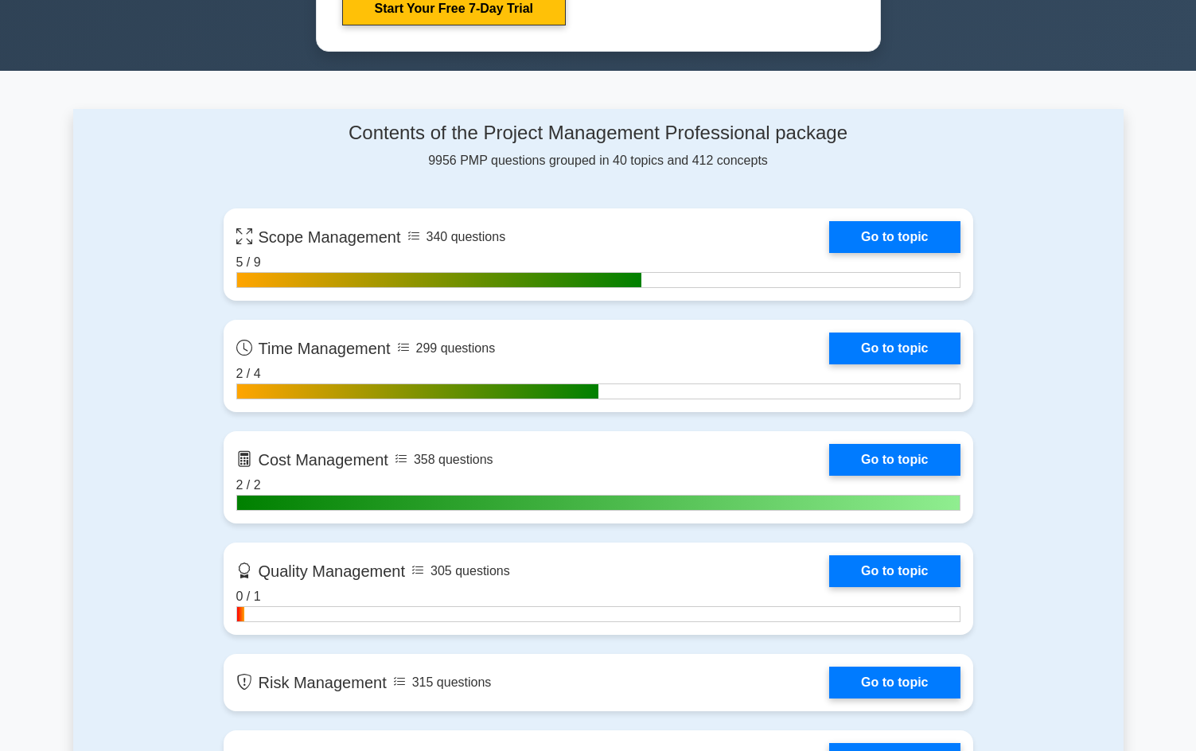
scroll to position [955, 0]
